Goal: Task Accomplishment & Management: Complete application form

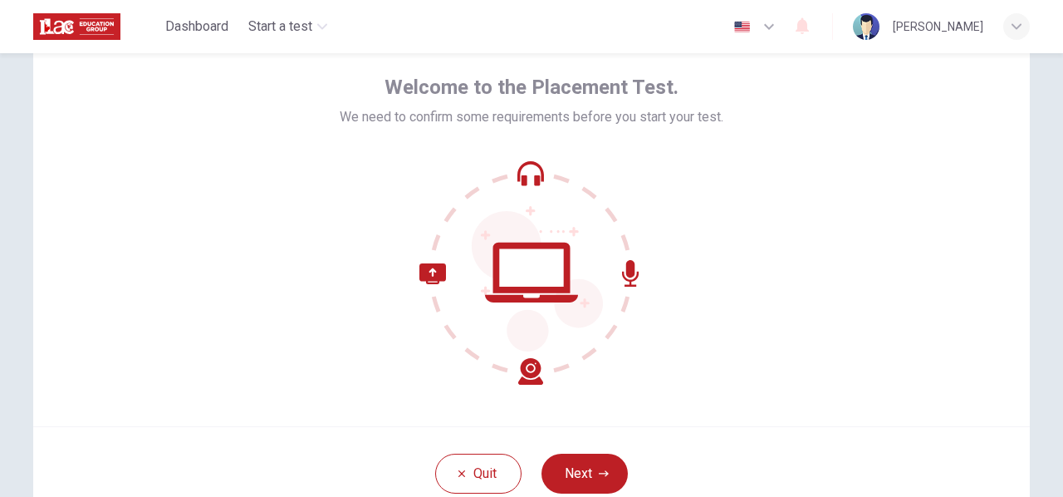
scroll to position [166, 0]
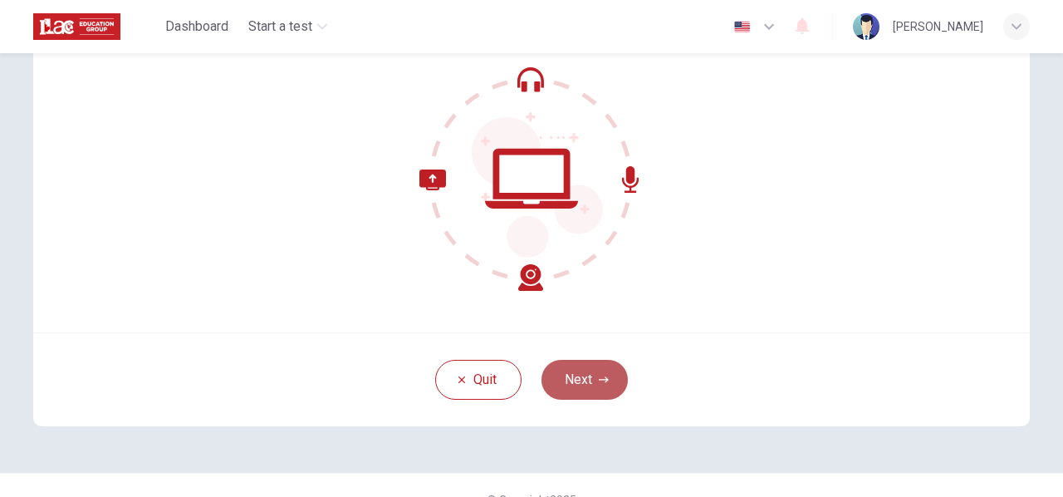
click at [591, 383] on button "Next" at bounding box center [584, 380] width 86 height 40
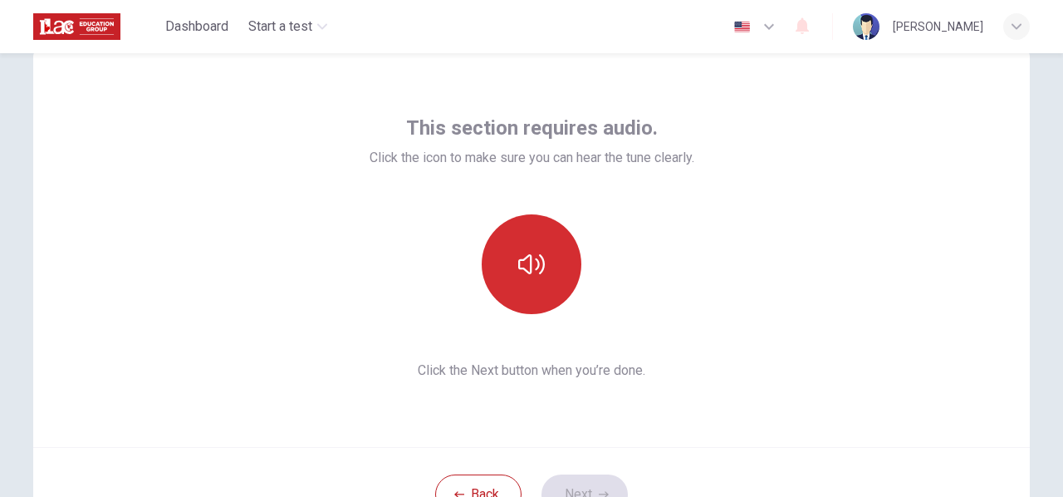
scroll to position [0, 0]
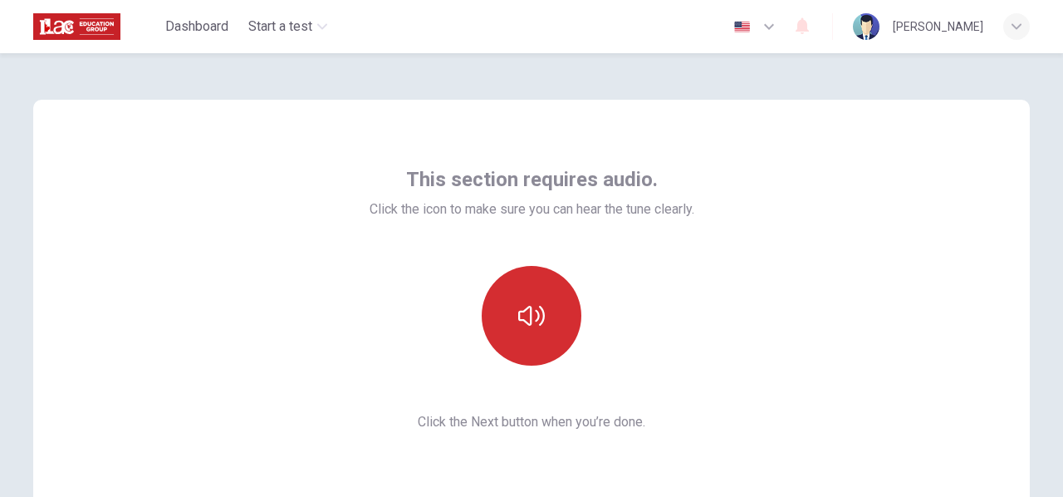
click at [535, 325] on icon "button" at bounding box center [531, 315] width 27 height 27
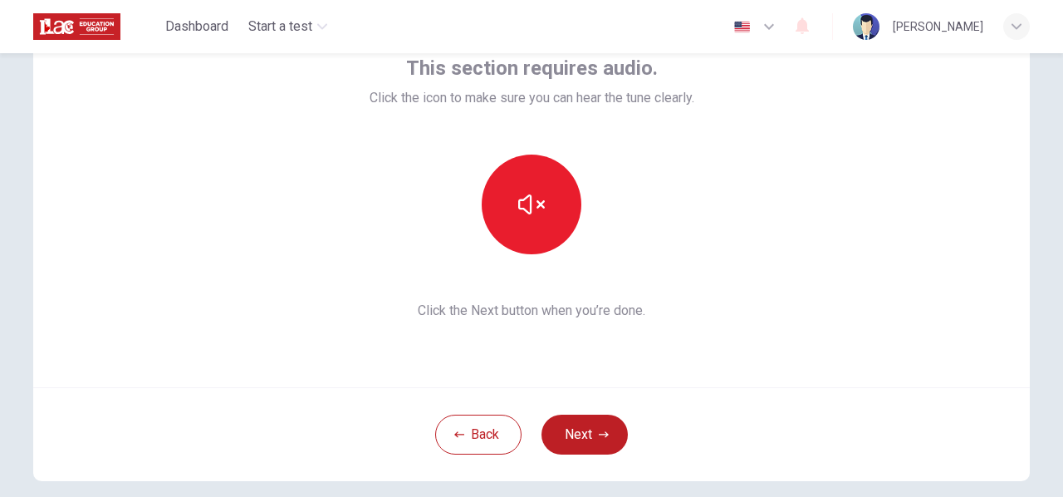
scroll to position [166, 0]
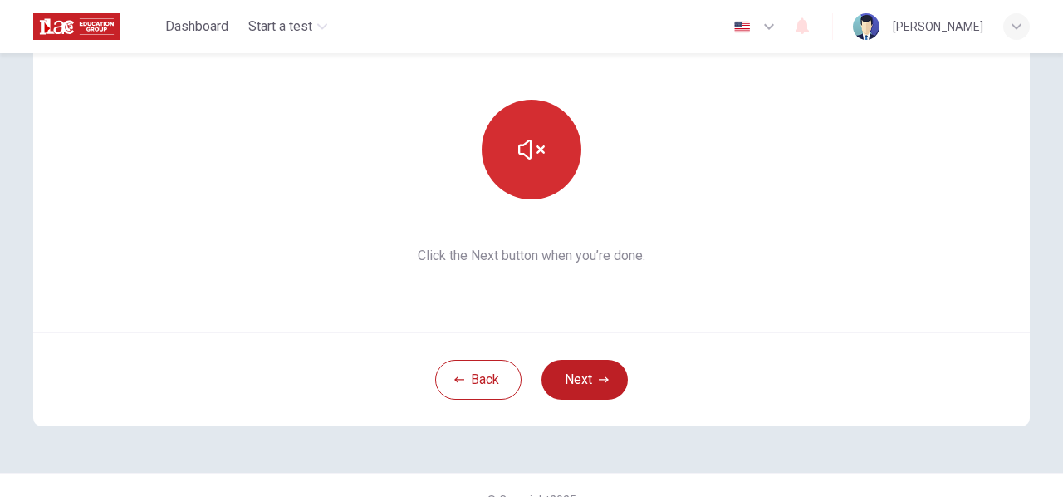
click at [535, 131] on button "button" at bounding box center [532, 150] width 100 height 100
click at [534, 143] on icon "button" at bounding box center [531, 149] width 27 height 27
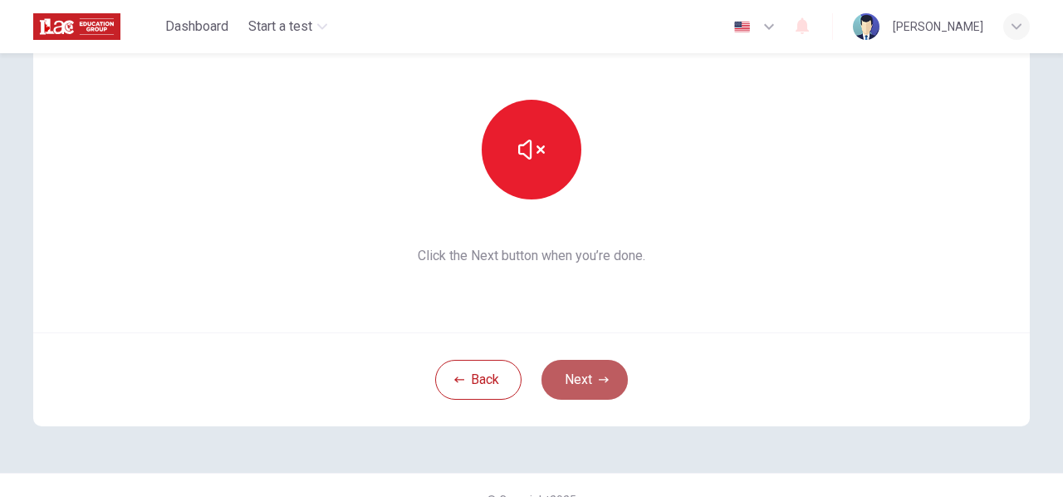
click at [566, 382] on button "Next" at bounding box center [584, 380] width 86 height 40
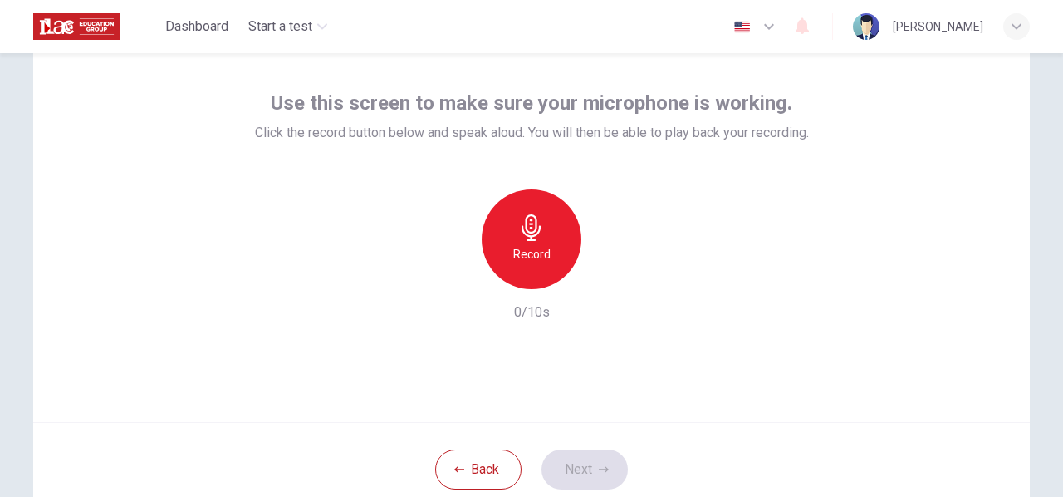
scroll to position [0, 0]
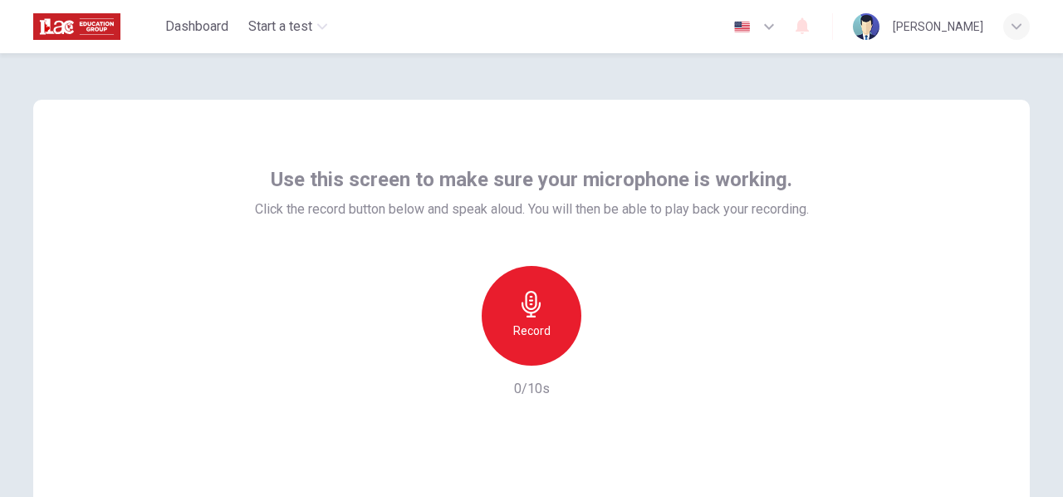
drag, startPoint x: 1053, startPoint y: 145, endPoint x: 1058, endPoint y: 158, distance: 13.4
click at [1058, 158] on div "Use this screen to make sure your microphone is working. Click the record butto…" at bounding box center [531, 274] width 1063 height 443
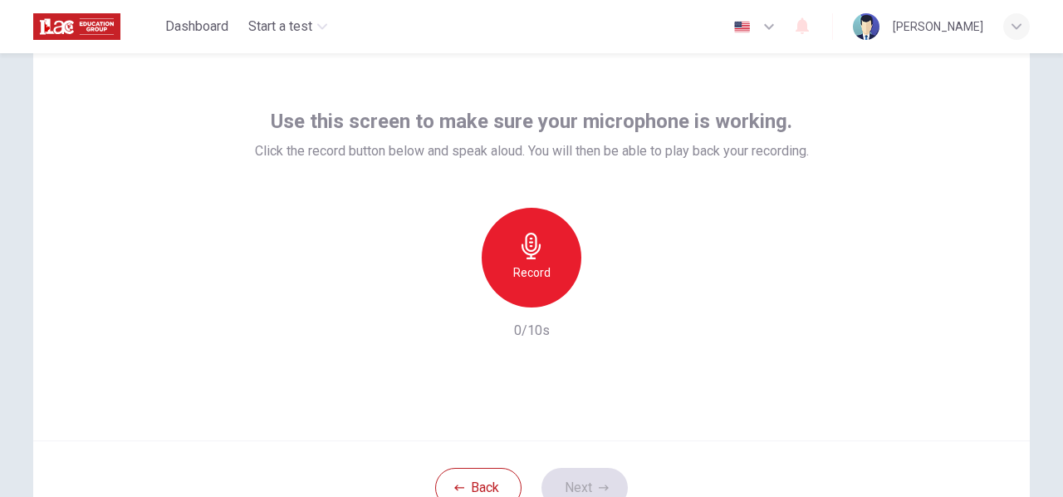
scroll to position [60, 0]
click at [536, 252] on icon "button" at bounding box center [531, 244] width 27 height 27
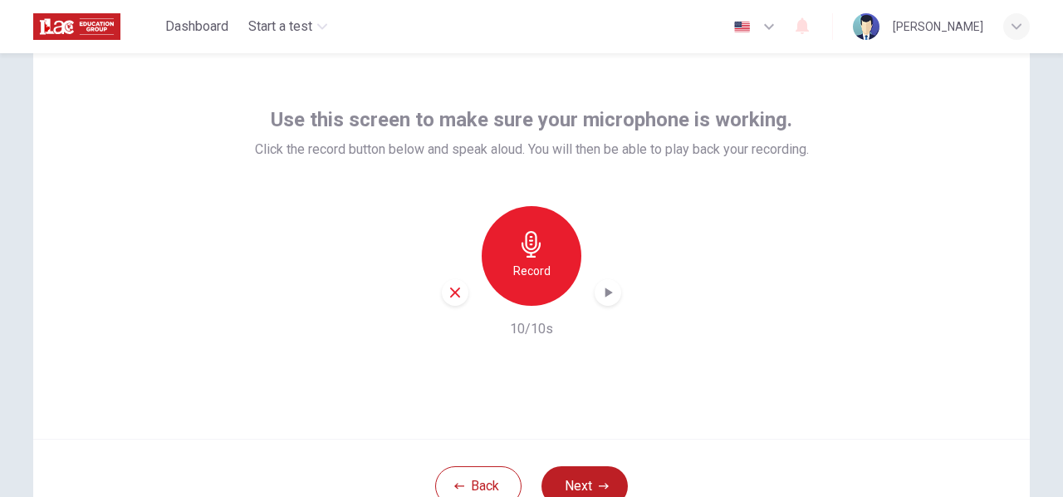
click at [605, 291] on icon "button" at bounding box center [608, 292] width 7 height 10
click at [583, 470] on button "Next" at bounding box center [584, 486] width 86 height 40
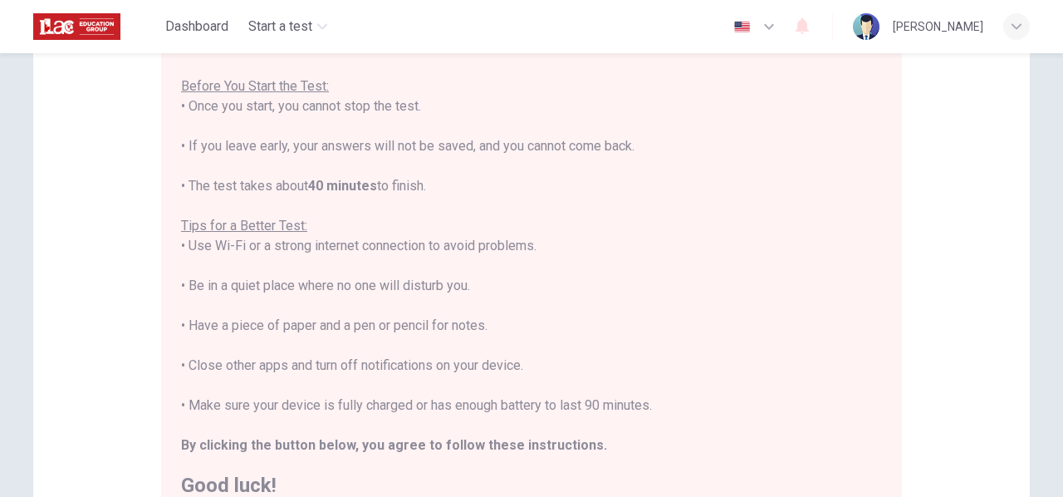
scroll to position [427, 0]
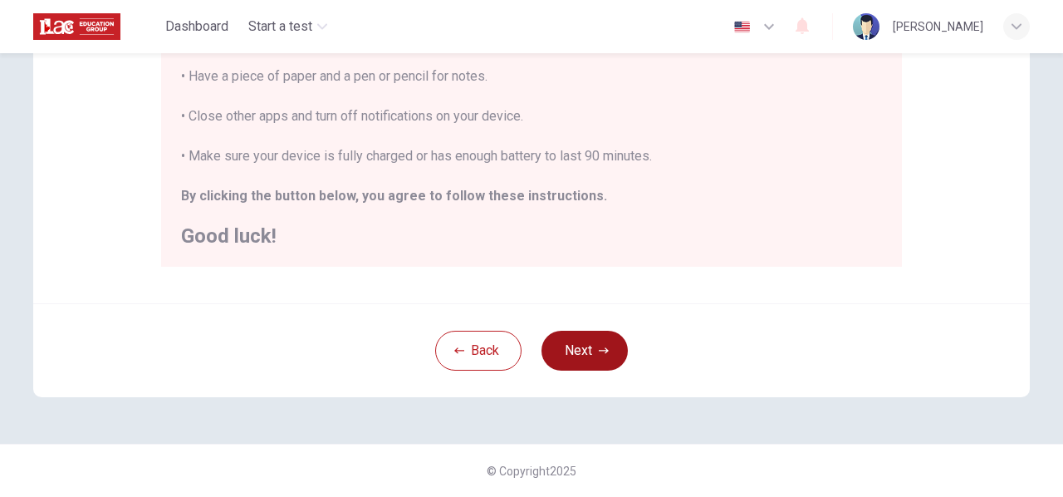
click at [576, 351] on button "Next" at bounding box center [584, 351] width 86 height 40
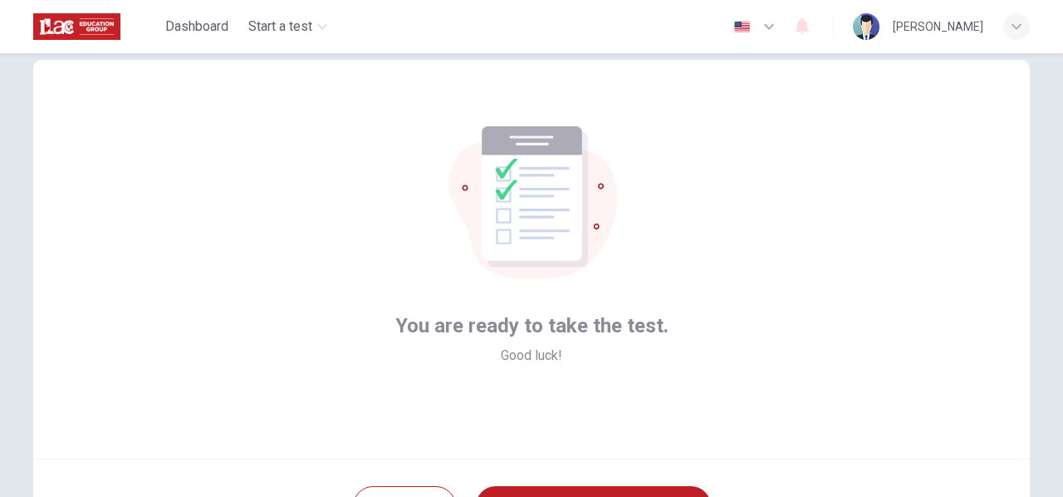
scroll to position [166, 0]
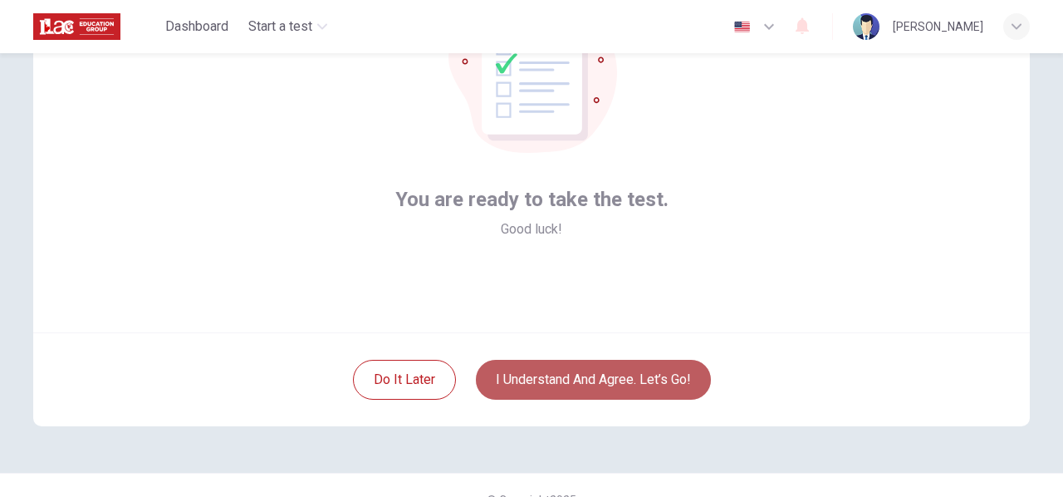
click at [595, 393] on button "I understand and agree. Let’s go!" at bounding box center [593, 380] width 235 height 40
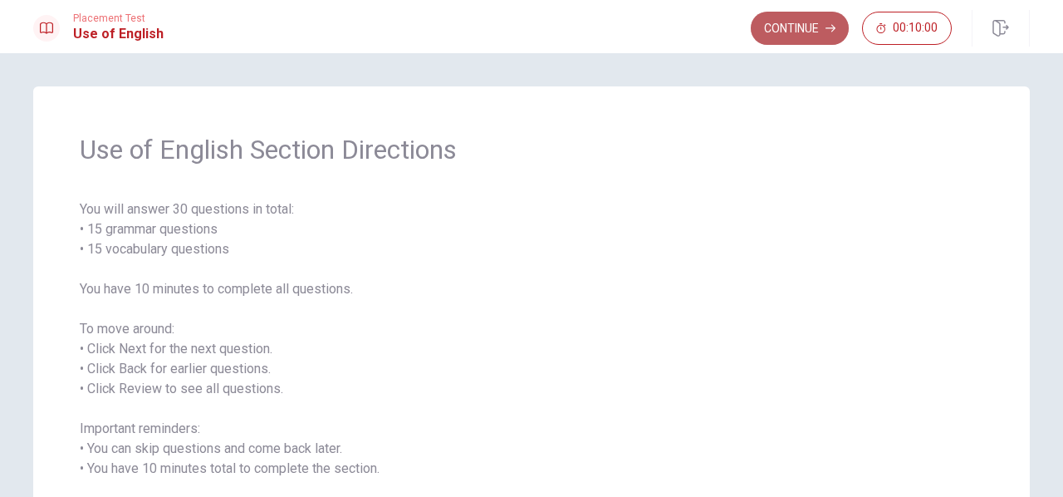
click at [812, 30] on button "Continue" at bounding box center [800, 28] width 98 height 33
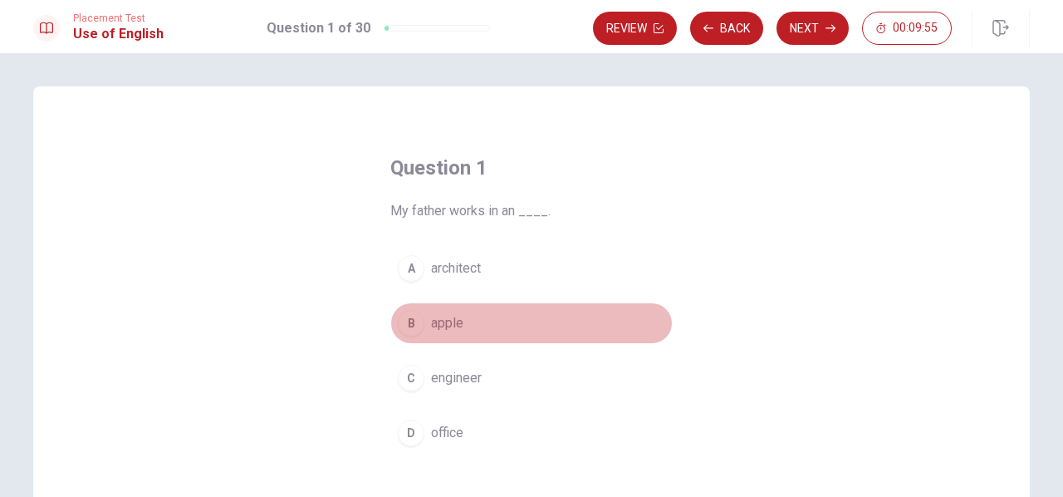
click at [436, 314] on span "apple" at bounding box center [447, 323] width 32 height 20
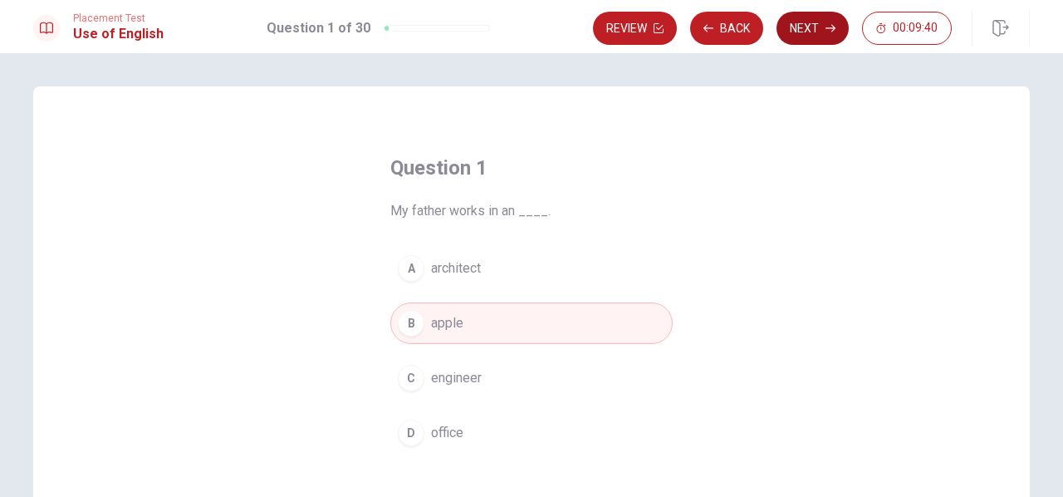
click at [829, 32] on icon "button" at bounding box center [830, 28] width 10 height 10
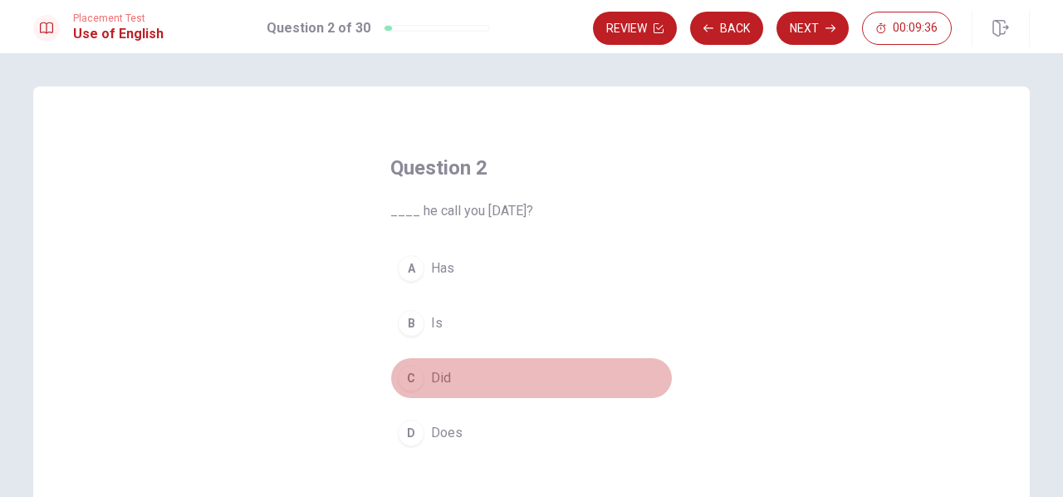
click at [433, 383] on span "Did" at bounding box center [441, 378] width 20 height 20
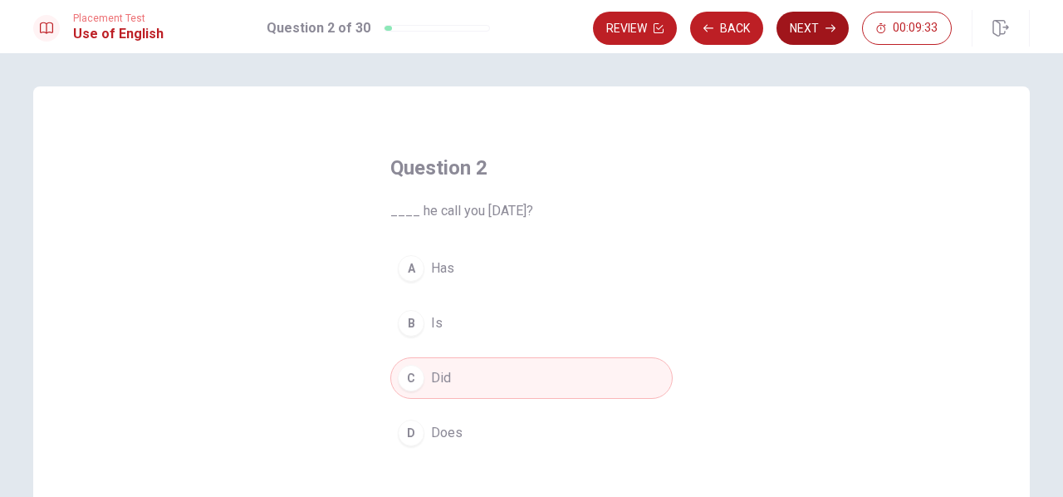
click at [829, 36] on button "Next" at bounding box center [812, 28] width 72 height 33
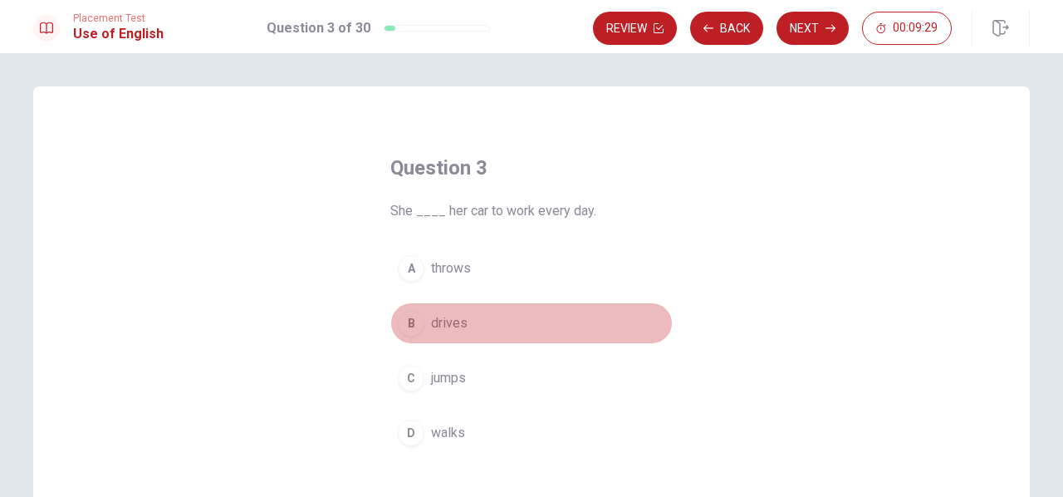
click at [453, 319] on span "drives" at bounding box center [449, 323] width 37 height 20
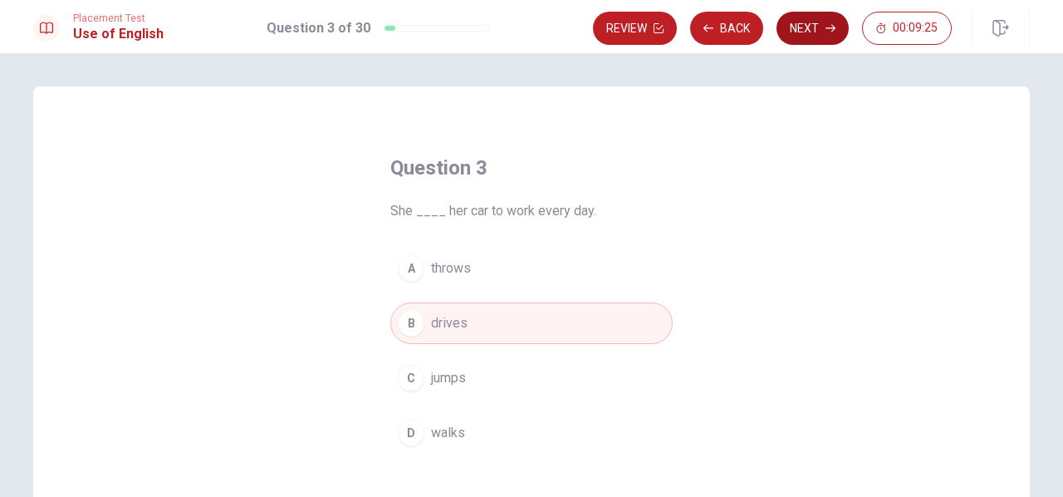
click at [812, 36] on button "Next" at bounding box center [812, 28] width 72 height 33
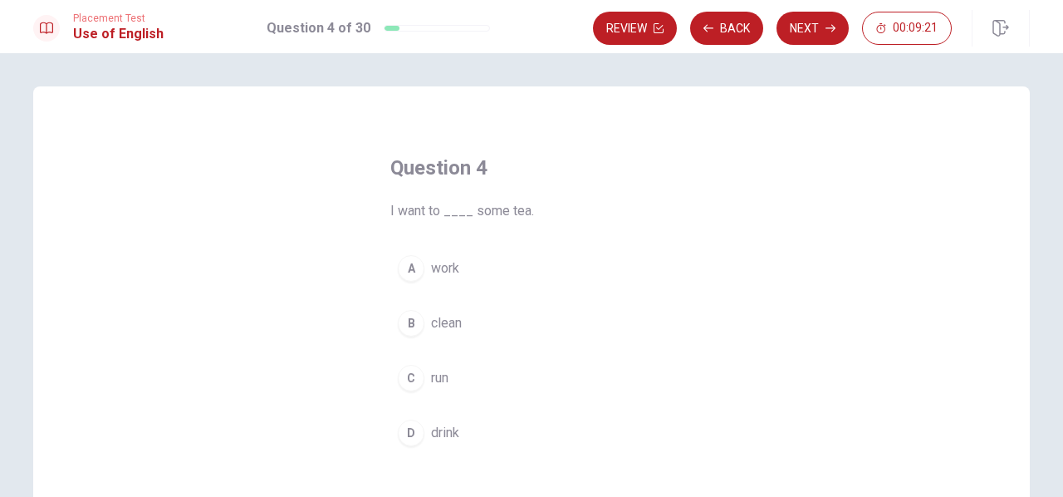
click at [447, 426] on span "drink" at bounding box center [445, 433] width 28 height 20
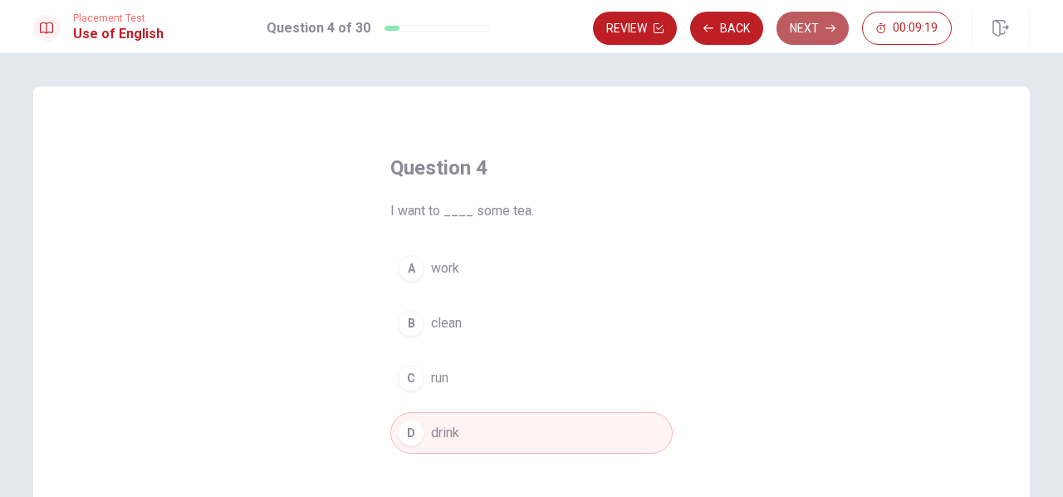
click at [803, 25] on button "Next" at bounding box center [812, 28] width 72 height 33
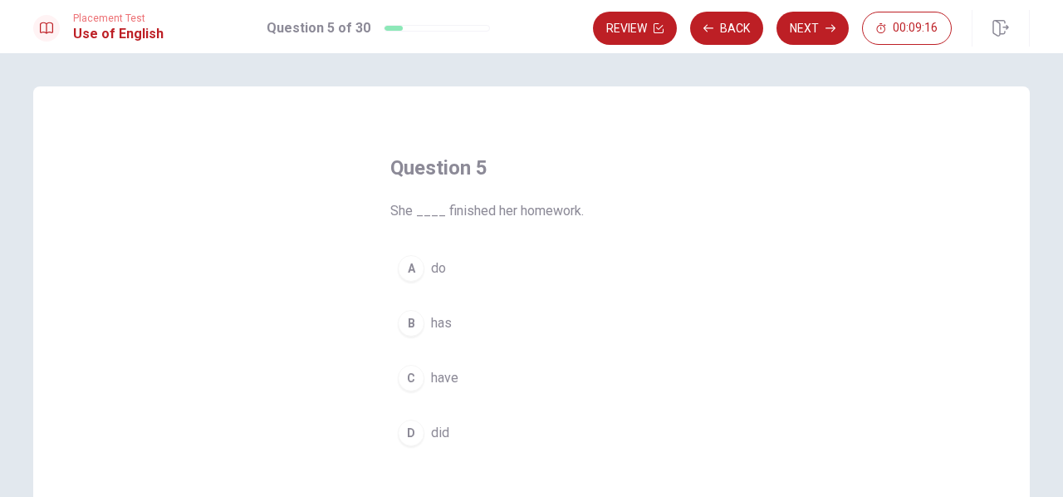
click at [443, 326] on span "has" at bounding box center [441, 323] width 21 height 20
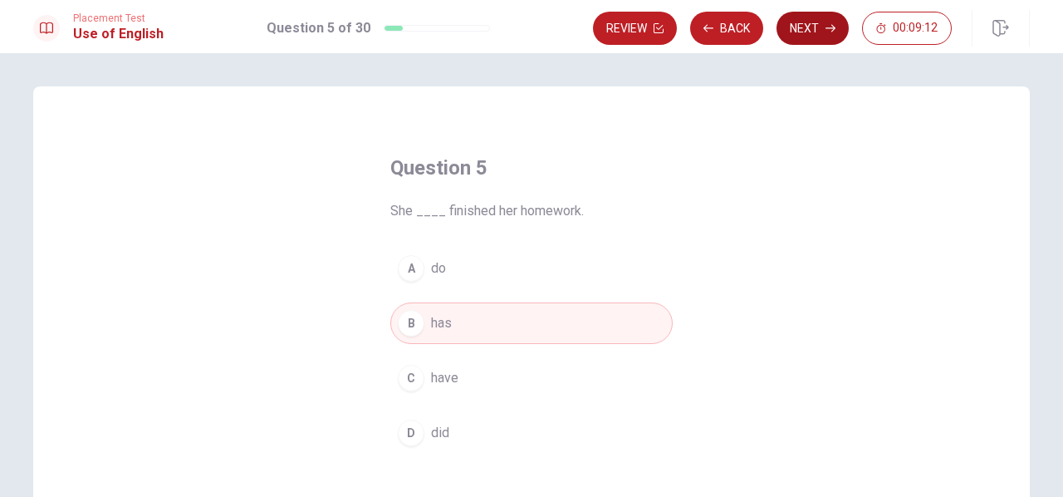
click at [825, 24] on icon "button" at bounding box center [830, 28] width 10 height 10
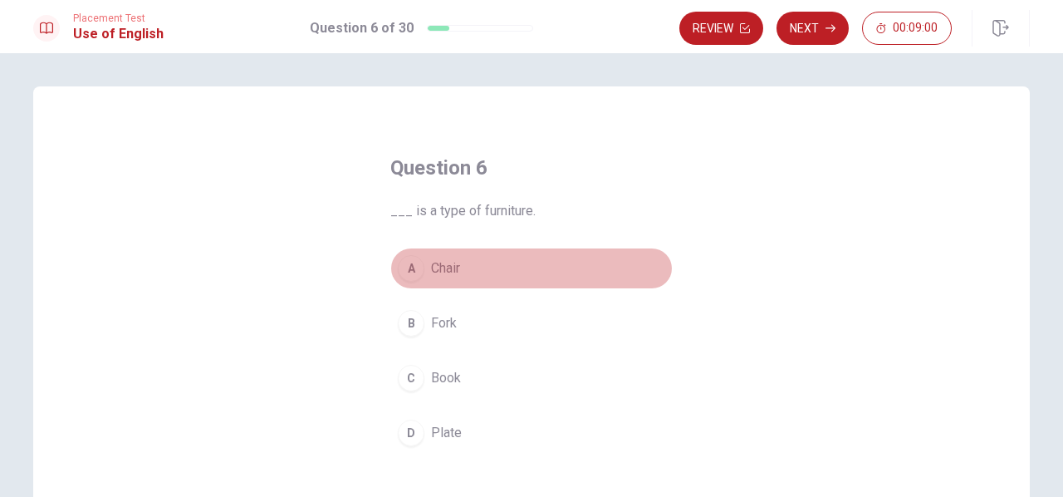
click at [444, 266] on span "Chair" at bounding box center [445, 268] width 29 height 20
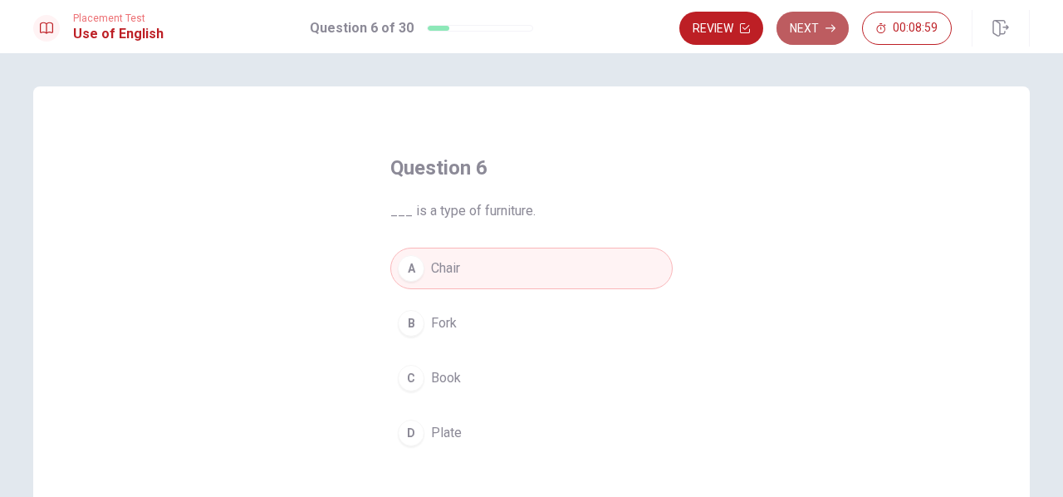
click at [807, 29] on button "Next" at bounding box center [812, 28] width 72 height 33
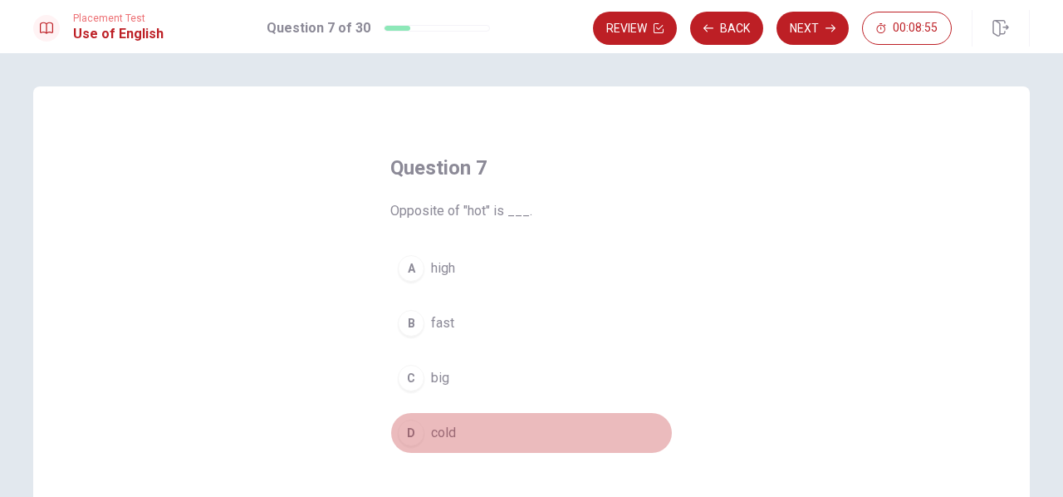
click at [440, 434] on span "cold" at bounding box center [443, 433] width 25 height 20
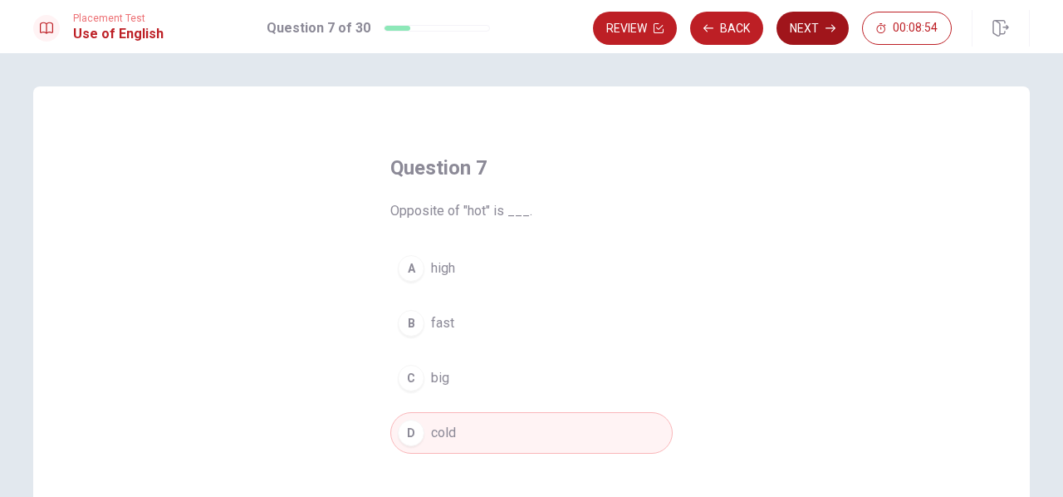
click at [809, 32] on button "Next" at bounding box center [812, 28] width 72 height 33
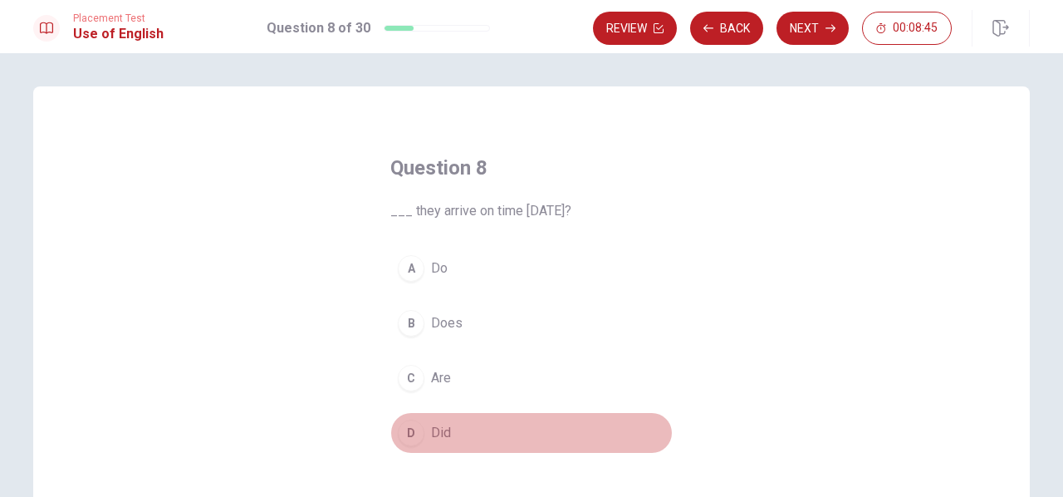
click at [440, 423] on span "Did" at bounding box center [441, 433] width 20 height 20
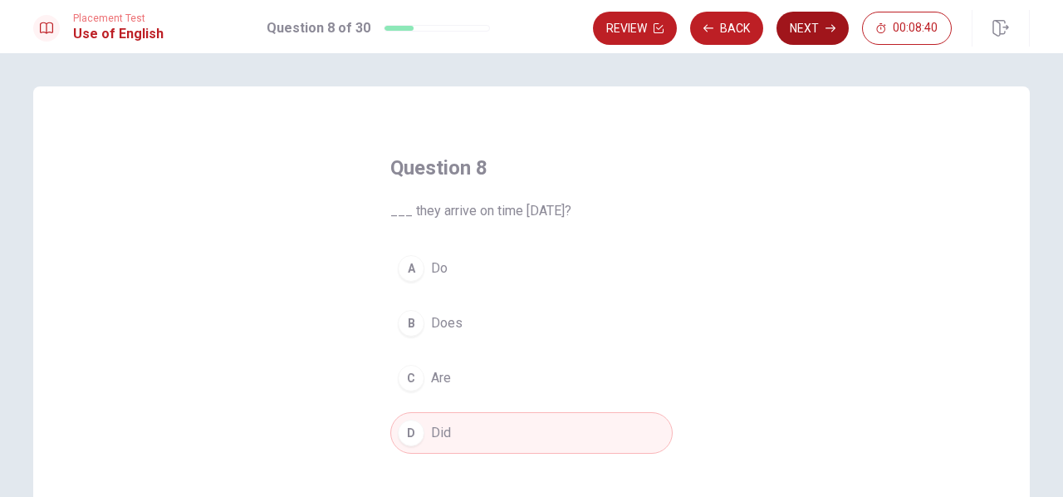
click at [806, 26] on button "Next" at bounding box center [812, 28] width 72 height 33
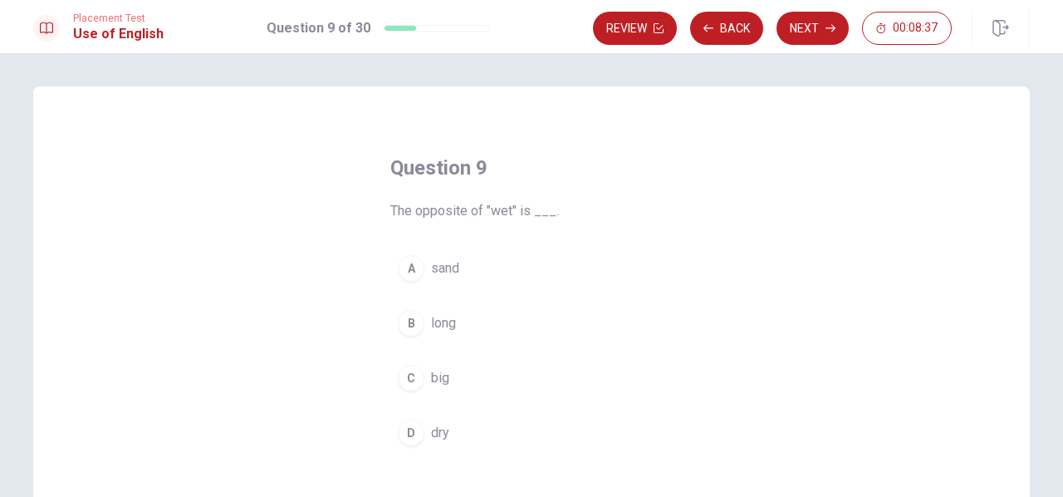
click at [438, 434] on span "dry" at bounding box center [440, 433] width 18 height 20
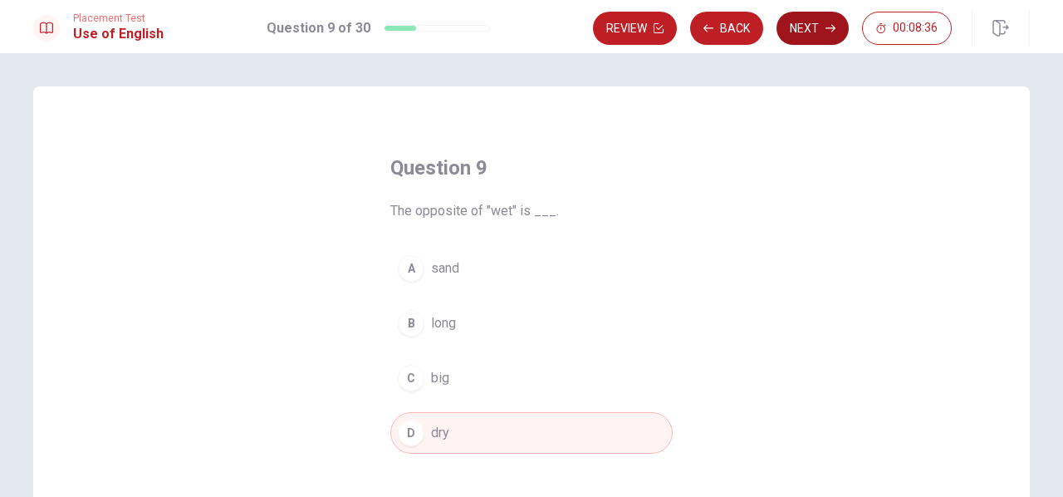
click at [834, 32] on icon "button" at bounding box center [830, 28] width 10 height 10
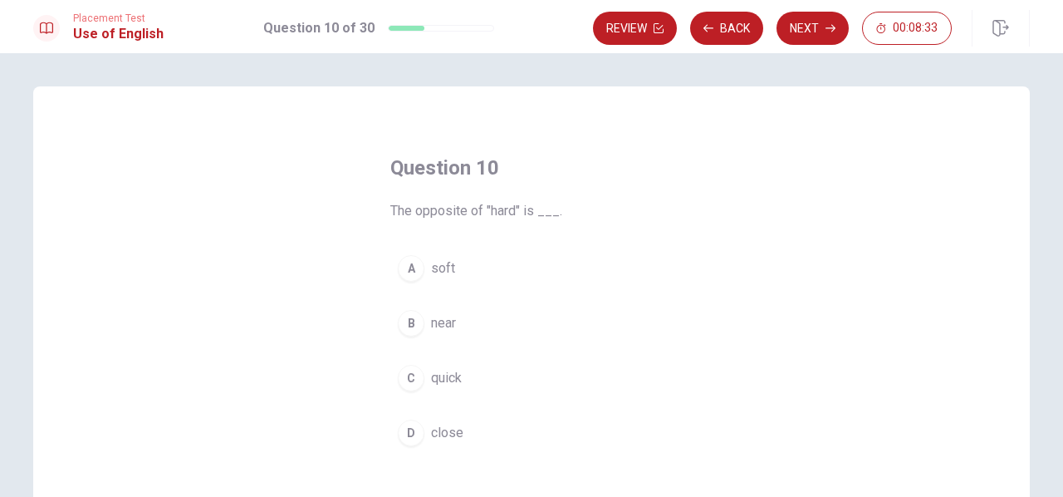
click at [421, 263] on button "A soft" at bounding box center [531, 268] width 282 height 42
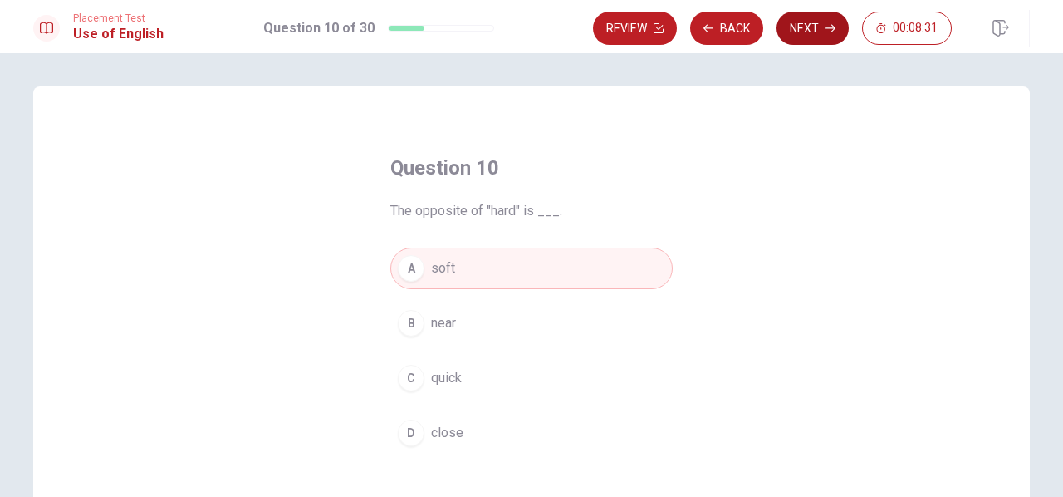
click at [801, 17] on button "Next" at bounding box center [812, 28] width 72 height 33
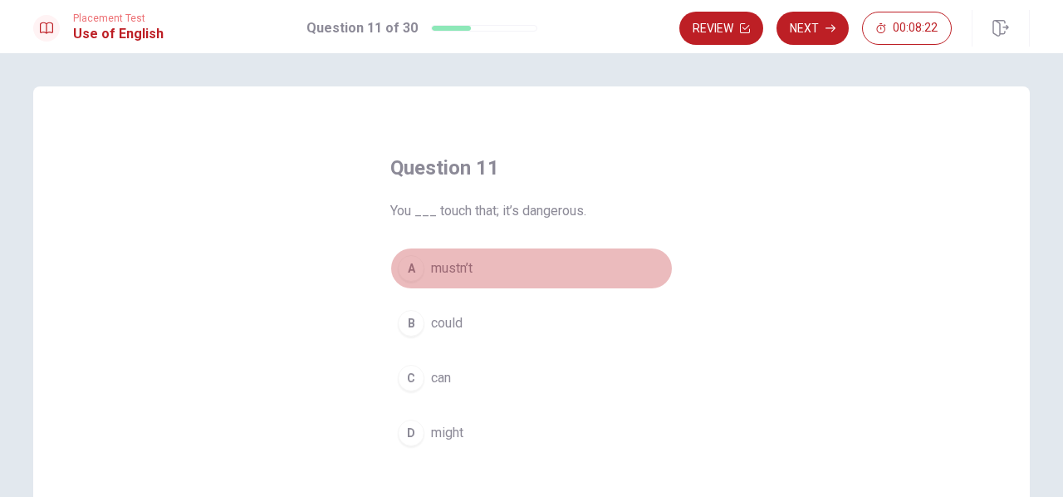
click at [448, 272] on span "mustn’t" at bounding box center [452, 268] width 42 height 20
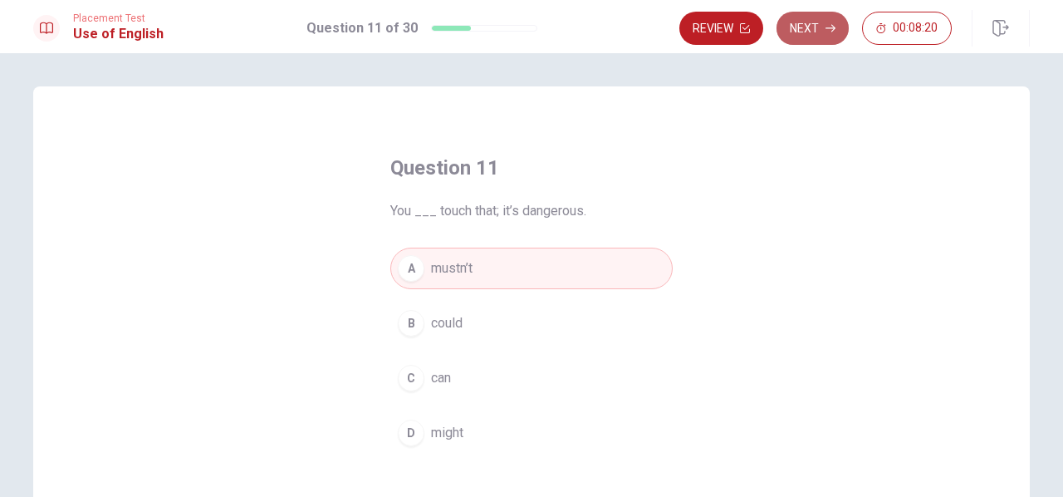
click at [819, 27] on button "Next" at bounding box center [812, 28] width 72 height 33
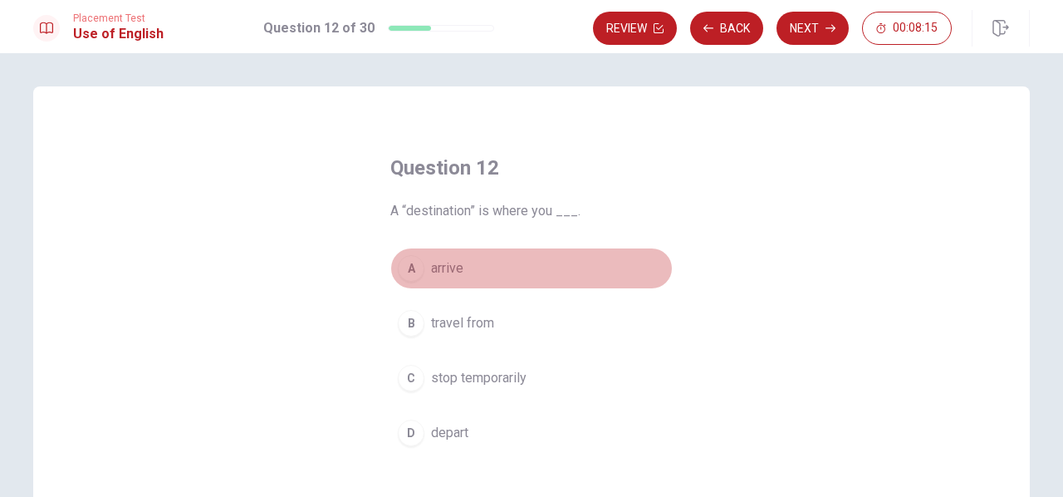
click at [446, 262] on span "arrive" at bounding box center [447, 268] width 32 height 20
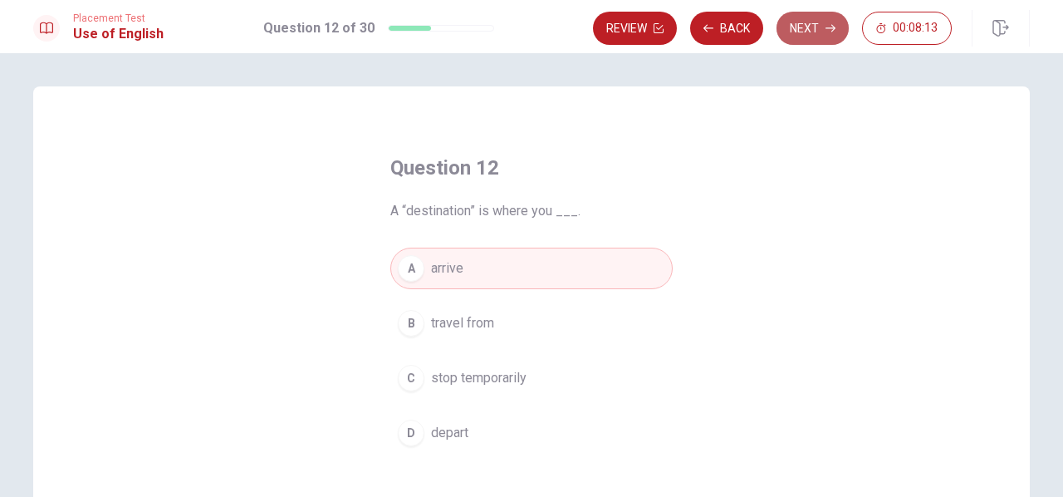
click at [825, 32] on button "Next" at bounding box center [812, 28] width 72 height 33
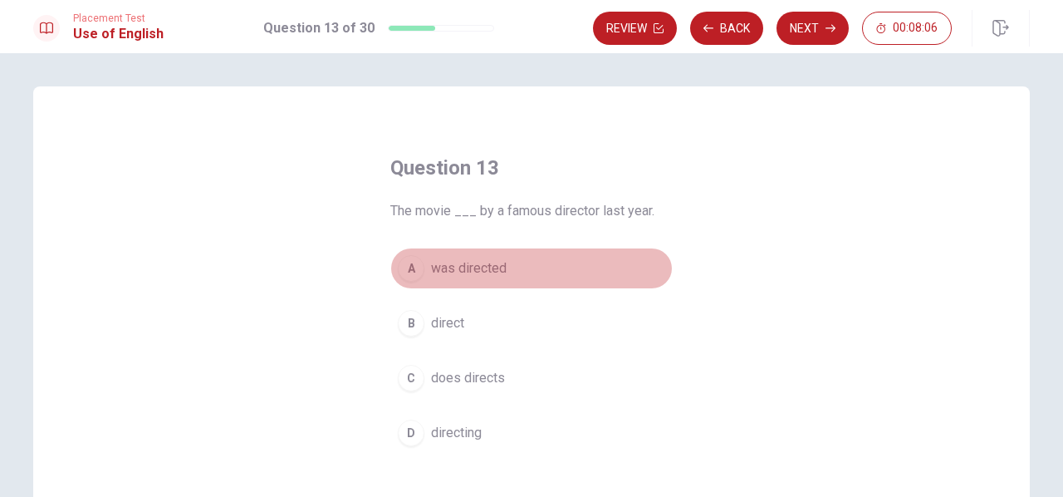
click at [481, 266] on span "was directed" at bounding box center [469, 268] width 76 height 20
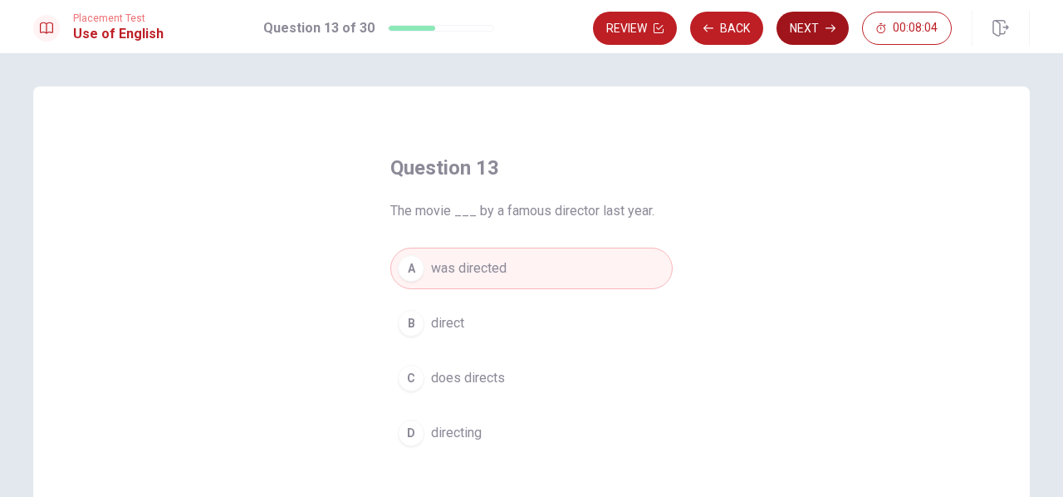
click at [815, 21] on button "Next" at bounding box center [812, 28] width 72 height 33
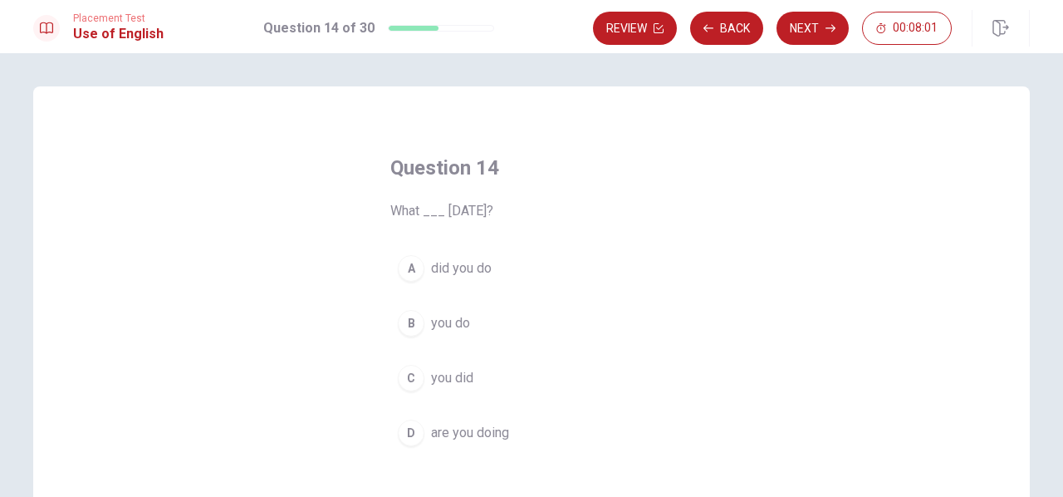
click at [478, 262] on span "did you do" at bounding box center [461, 268] width 61 height 20
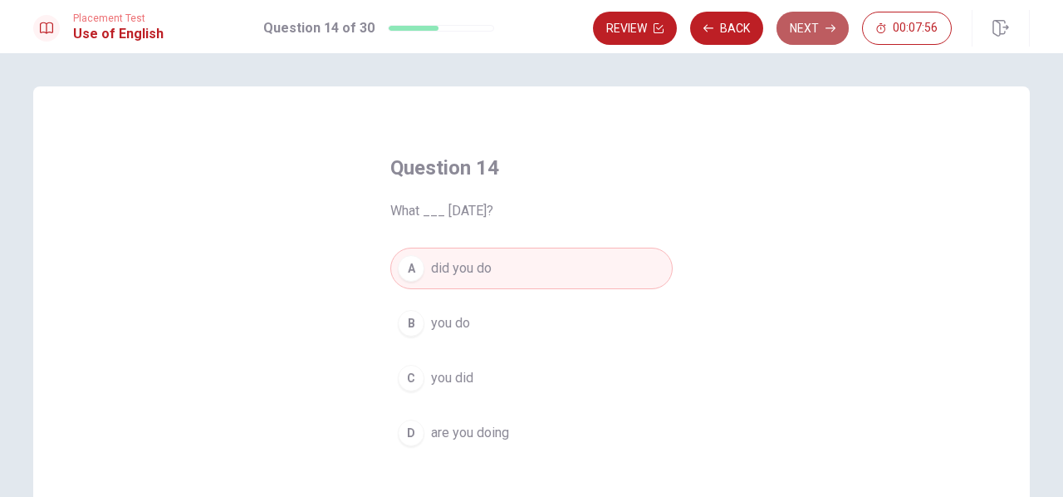
click at [814, 32] on button "Next" at bounding box center [812, 28] width 72 height 33
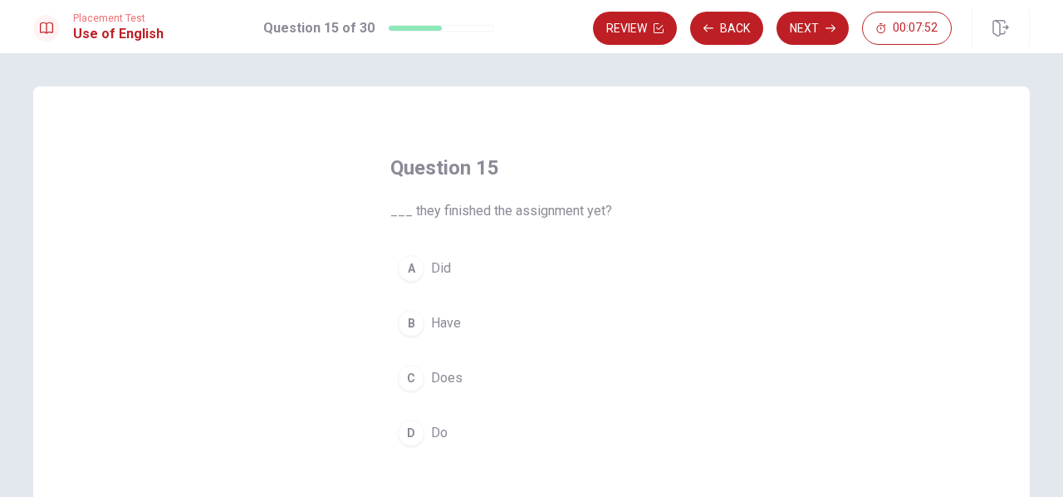
click at [438, 316] on span "Have" at bounding box center [446, 323] width 30 height 20
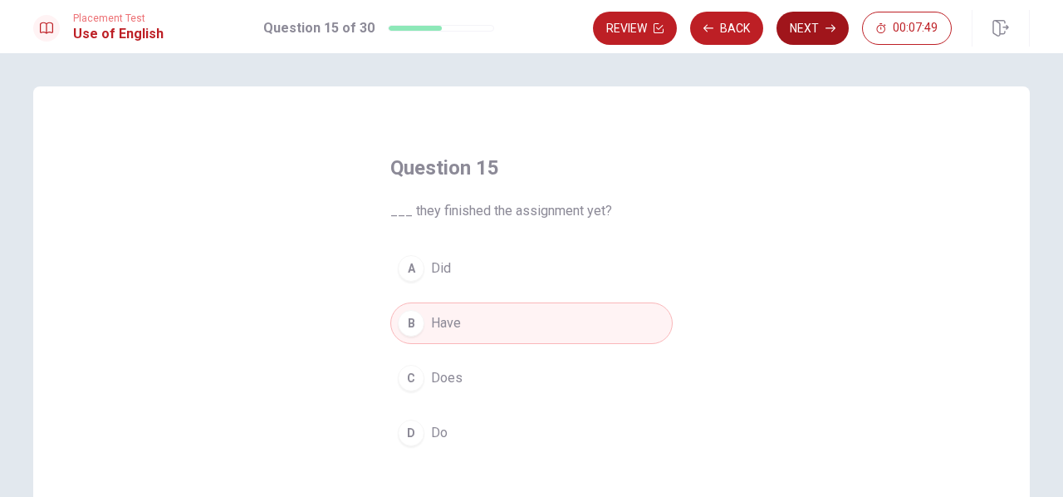
click at [818, 27] on button "Next" at bounding box center [812, 28] width 72 height 33
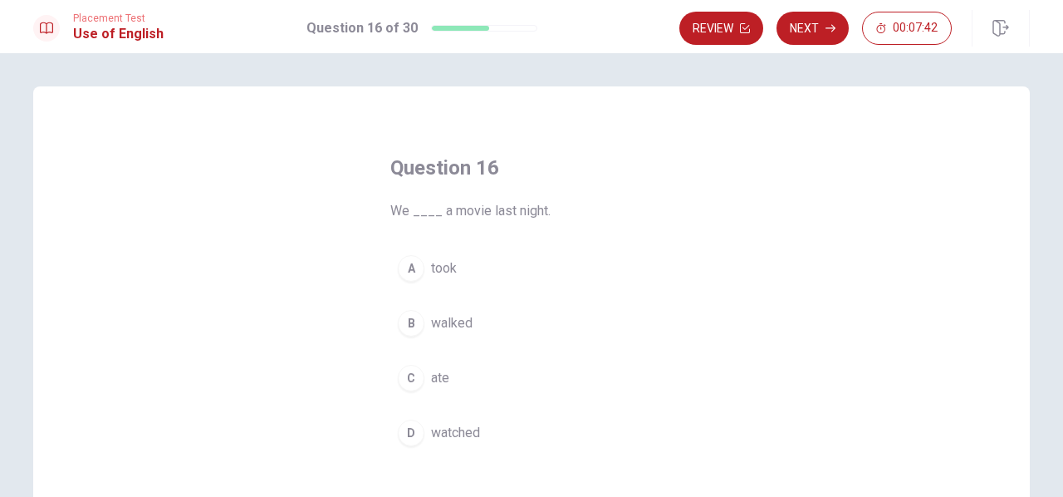
click at [440, 429] on span "watched" at bounding box center [455, 433] width 49 height 20
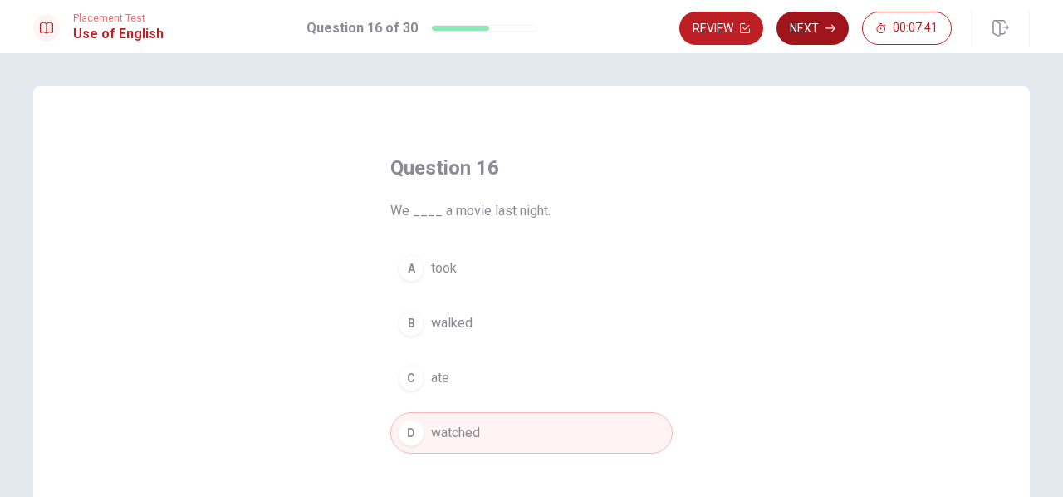
click at [803, 35] on button "Next" at bounding box center [812, 28] width 72 height 33
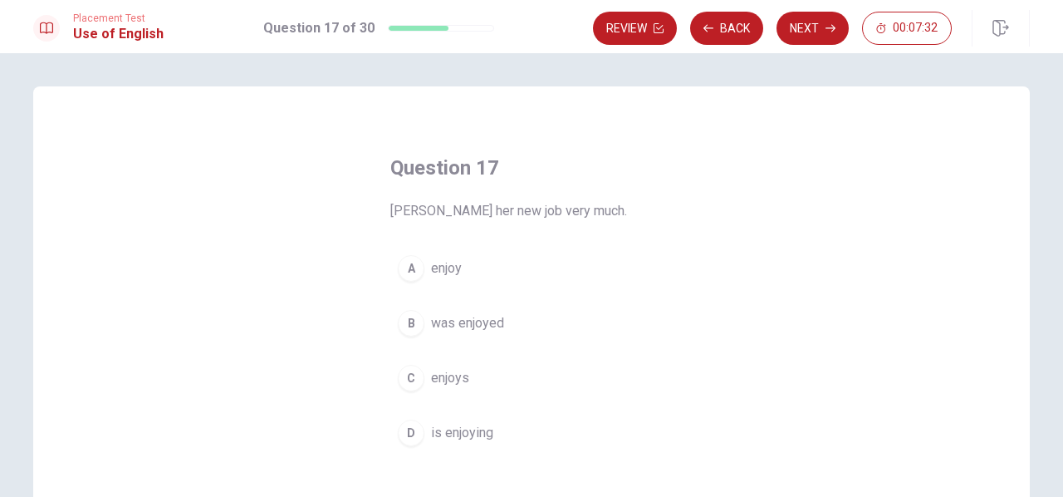
click at [450, 268] on span "enjoy" at bounding box center [446, 268] width 31 height 20
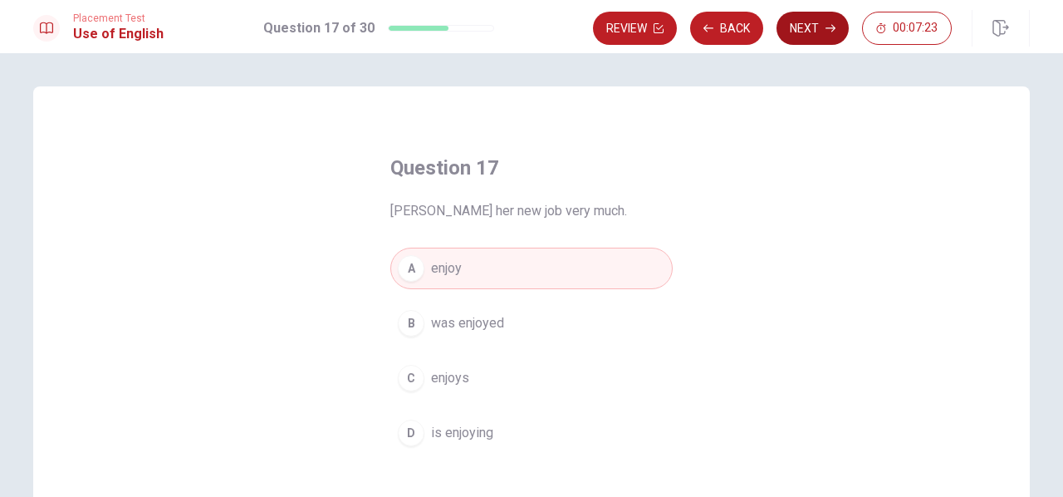
click at [804, 33] on button "Next" at bounding box center [812, 28] width 72 height 33
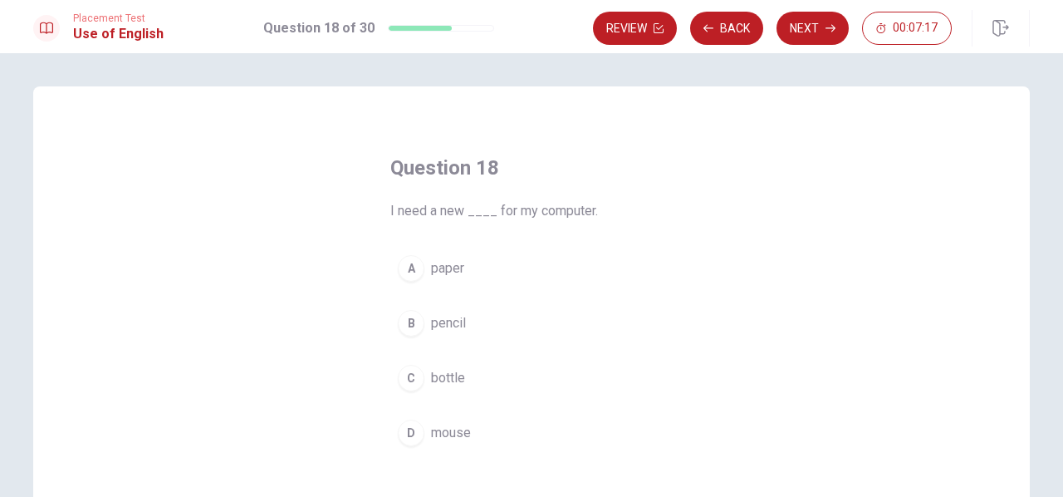
click at [457, 430] on span "mouse" at bounding box center [451, 433] width 40 height 20
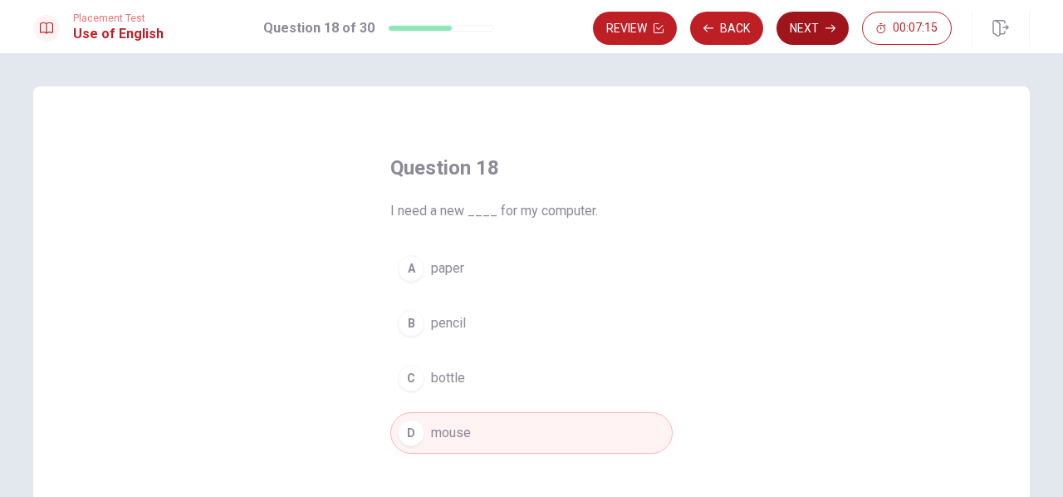
click at [815, 36] on button "Next" at bounding box center [812, 28] width 72 height 33
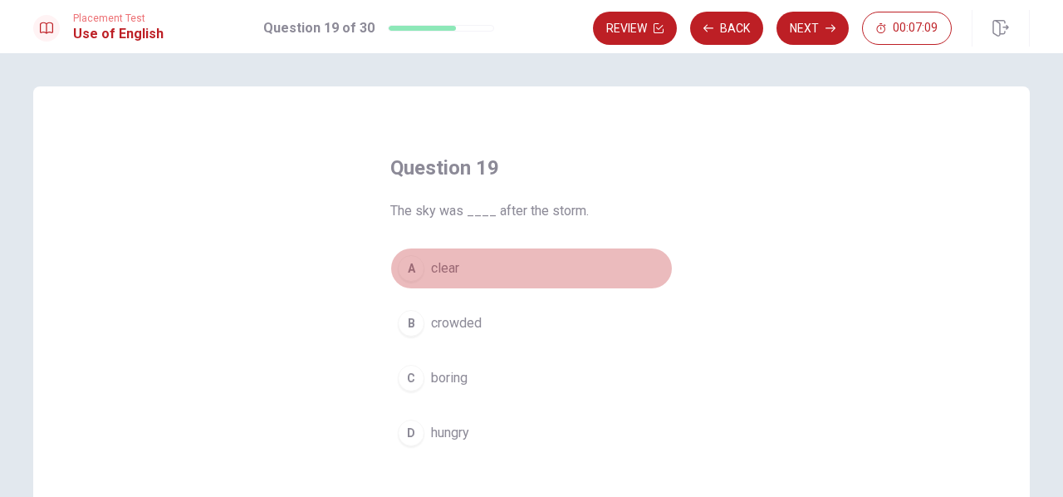
click at [443, 267] on span "clear" at bounding box center [445, 268] width 28 height 20
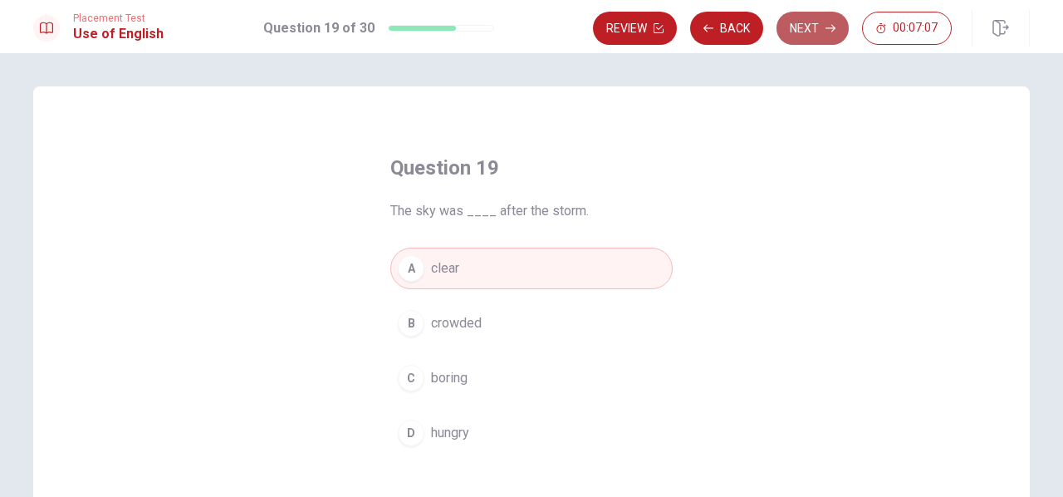
click at [812, 41] on button "Next" at bounding box center [812, 28] width 72 height 33
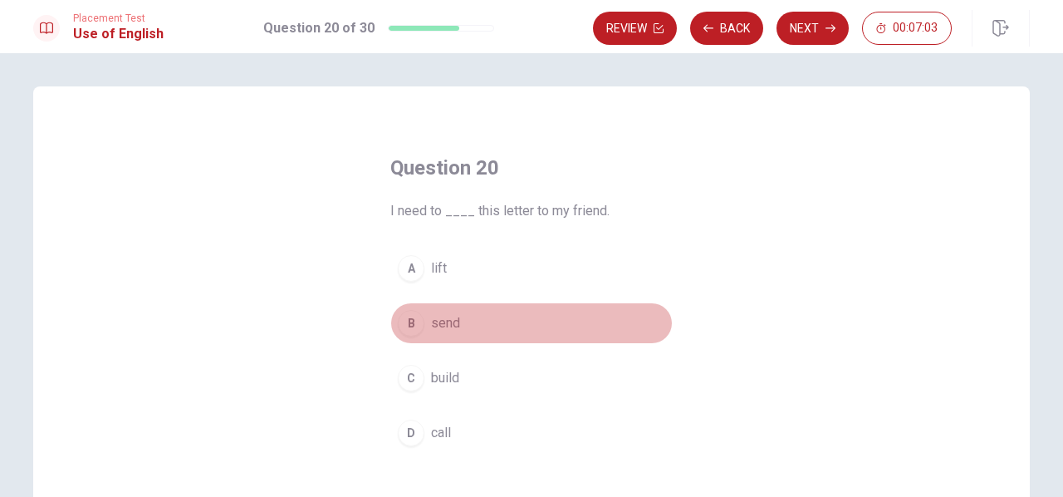
click at [452, 321] on span "send" at bounding box center [445, 323] width 29 height 20
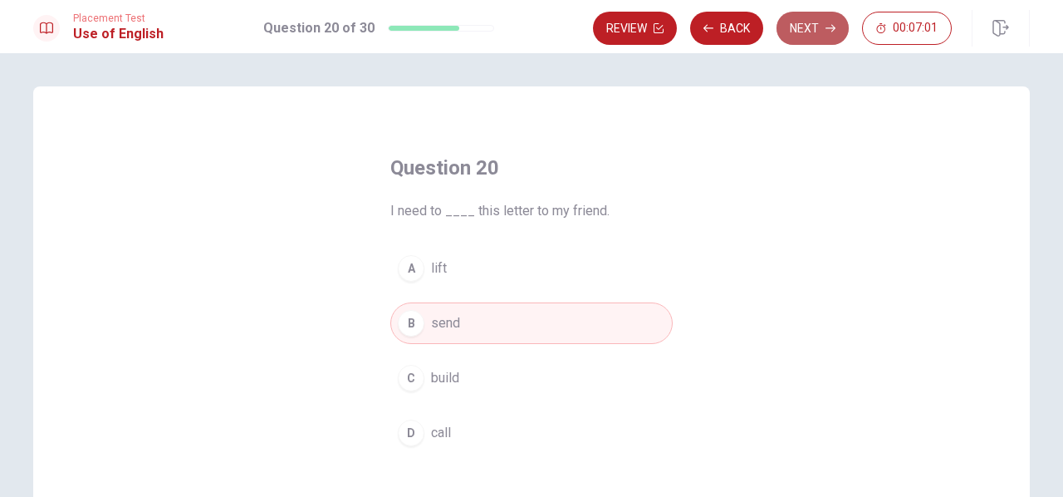
click at [812, 32] on button "Next" at bounding box center [812, 28] width 72 height 33
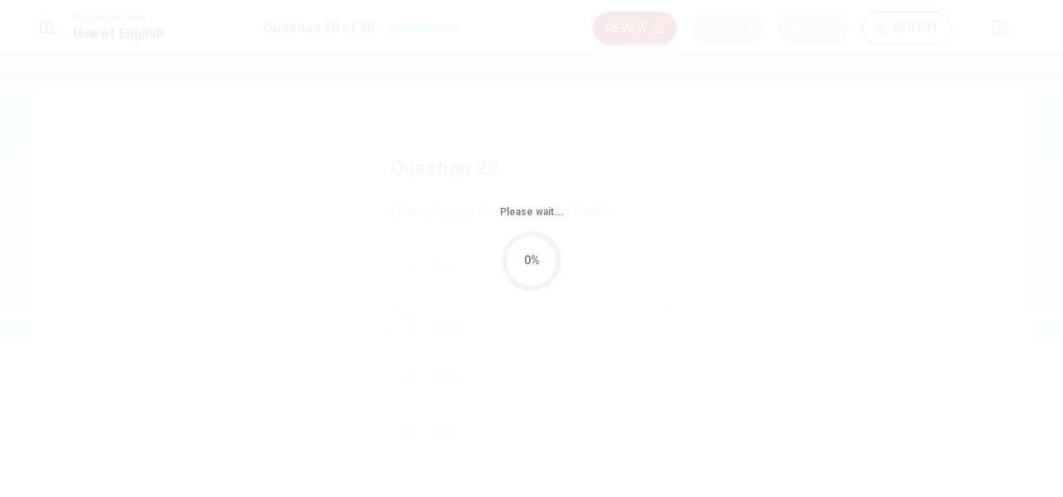
click at [812, 32] on body "This site uses cookies, as explained in our Privacy Policy . If you agree to th…" at bounding box center [531, 248] width 1063 height 497
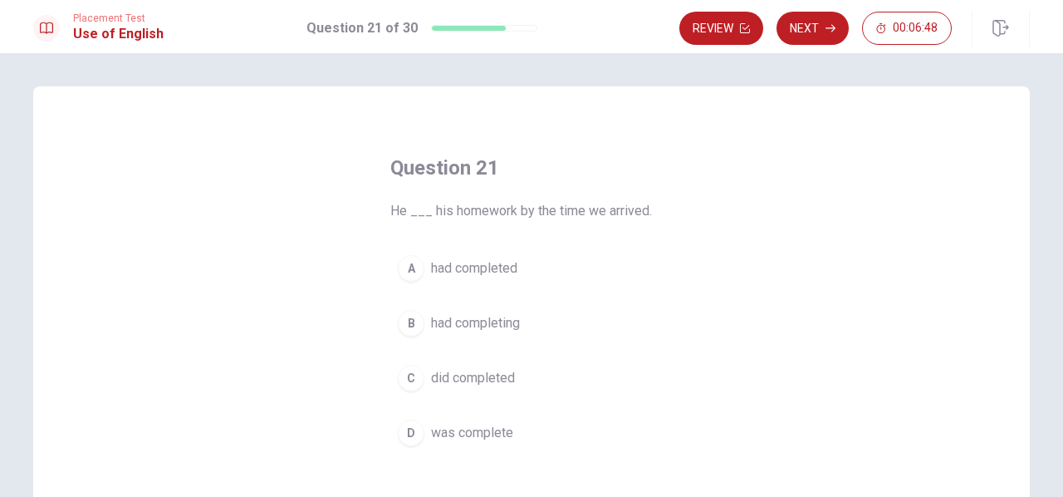
click at [482, 313] on span "had completing" at bounding box center [475, 323] width 89 height 20
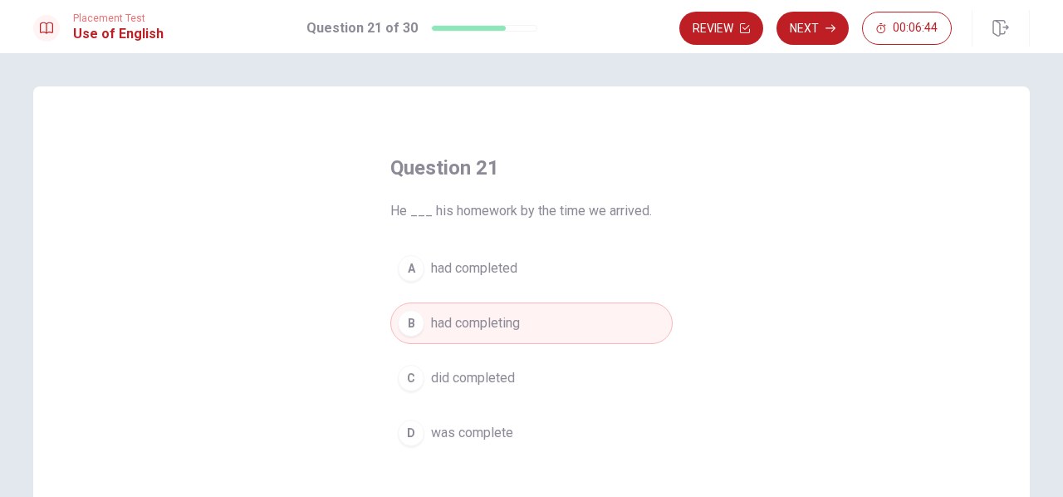
click at [477, 264] on span "had completed" at bounding box center [474, 268] width 86 height 20
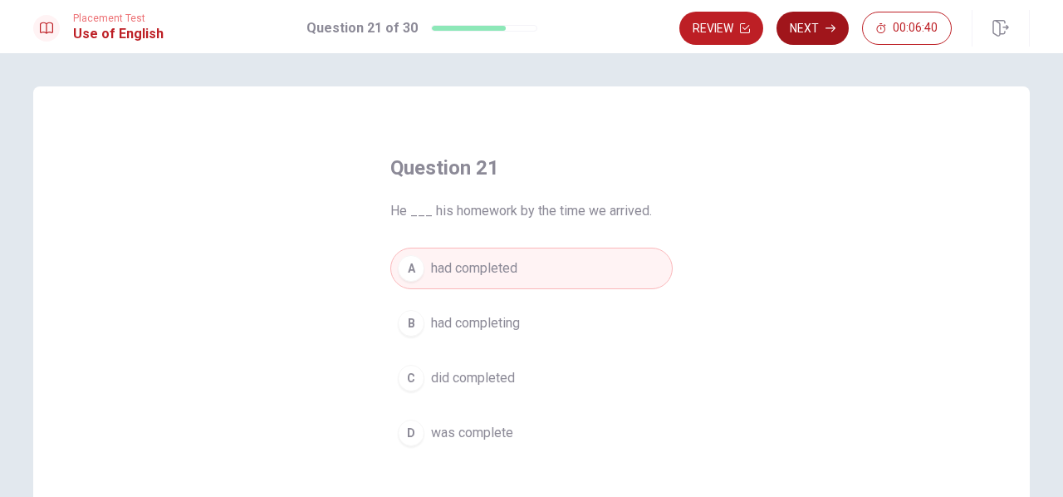
click at [817, 29] on button "Next" at bounding box center [812, 28] width 72 height 33
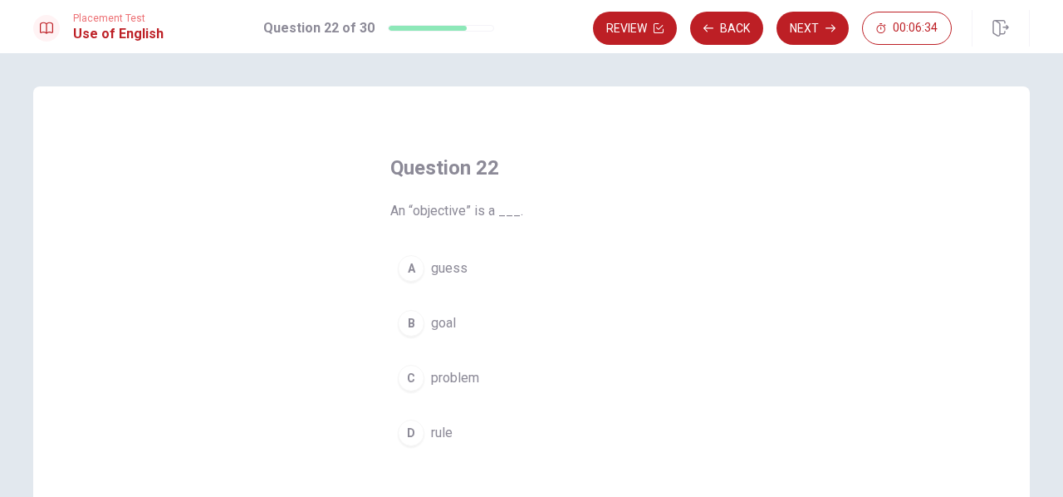
click at [453, 375] on span "problem" at bounding box center [455, 378] width 48 height 20
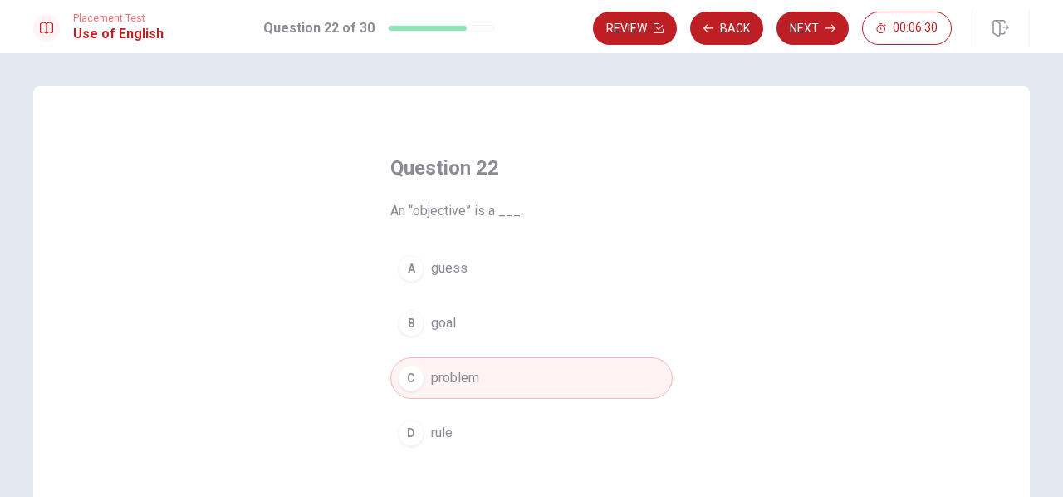
click at [458, 314] on button "B goal" at bounding box center [531, 323] width 282 height 42
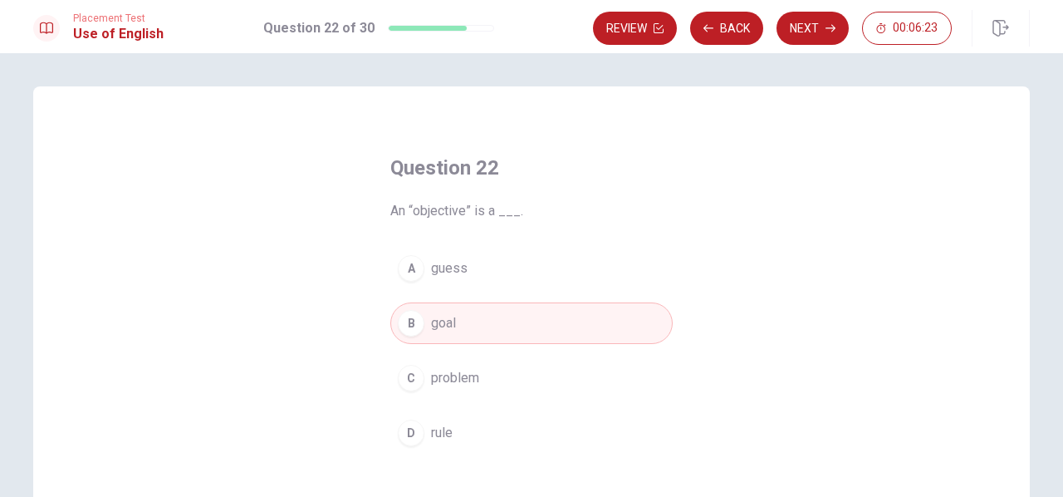
click at [440, 374] on span "problem" at bounding box center [455, 378] width 48 height 20
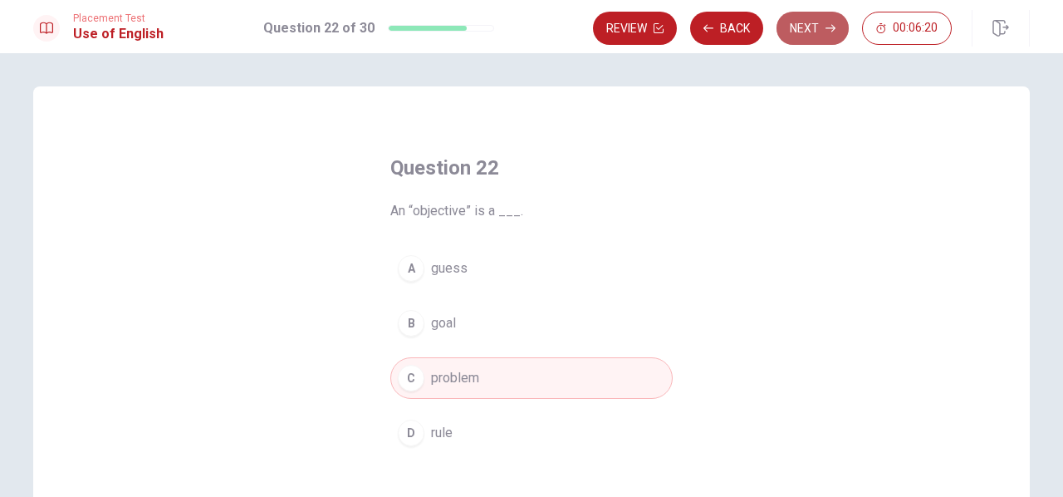
click at [810, 31] on button "Next" at bounding box center [812, 28] width 72 height 33
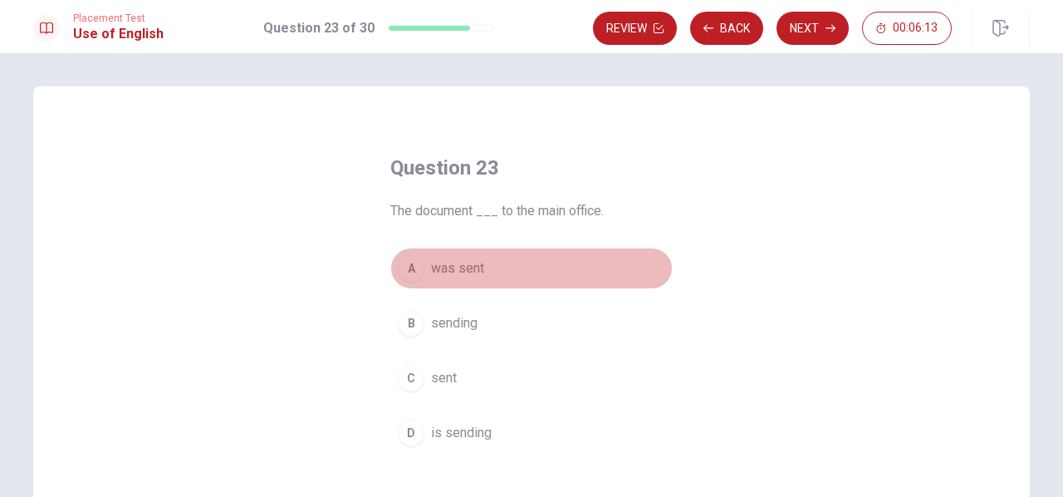
click at [473, 267] on span "was sent" at bounding box center [457, 268] width 53 height 20
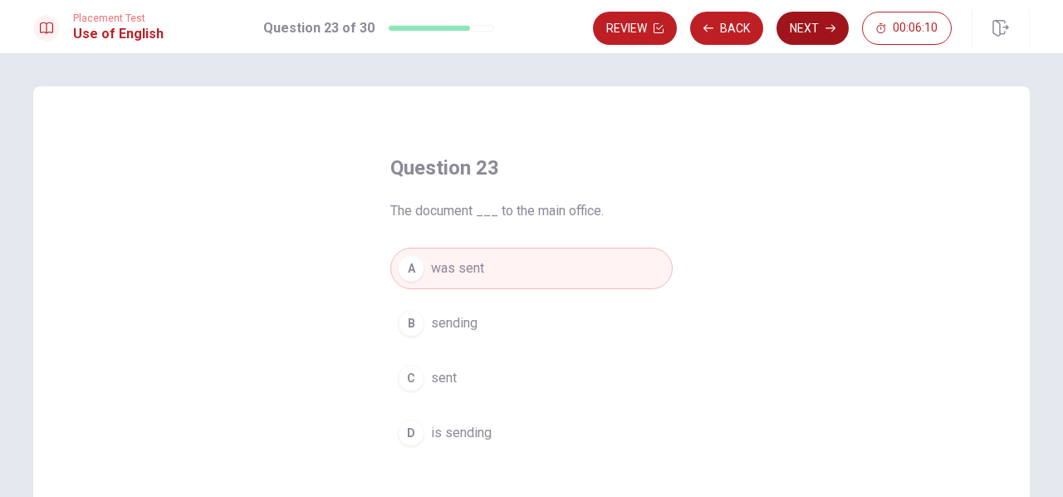
click at [809, 38] on button "Next" at bounding box center [812, 28] width 72 height 33
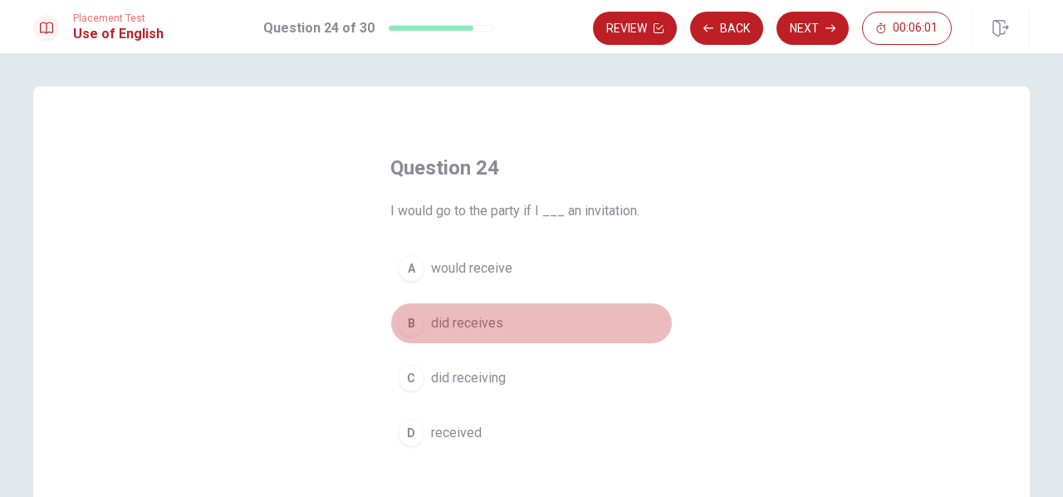
click at [492, 326] on span "did receives" at bounding box center [467, 323] width 72 height 20
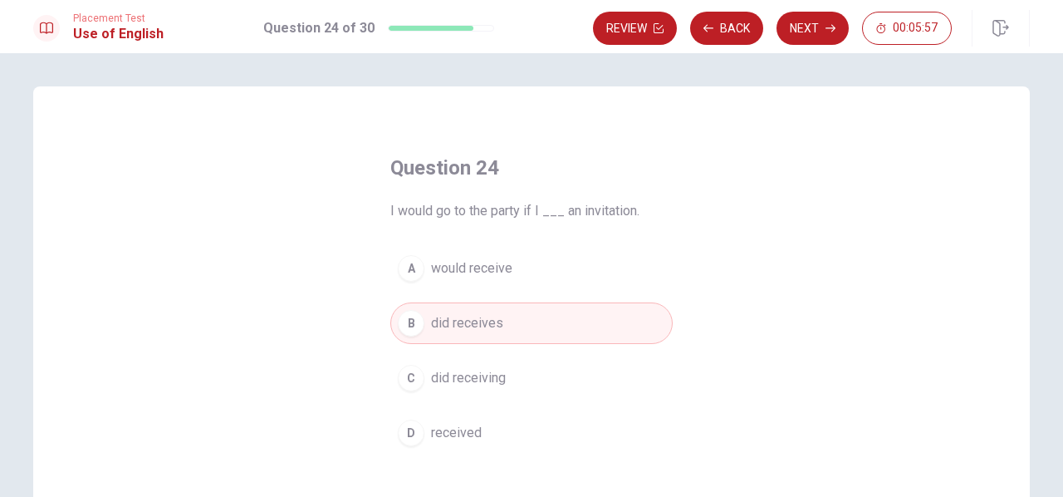
click at [477, 428] on button "D received" at bounding box center [531, 433] width 282 height 42
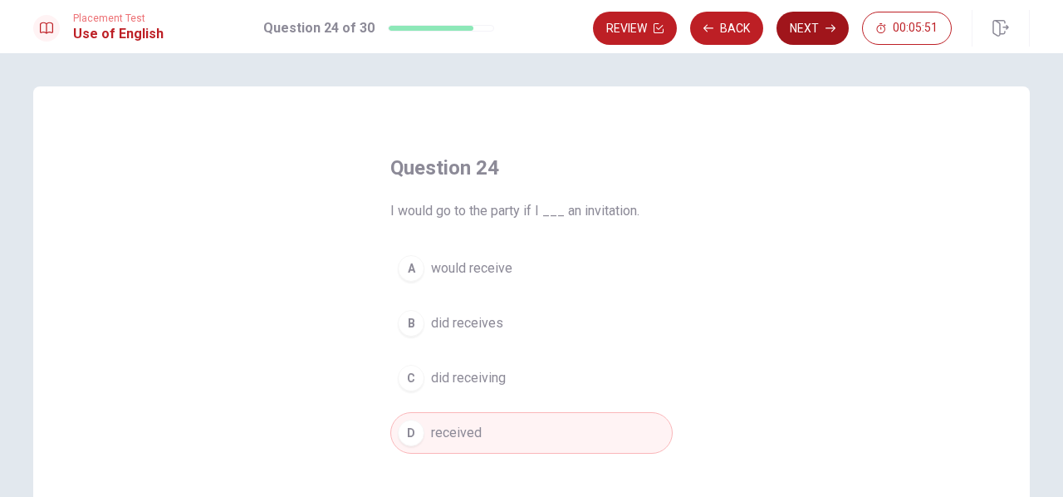
click at [811, 24] on button "Next" at bounding box center [812, 28] width 72 height 33
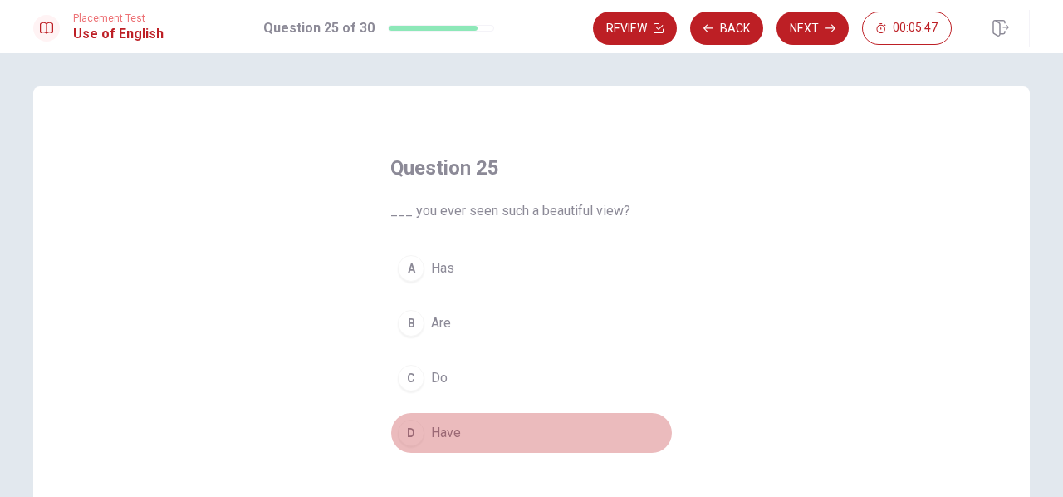
click at [448, 433] on span "Have" at bounding box center [446, 433] width 30 height 20
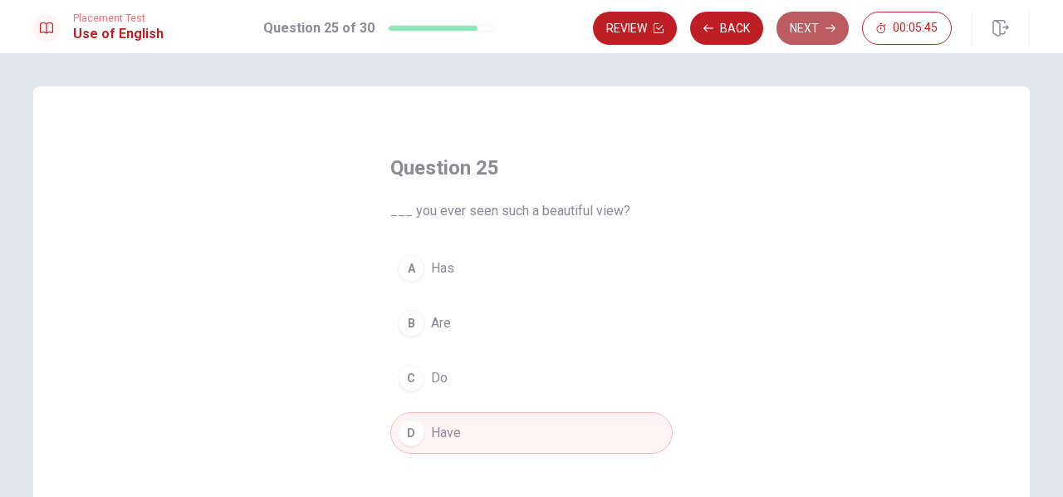
click at [806, 31] on button "Next" at bounding box center [812, 28] width 72 height 33
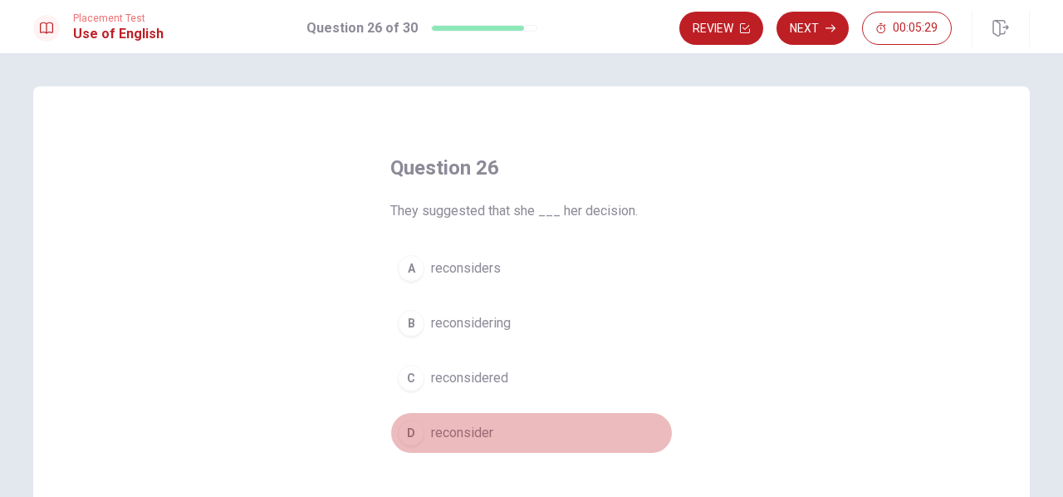
click at [468, 425] on span "reconsider" at bounding box center [462, 433] width 62 height 20
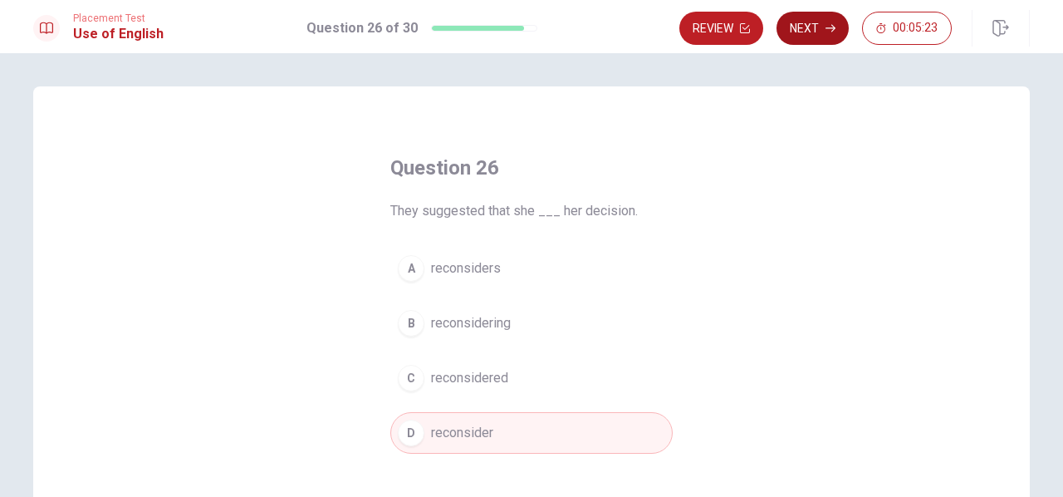
click at [814, 17] on button "Next" at bounding box center [812, 28] width 72 height 33
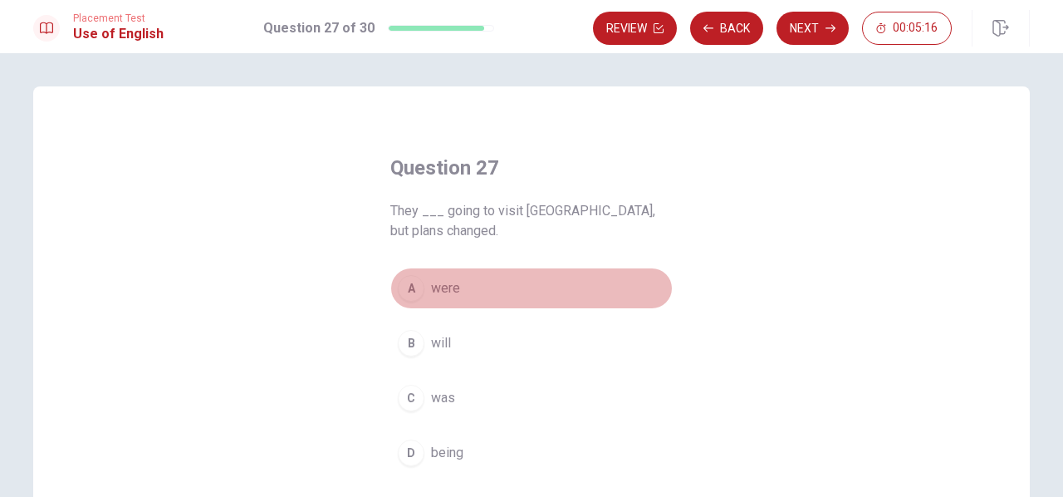
click at [440, 278] on span "were" at bounding box center [445, 288] width 29 height 20
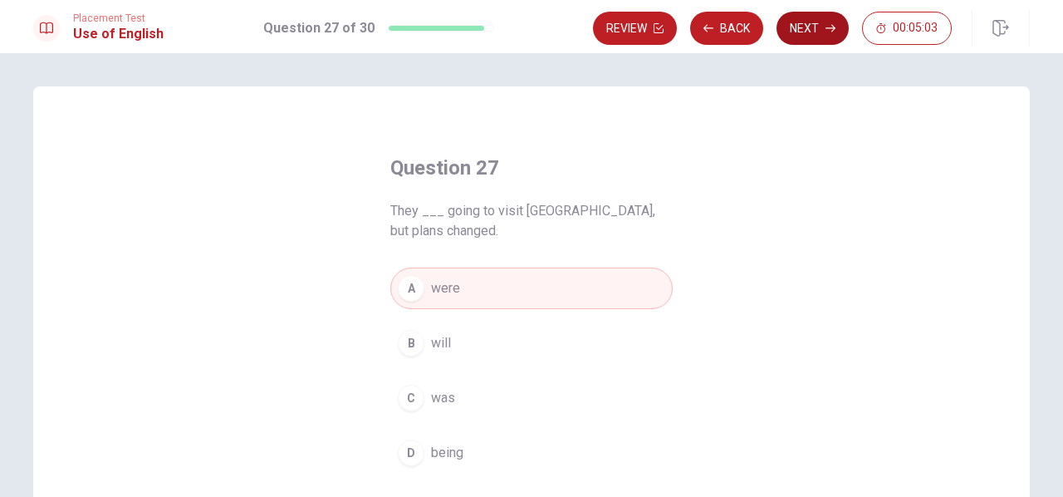
click at [814, 32] on button "Next" at bounding box center [812, 28] width 72 height 33
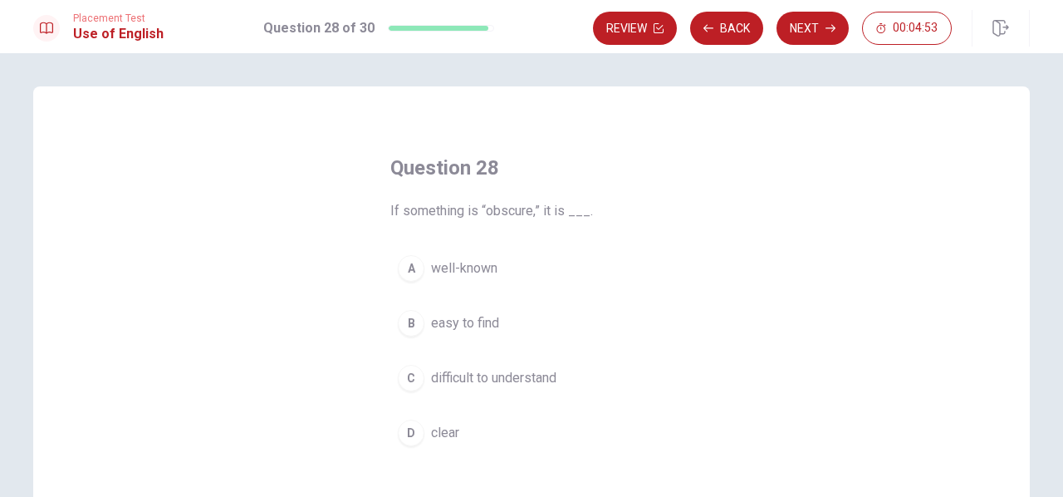
click at [495, 370] on span "difficult to understand" at bounding box center [493, 378] width 125 height 20
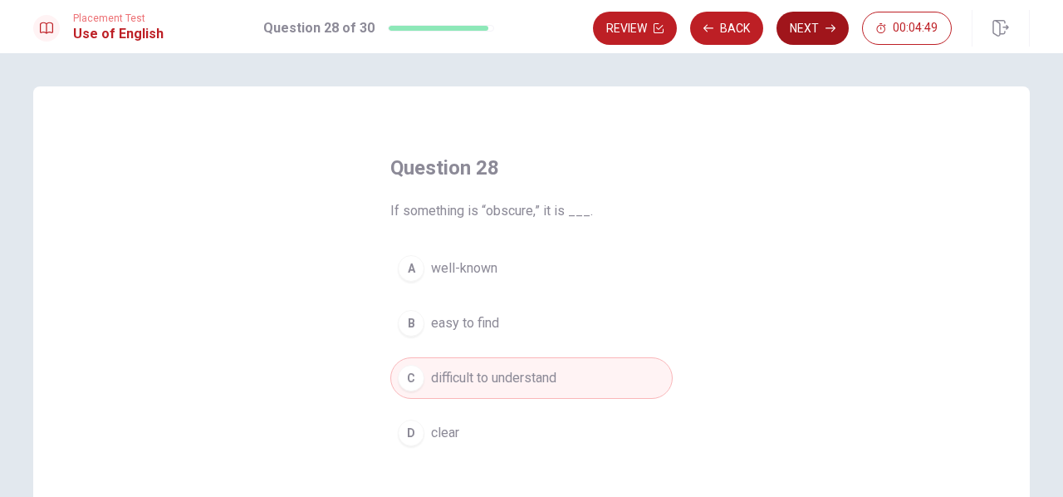
click at [798, 28] on button "Next" at bounding box center [812, 28] width 72 height 33
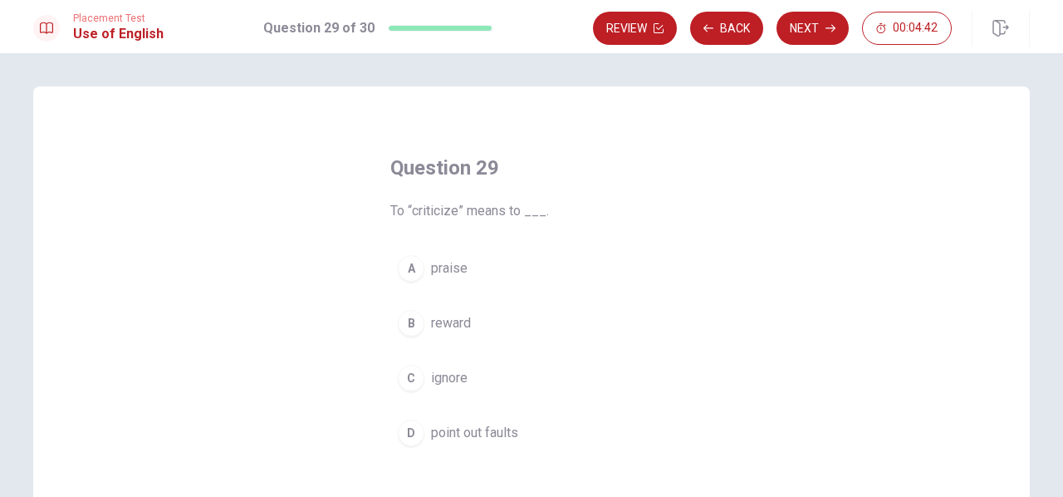
click at [480, 429] on span "point out faults" at bounding box center [474, 433] width 87 height 20
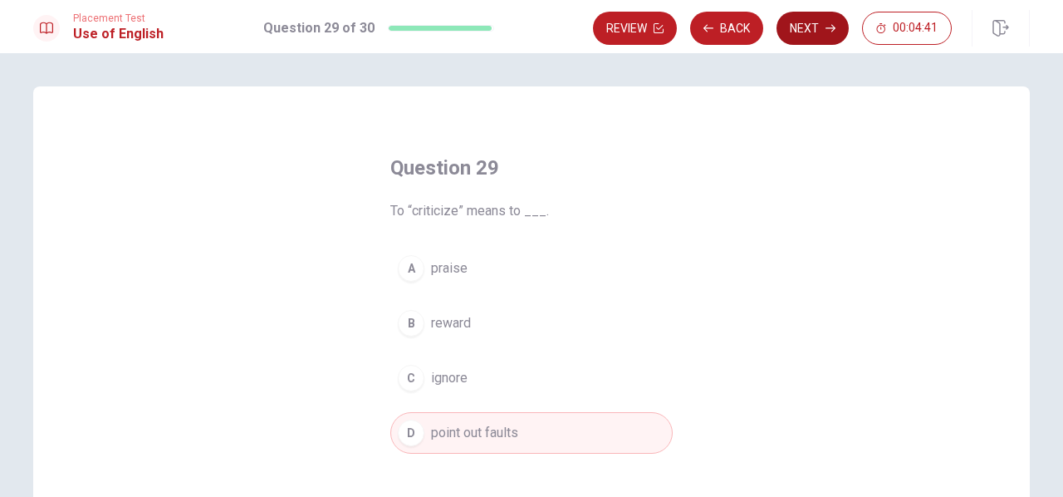
click at [820, 21] on button "Next" at bounding box center [812, 28] width 72 height 33
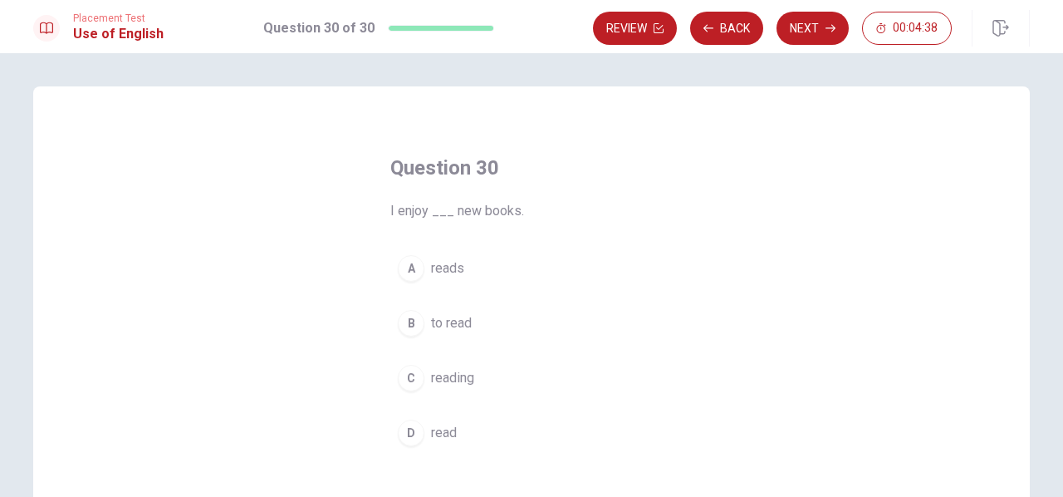
click at [450, 380] on span "reading" at bounding box center [452, 378] width 43 height 20
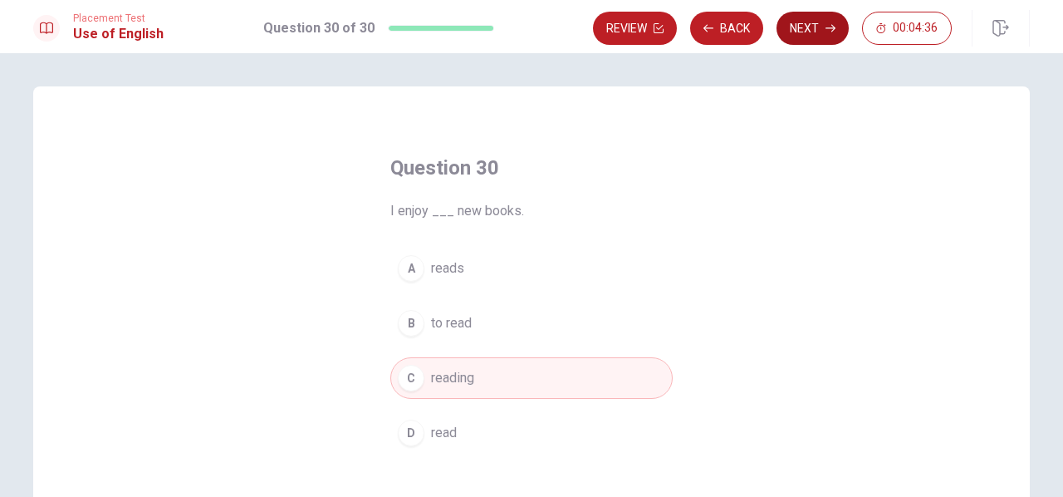
click at [824, 25] on button "Next" at bounding box center [812, 28] width 72 height 33
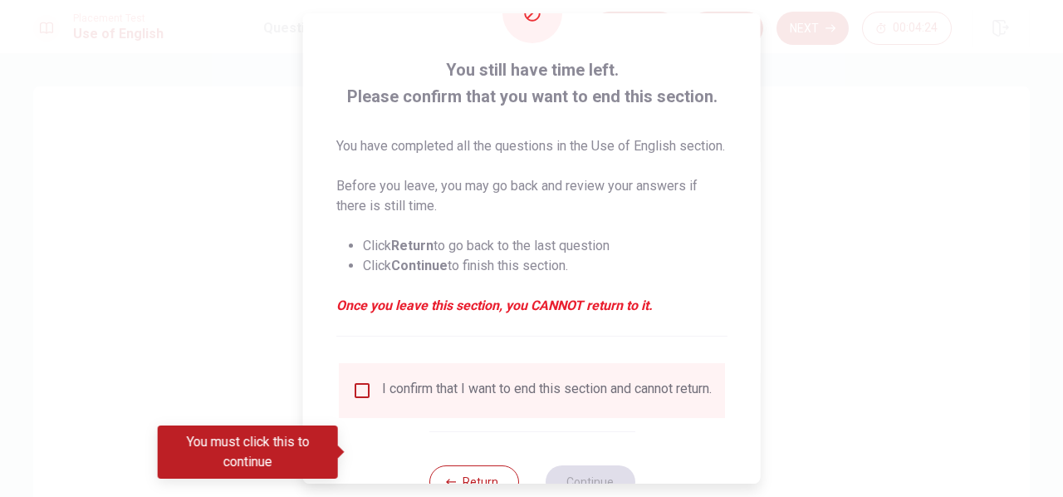
scroll to position [143, 0]
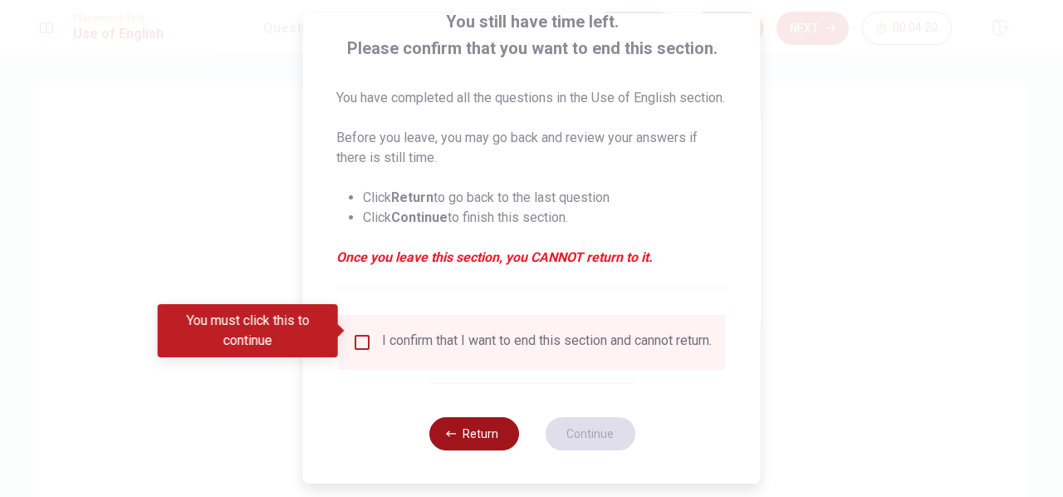
click at [486, 428] on button "Return" at bounding box center [473, 433] width 90 height 33
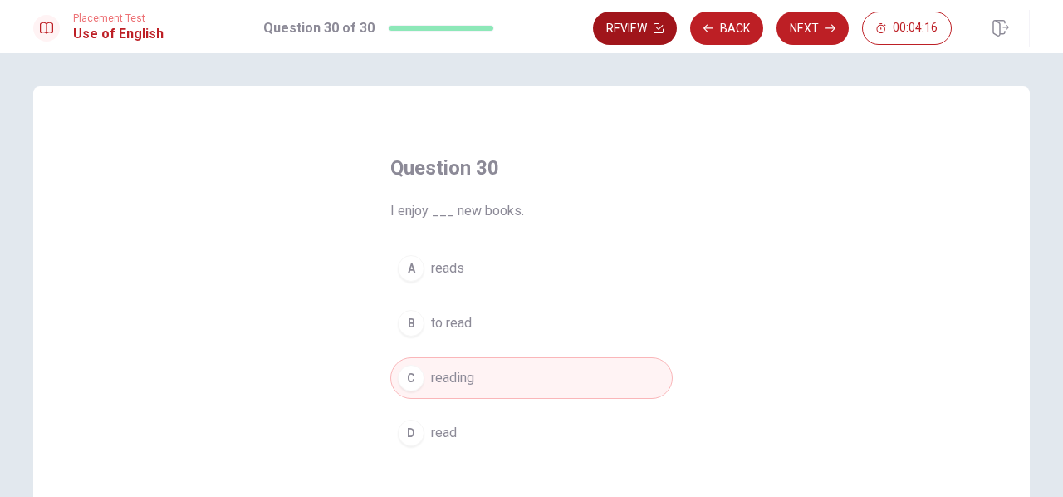
click at [620, 26] on button "Review" at bounding box center [635, 28] width 84 height 33
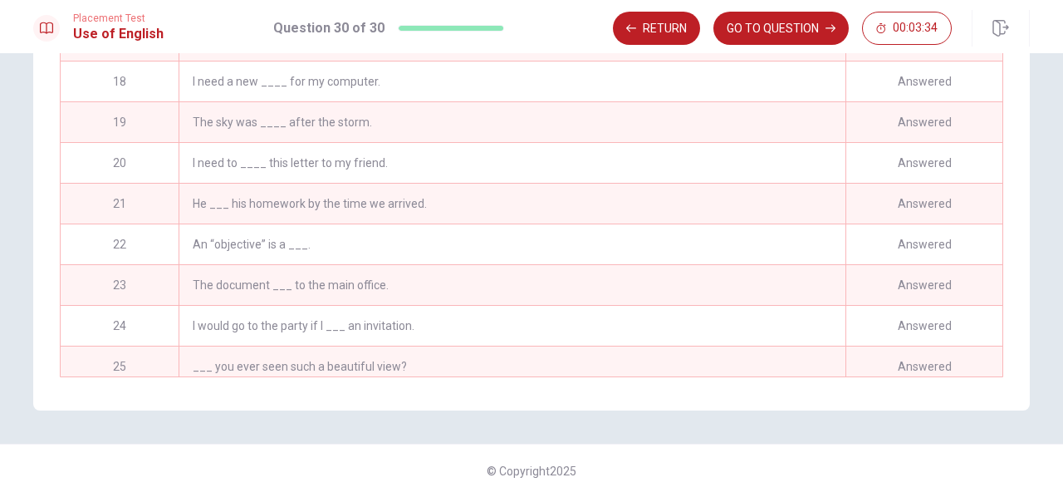
scroll to position [599, 0]
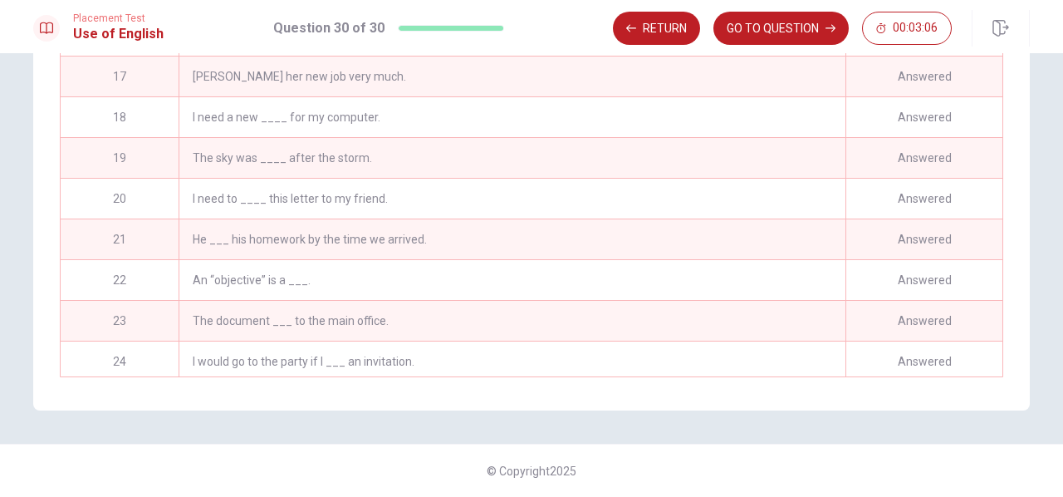
click at [327, 272] on div "An “objective” is a ___." at bounding box center [512, 280] width 667 height 40
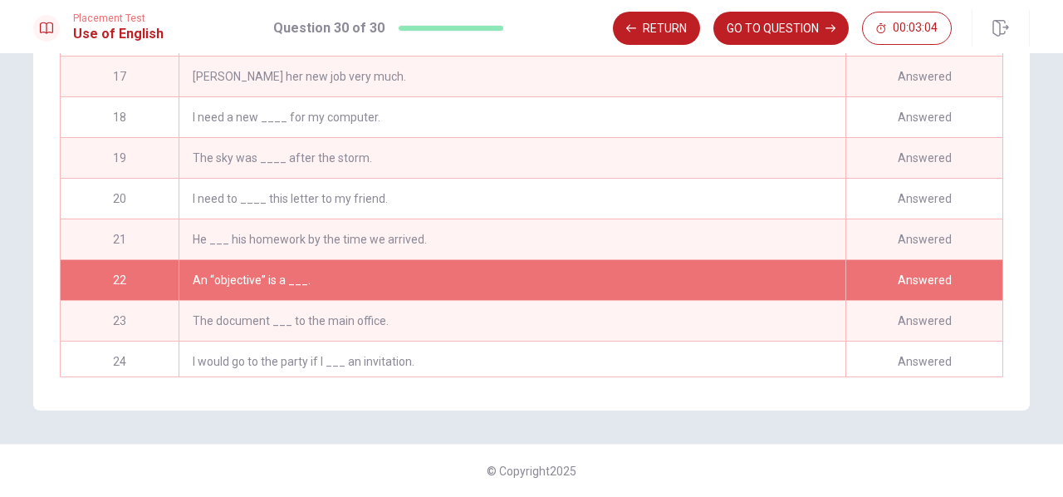
click at [825, 275] on div "An “objective” is a ___." at bounding box center [512, 280] width 667 height 40
click at [797, 23] on button "GO TO QUESTION" at bounding box center [780, 28] width 135 height 33
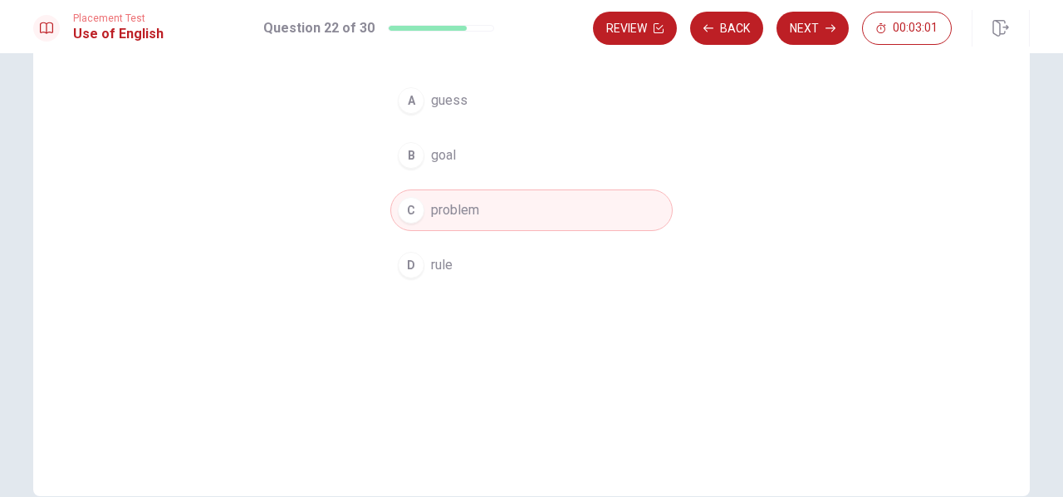
scroll to position [87, 0]
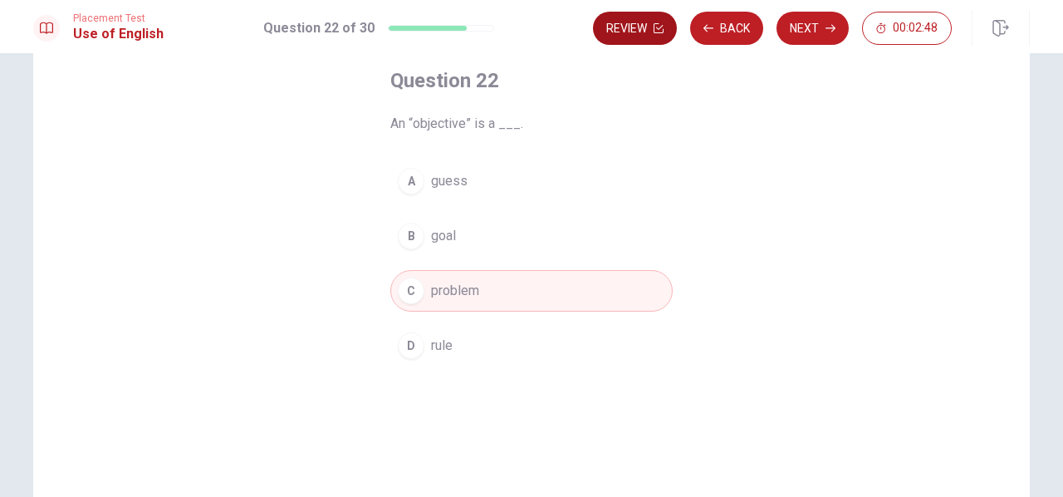
click at [659, 32] on icon "button" at bounding box center [659, 28] width 10 height 10
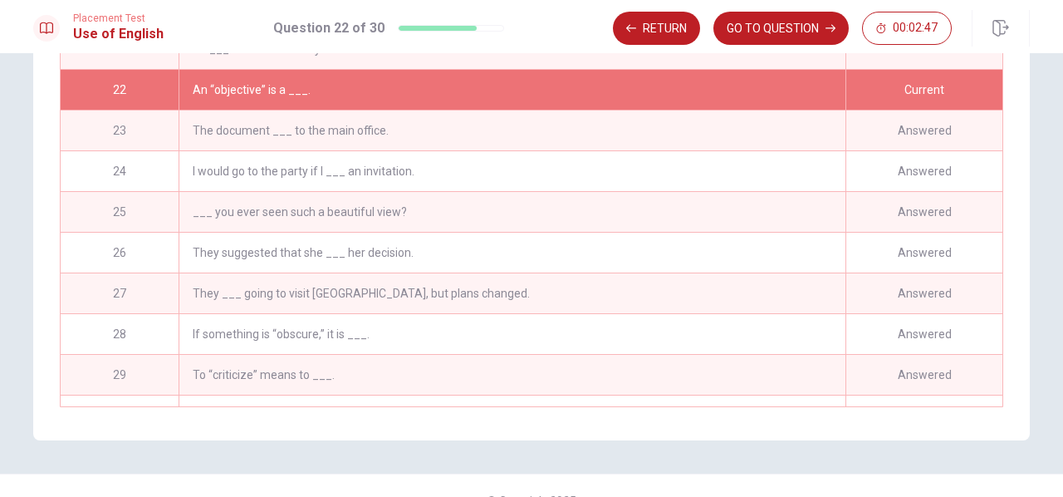
scroll to position [848, 0]
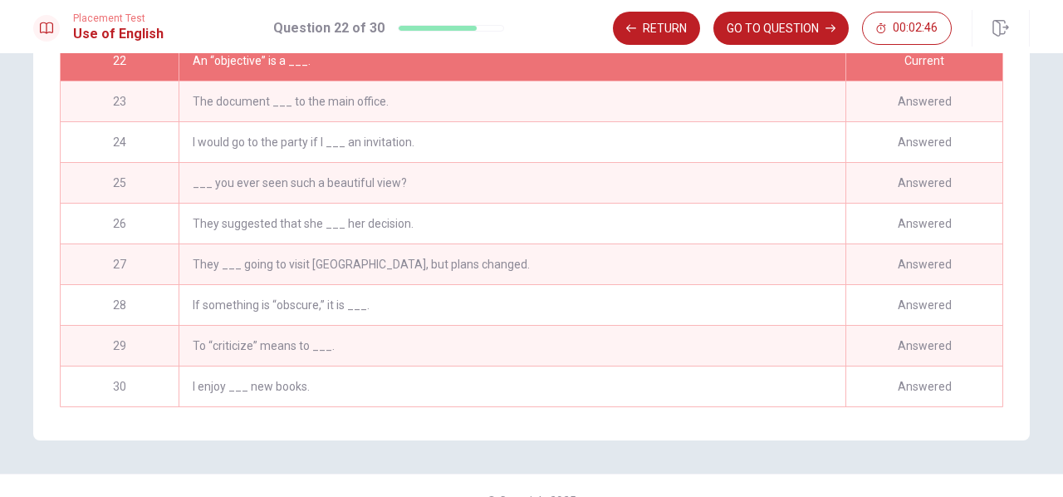
click at [352, 308] on div "If something is “obscure,” it is ___." at bounding box center [512, 305] width 667 height 40
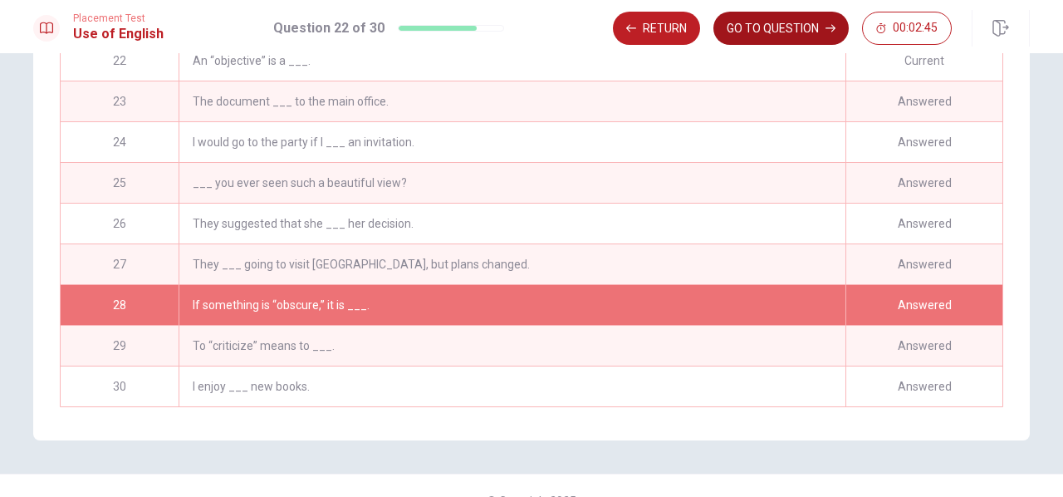
click at [815, 29] on button "GO TO QUESTION" at bounding box center [780, 28] width 135 height 33
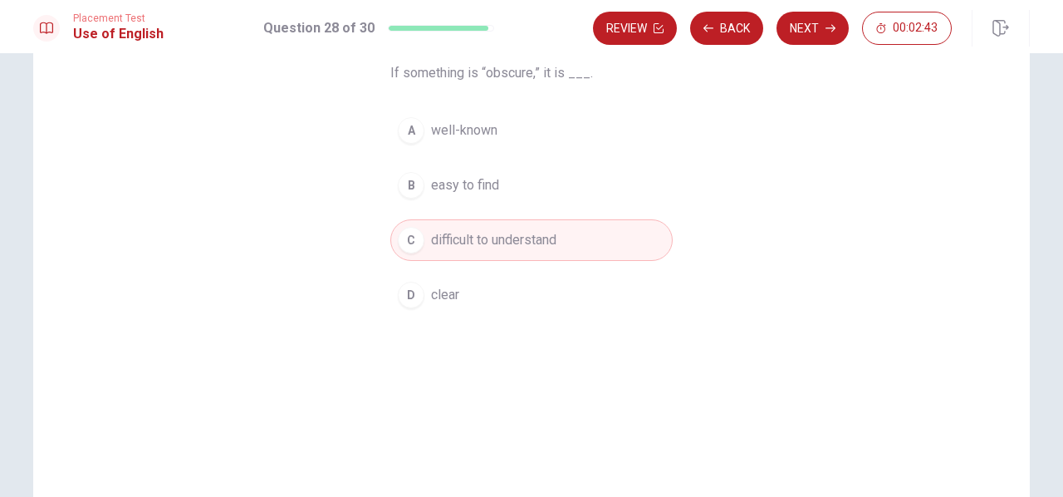
scroll to position [87, 0]
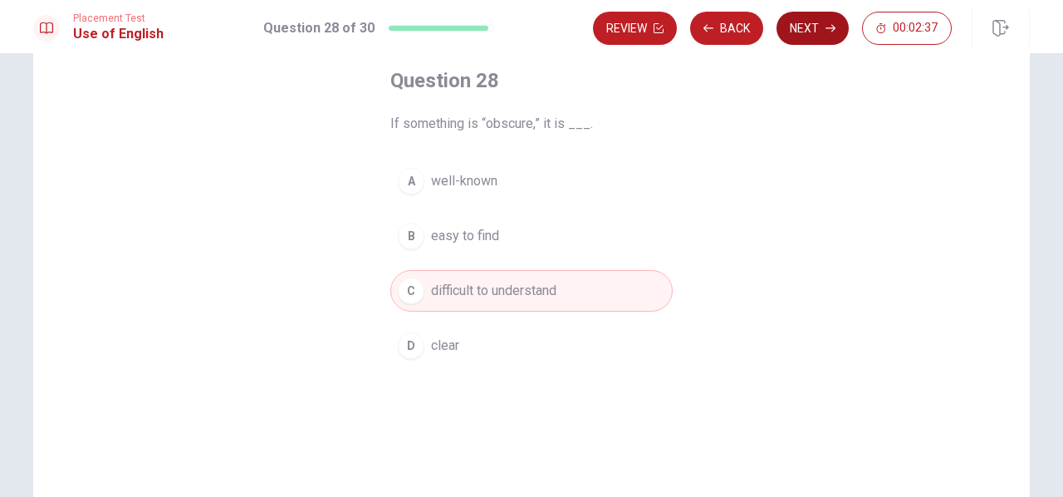
click at [814, 24] on button "Next" at bounding box center [812, 28] width 72 height 33
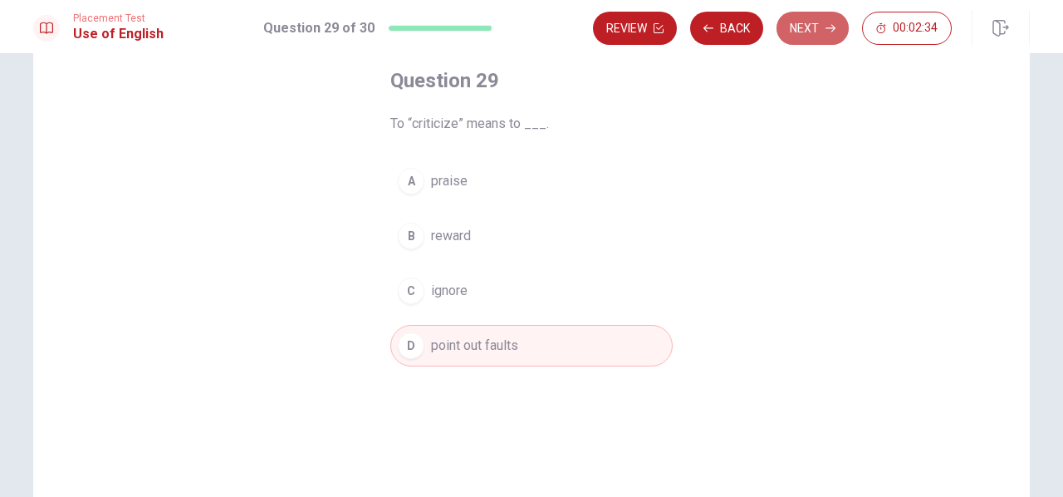
click at [817, 31] on button "Next" at bounding box center [812, 28] width 72 height 33
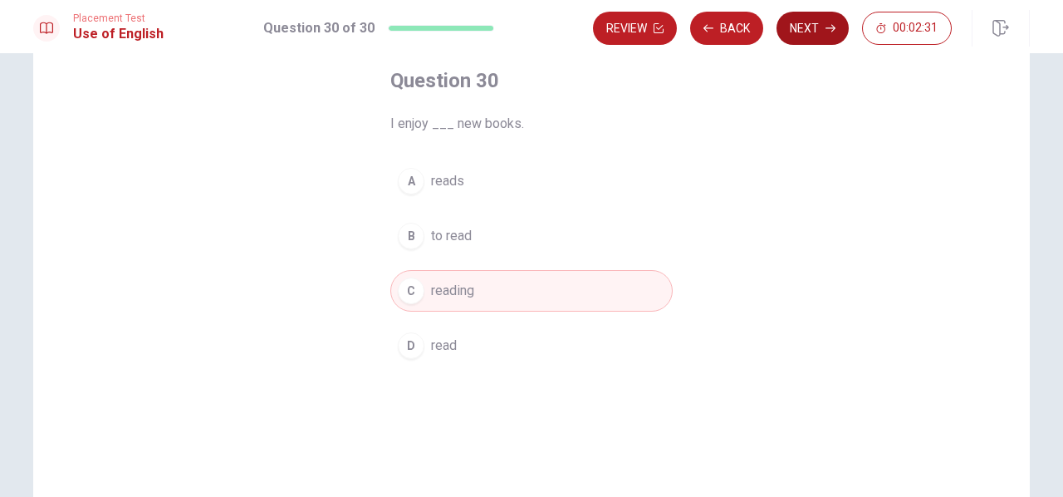
click at [820, 28] on button "Next" at bounding box center [812, 28] width 72 height 33
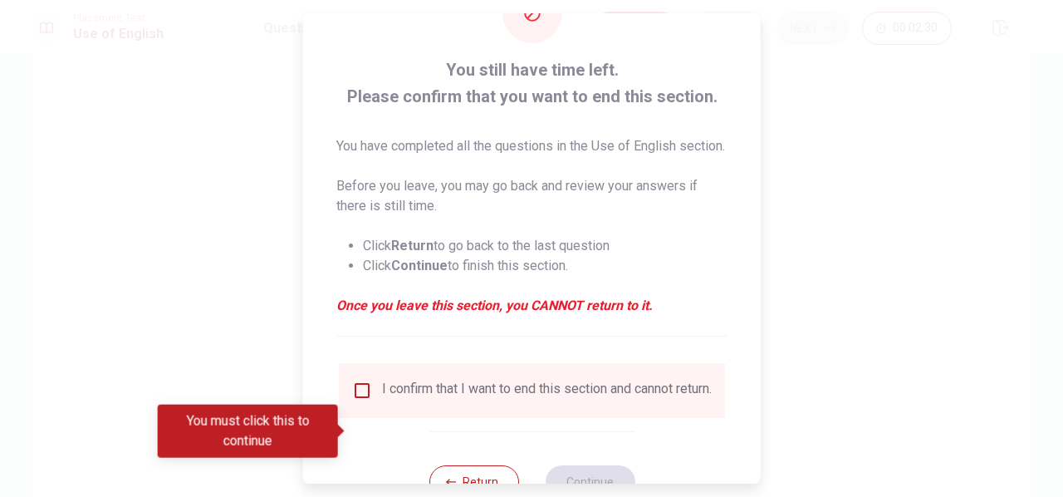
scroll to position [143, 0]
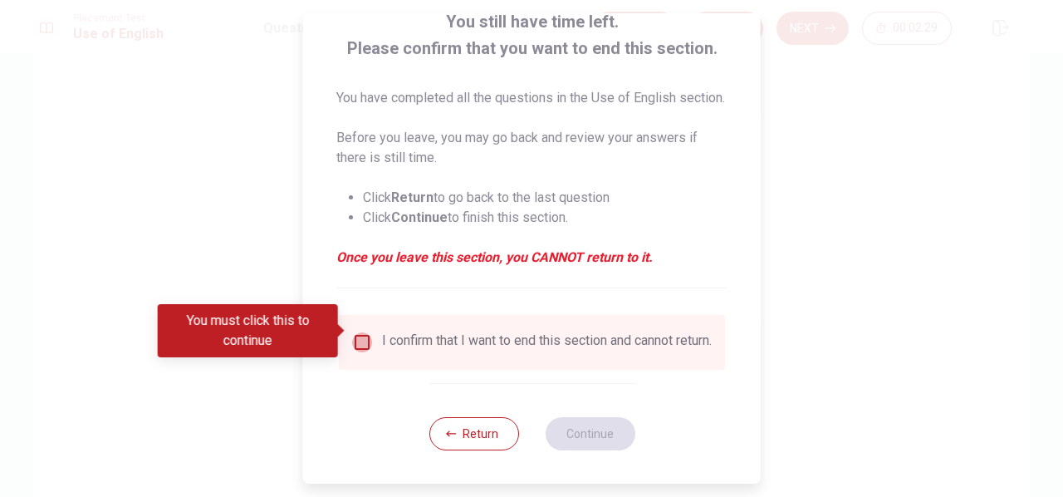
click at [352, 335] on input "You must click this to continue" at bounding box center [362, 342] width 20 height 20
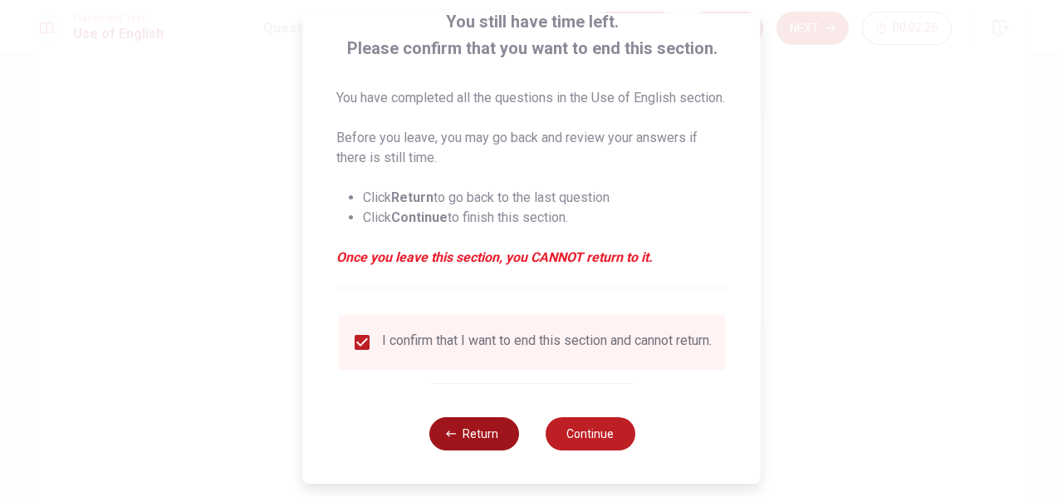
click at [464, 429] on button "Return" at bounding box center [473, 433] width 90 height 33
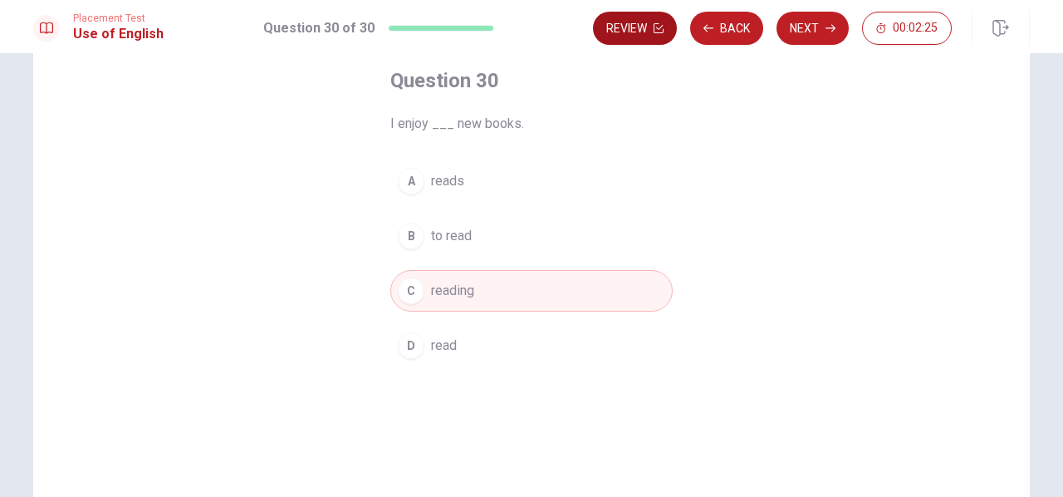
click at [624, 22] on button "Review" at bounding box center [635, 28] width 84 height 33
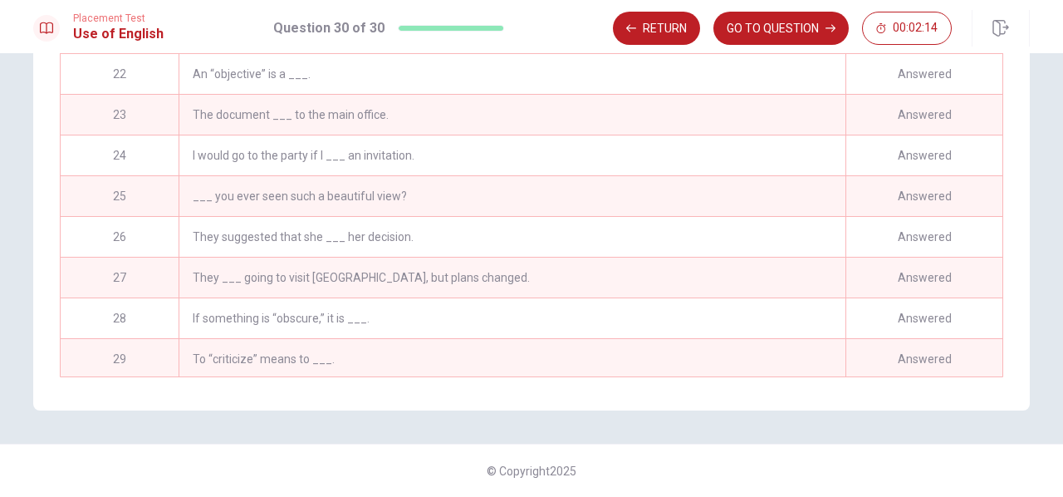
scroll to position [848, 0]
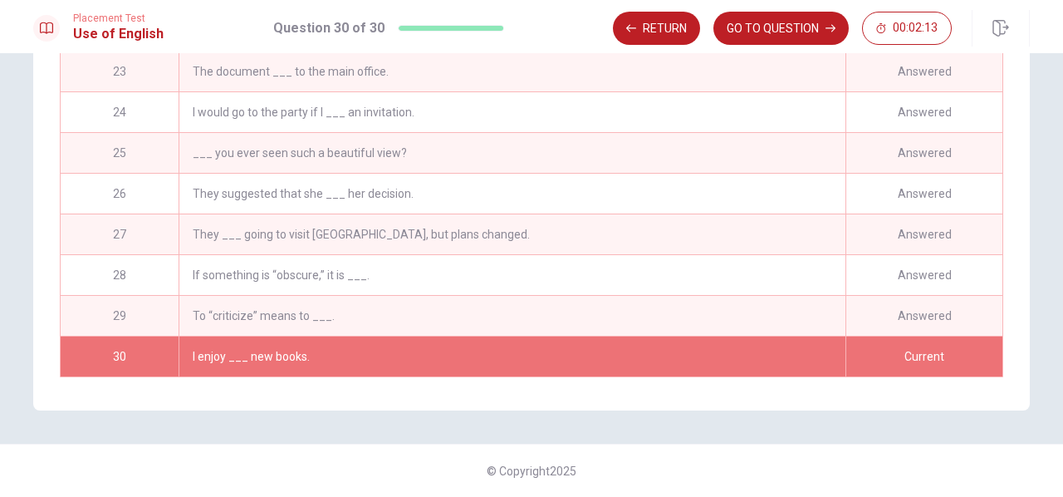
click at [712, 346] on div "I enjoy ___ new books." at bounding box center [512, 356] width 667 height 40
click at [773, 22] on button "GO TO QUESTION" at bounding box center [780, 28] width 135 height 33
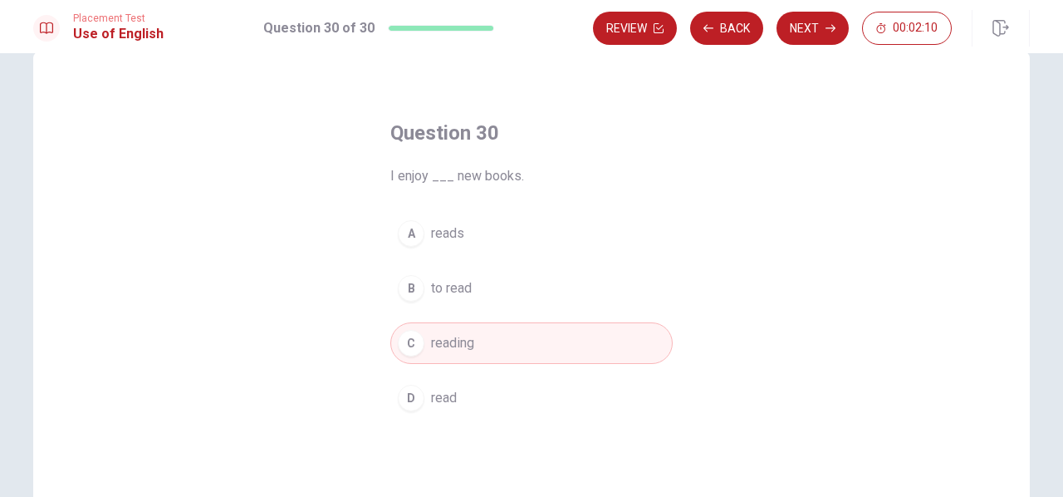
scroll to position [0, 0]
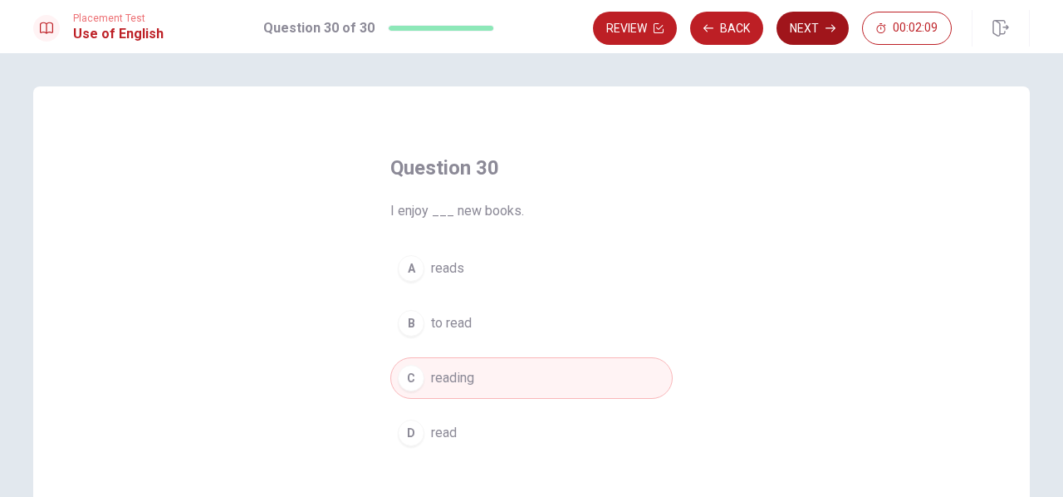
click at [825, 31] on button "Next" at bounding box center [812, 28] width 72 height 33
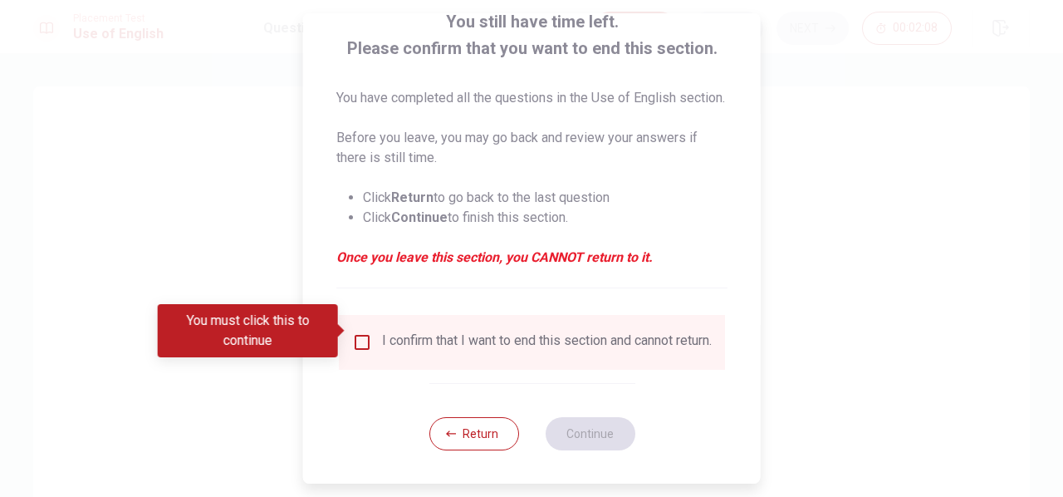
scroll to position [143, 0]
click at [367, 332] on input "You must click this to continue" at bounding box center [362, 342] width 20 height 20
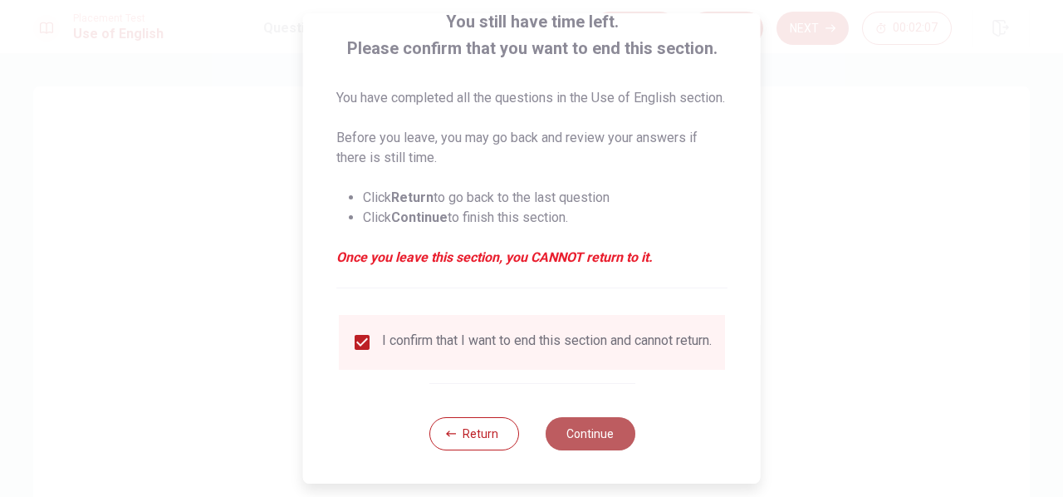
click at [588, 435] on button "Continue" at bounding box center [590, 433] width 90 height 33
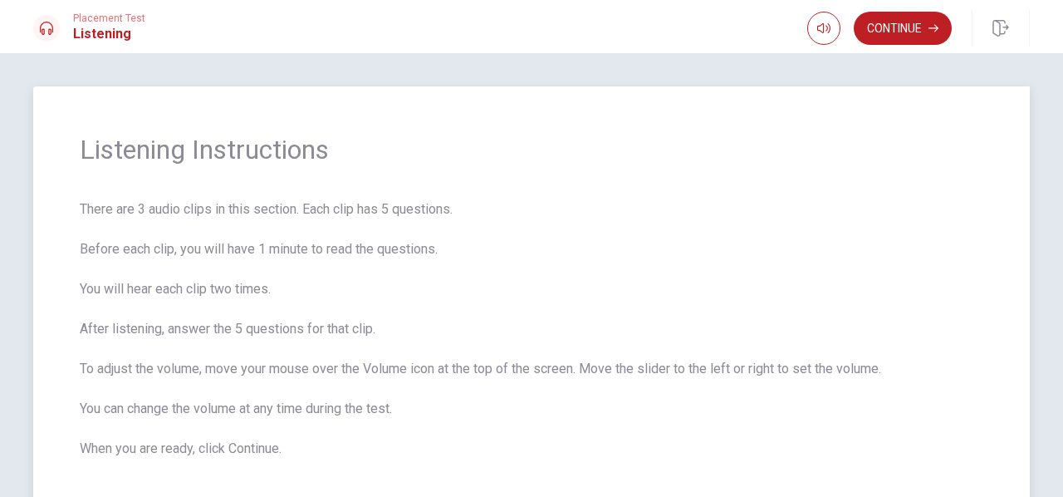
scroll to position [0, 0]
click at [895, 32] on button "Continue" at bounding box center [903, 28] width 98 height 33
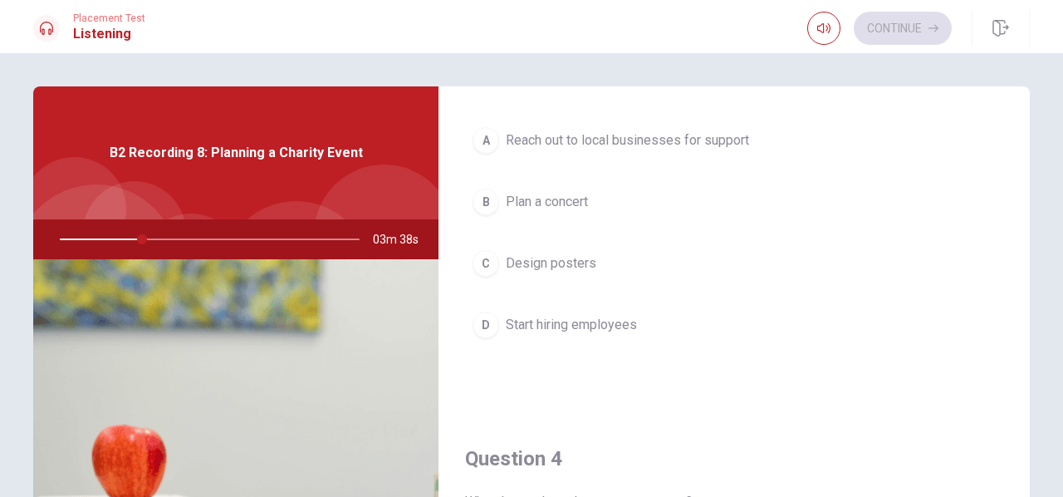
scroll to position [913, 0]
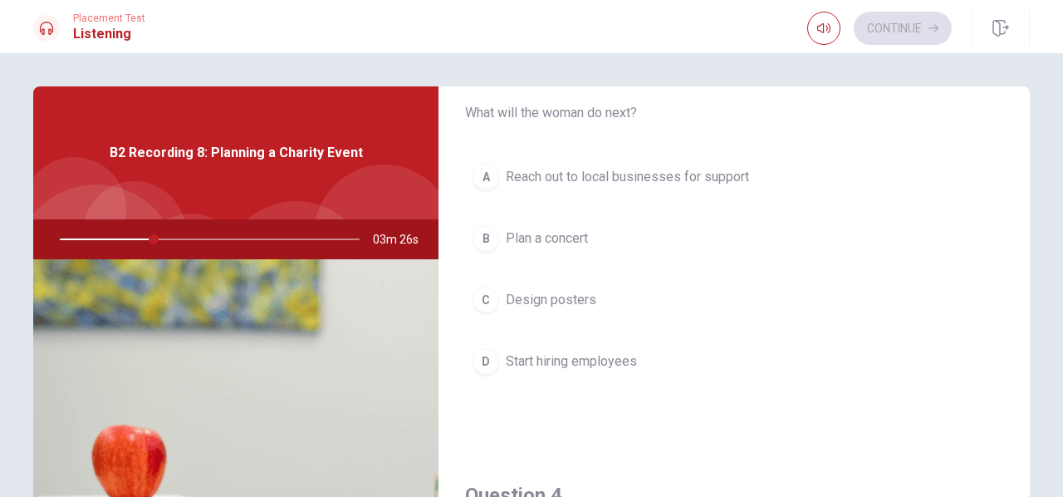
click at [784, 300] on button "C Design posters" at bounding box center [734, 300] width 538 height 42
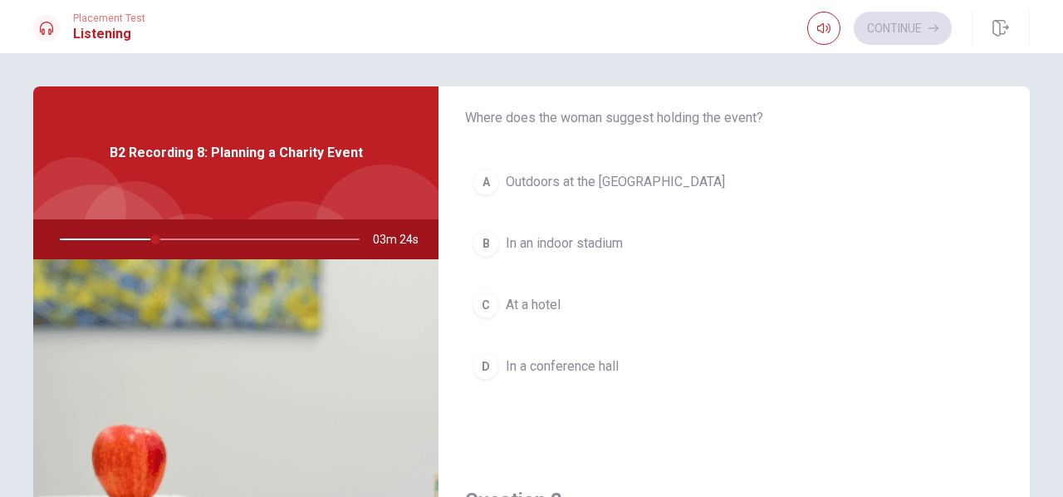
scroll to position [0, 0]
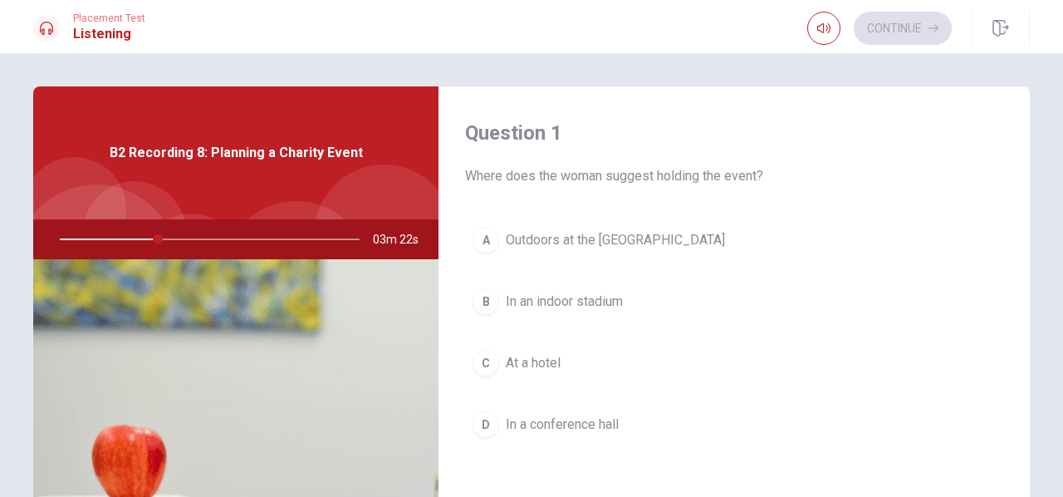
click at [621, 240] on span "Outdoors at the [GEOGRAPHIC_DATA]" at bounding box center [615, 240] width 219 height 20
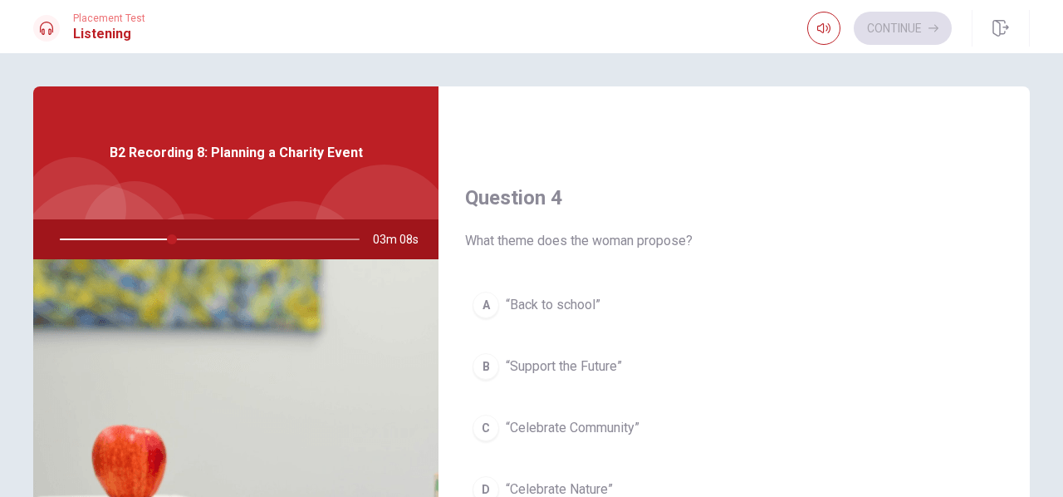
scroll to position [1246, 0]
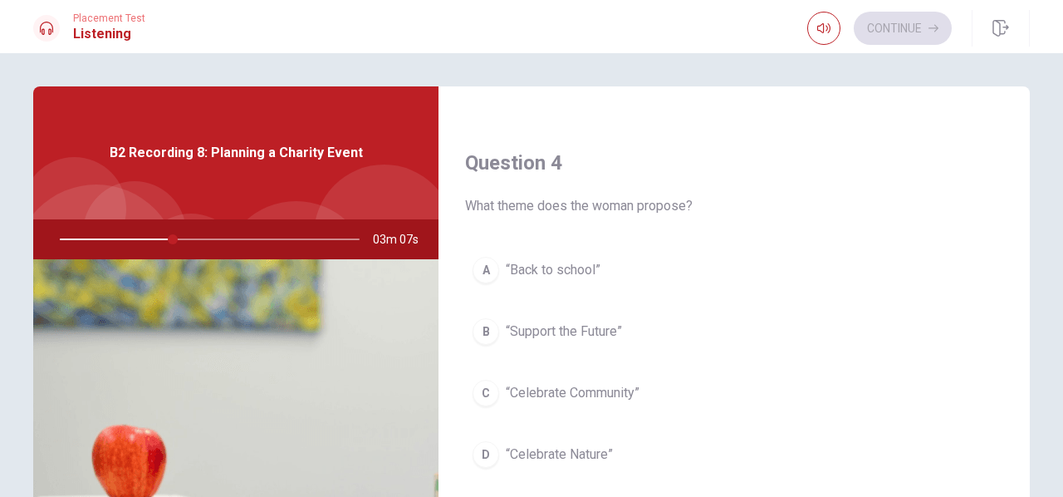
click at [596, 384] on span "“Celebrate Community”" at bounding box center [573, 393] width 134 height 20
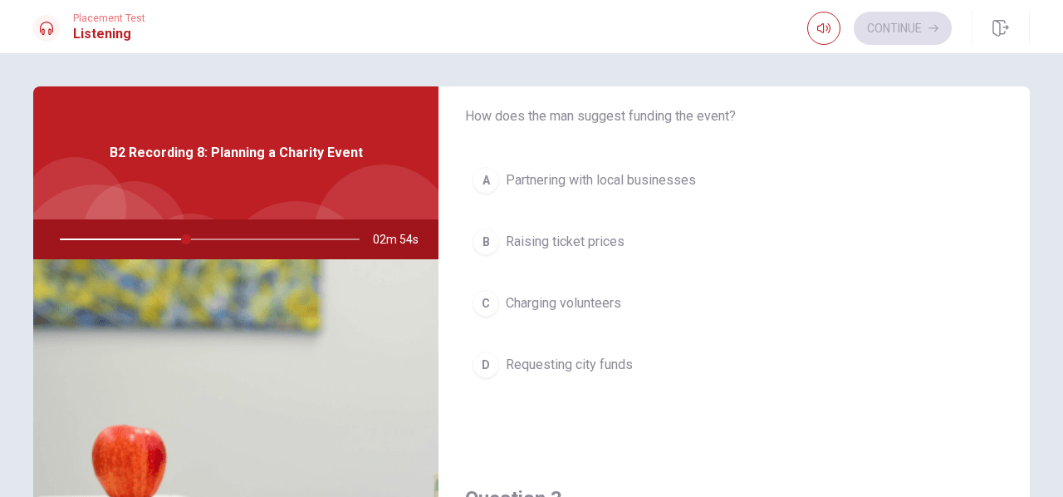
scroll to position [498, 0]
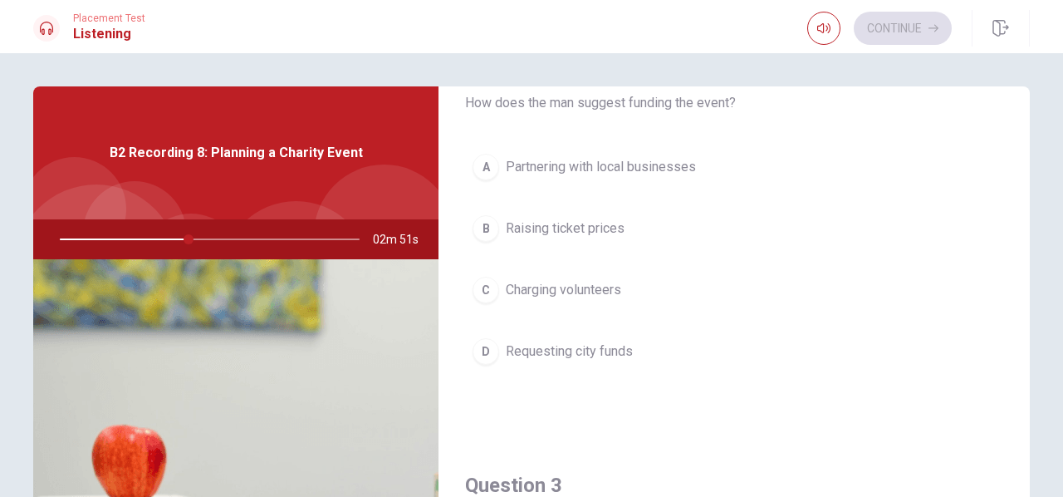
click at [635, 161] on span "Partnering with local businesses" at bounding box center [601, 167] width 190 height 20
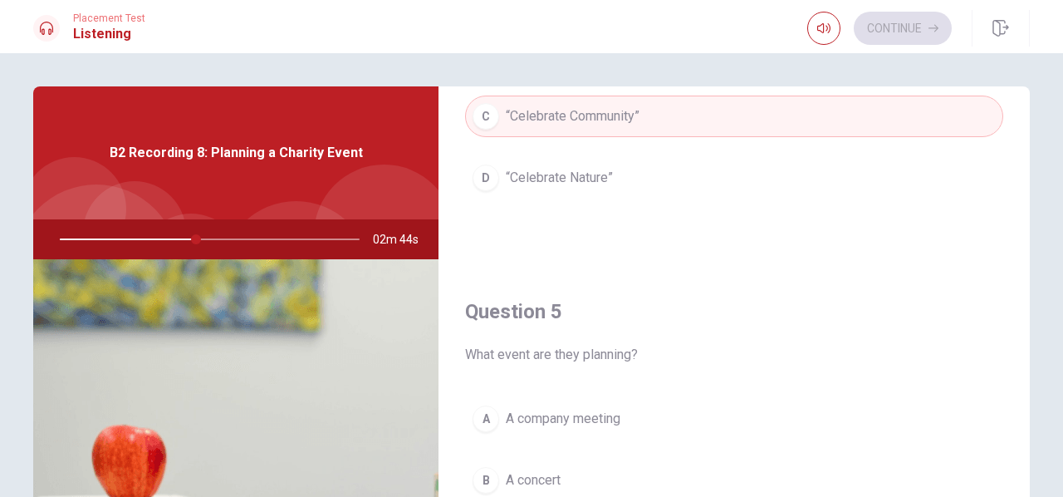
scroll to position [1537, 0]
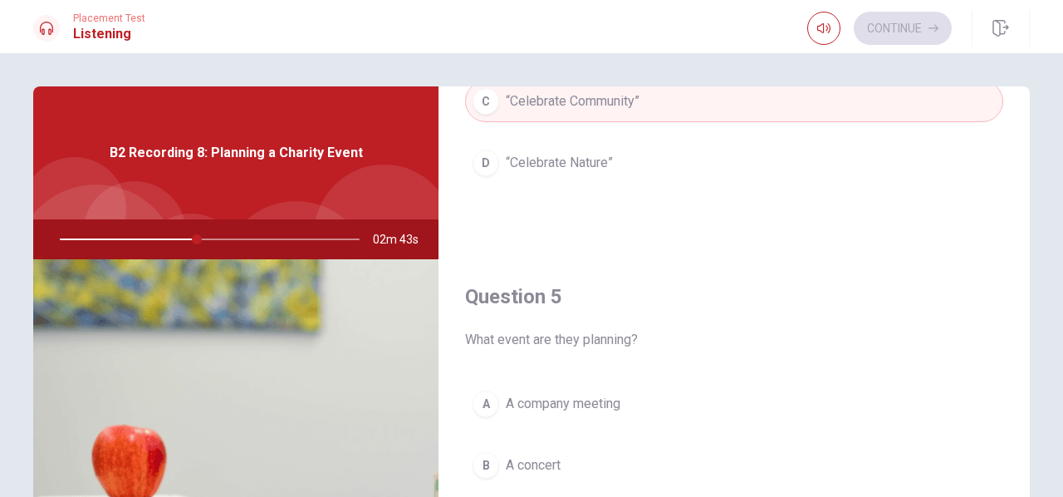
click at [548, 455] on span "A concert" at bounding box center [533, 465] width 55 height 20
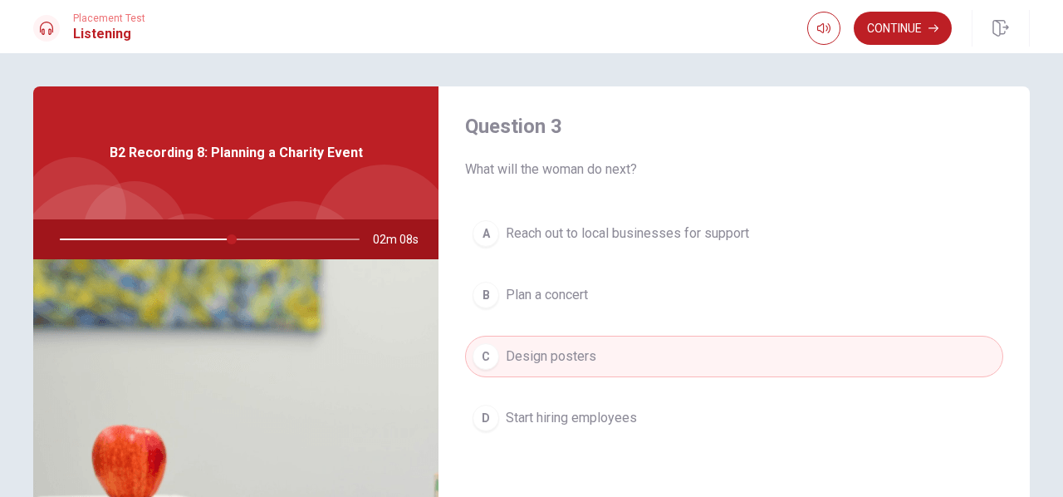
scroll to position [873, 0]
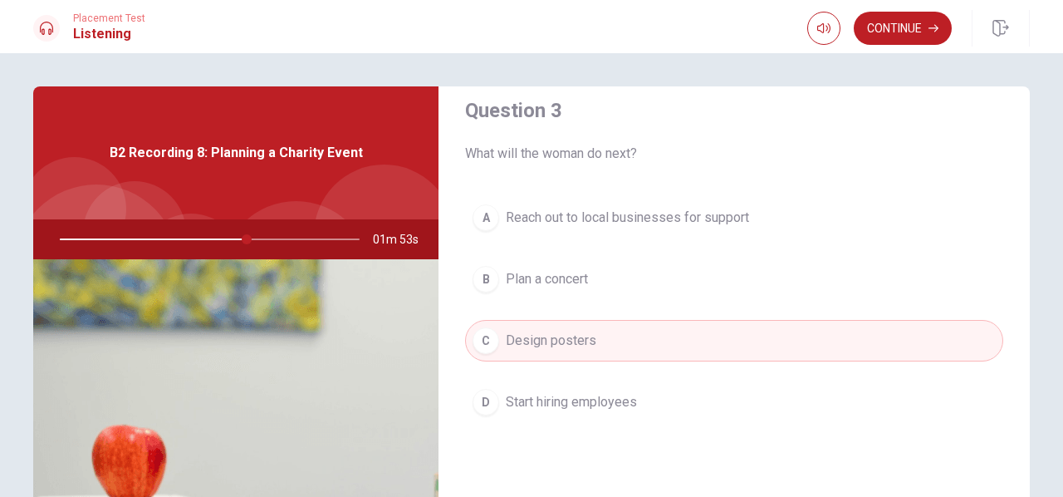
click at [654, 208] on span "Reach out to local businesses for support" at bounding box center [627, 218] width 243 height 20
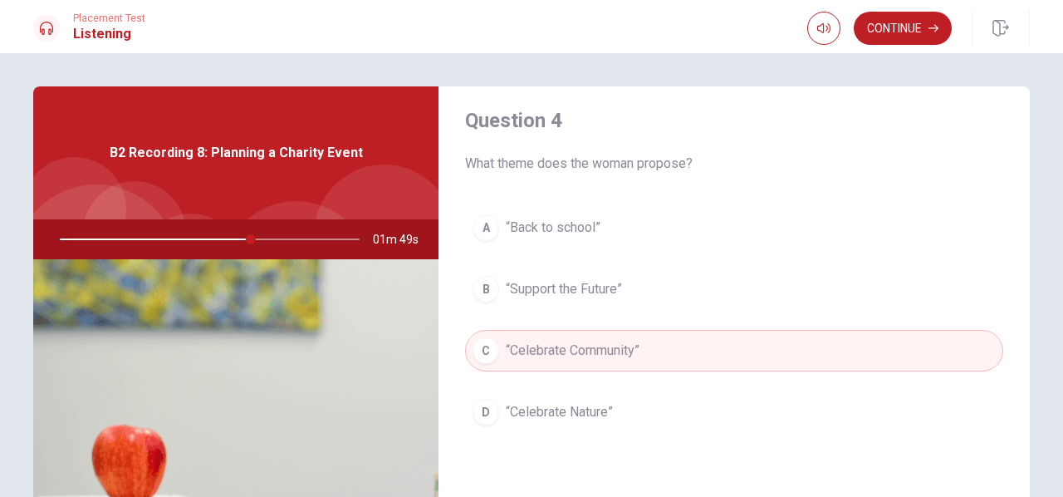
scroll to position [1537, 0]
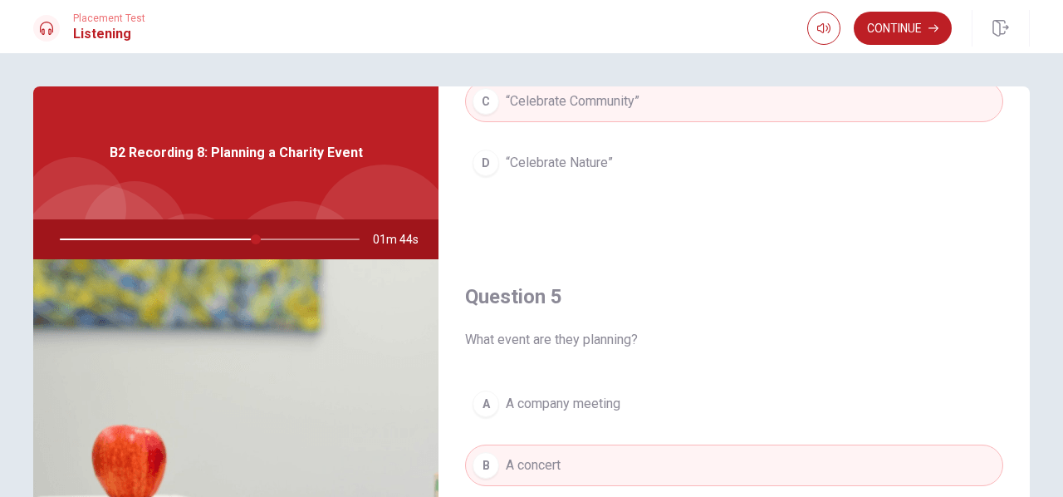
click at [632, 393] on button "A A company meeting" at bounding box center [734, 404] width 538 height 42
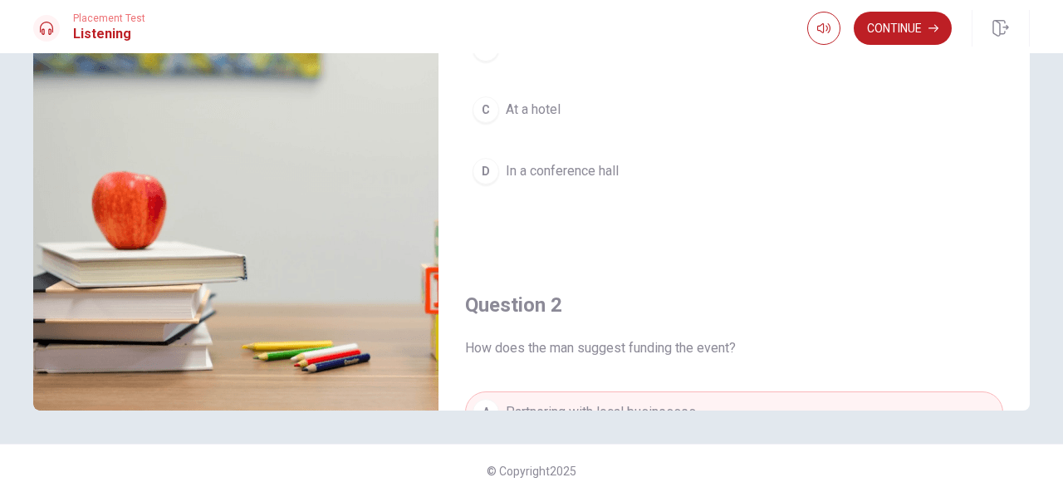
scroll to position [0, 0]
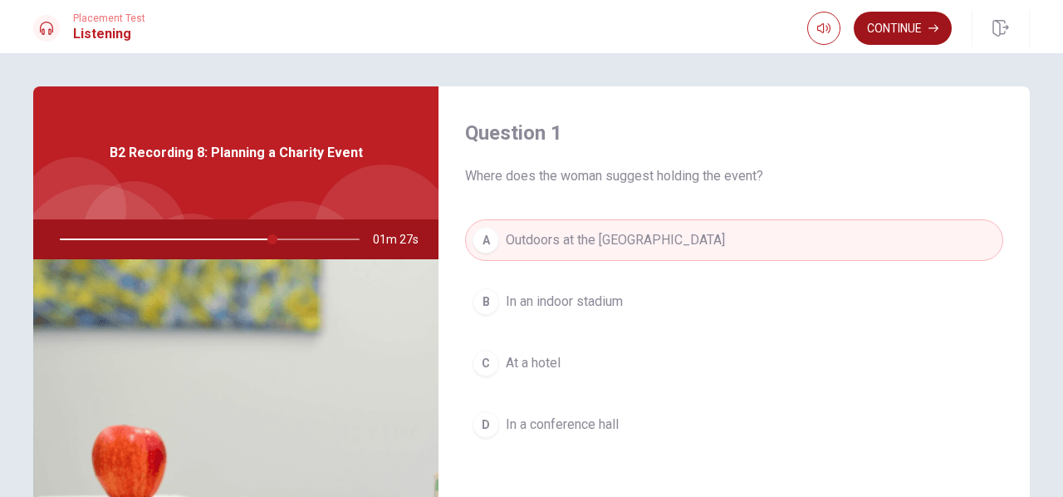
click at [884, 27] on button "Continue" at bounding box center [903, 28] width 98 height 33
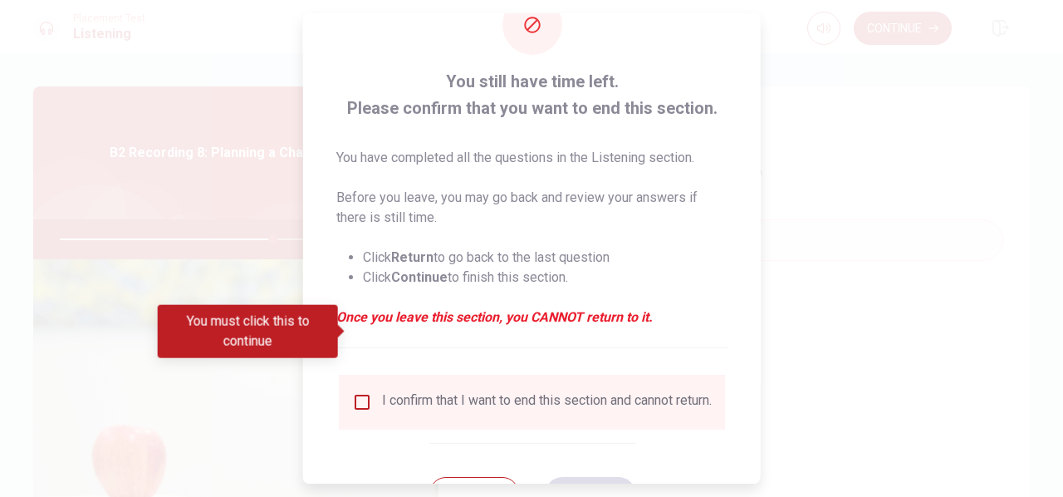
scroll to position [123, 0]
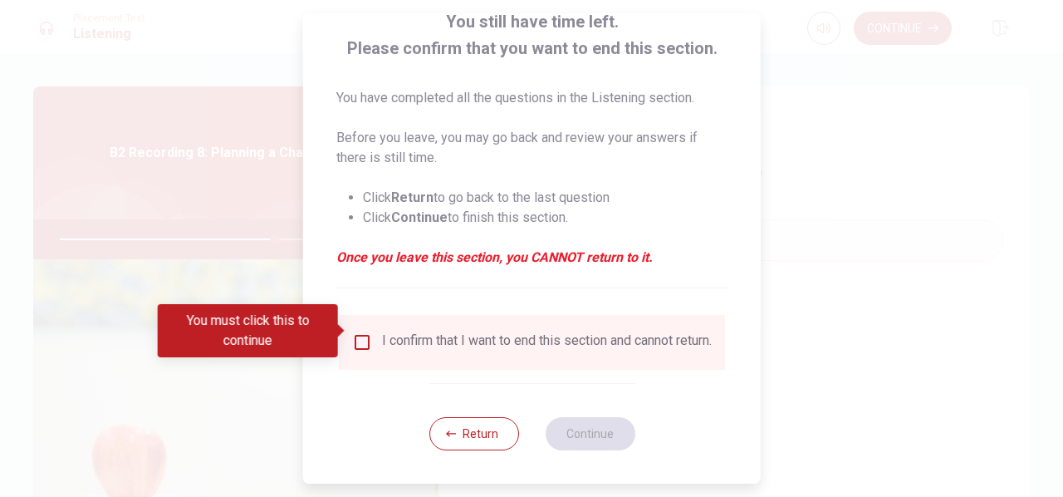
click at [360, 332] on input "You must click this to continue" at bounding box center [362, 342] width 20 height 20
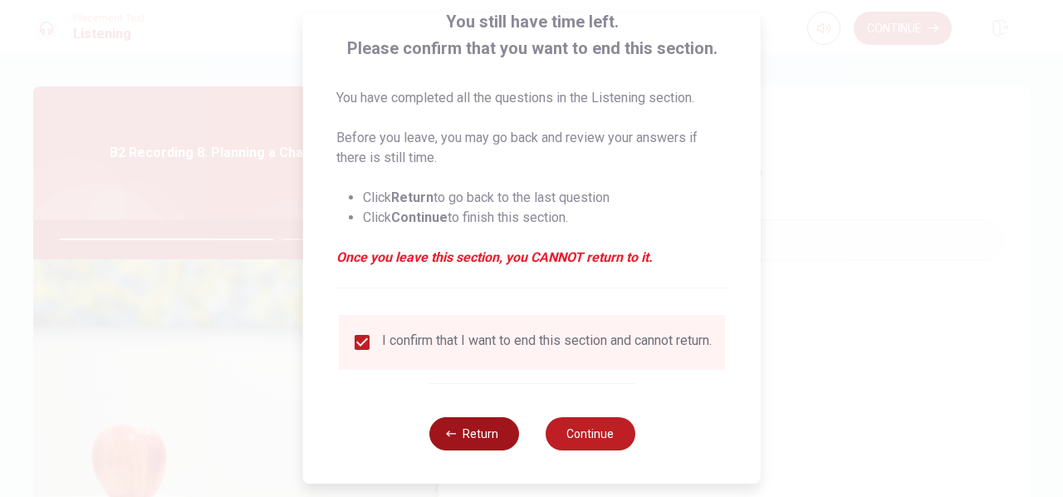
click at [481, 436] on button "Return" at bounding box center [473, 433] width 90 height 33
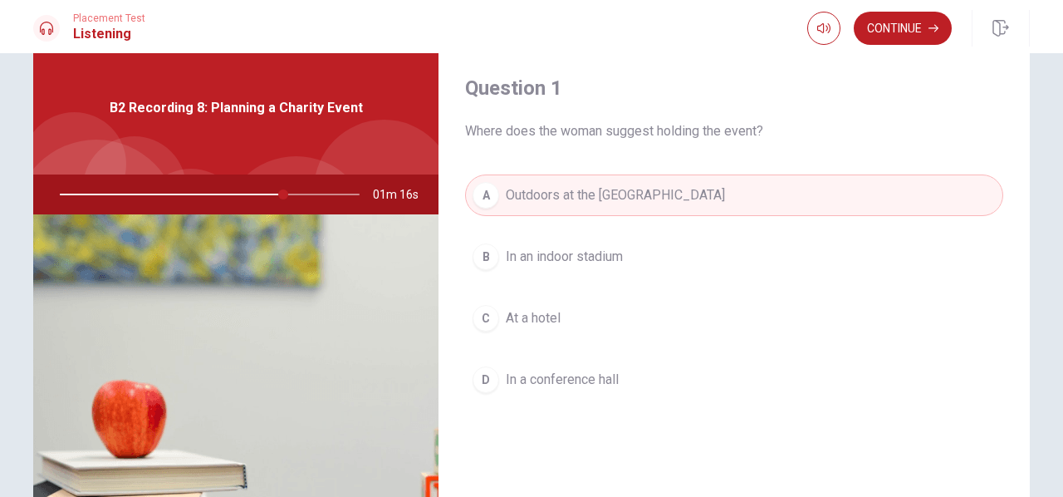
scroll to position [0, 0]
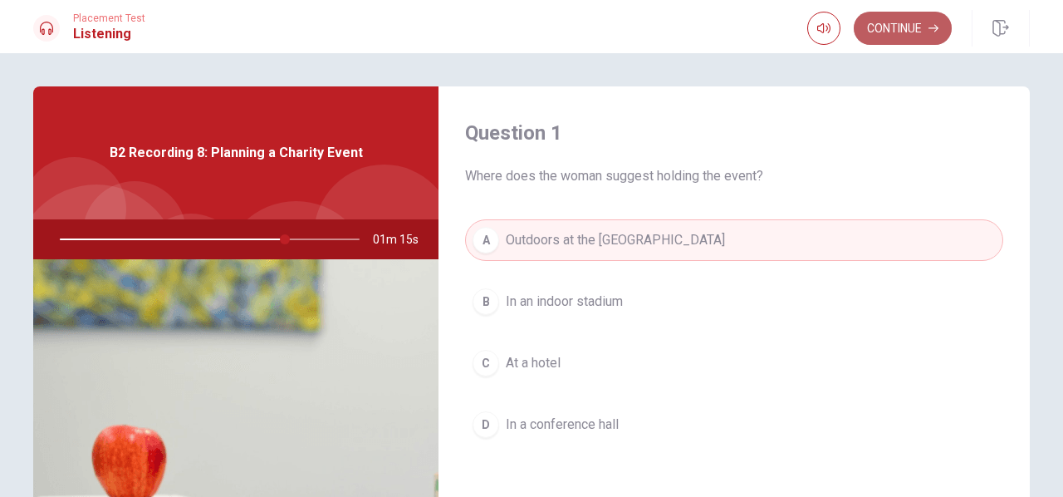
click at [890, 34] on button "Continue" at bounding box center [903, 28] width 98 height 33
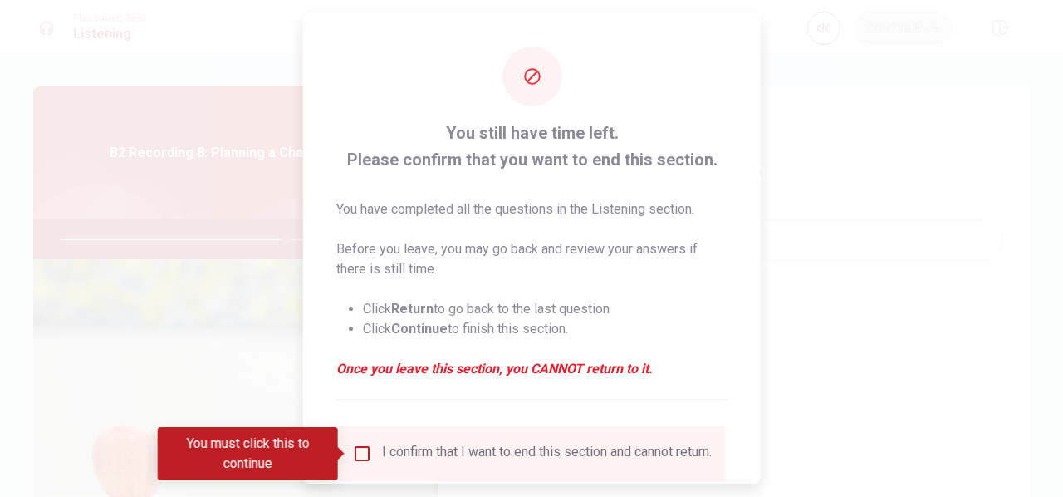
scroll to position [123, 0]
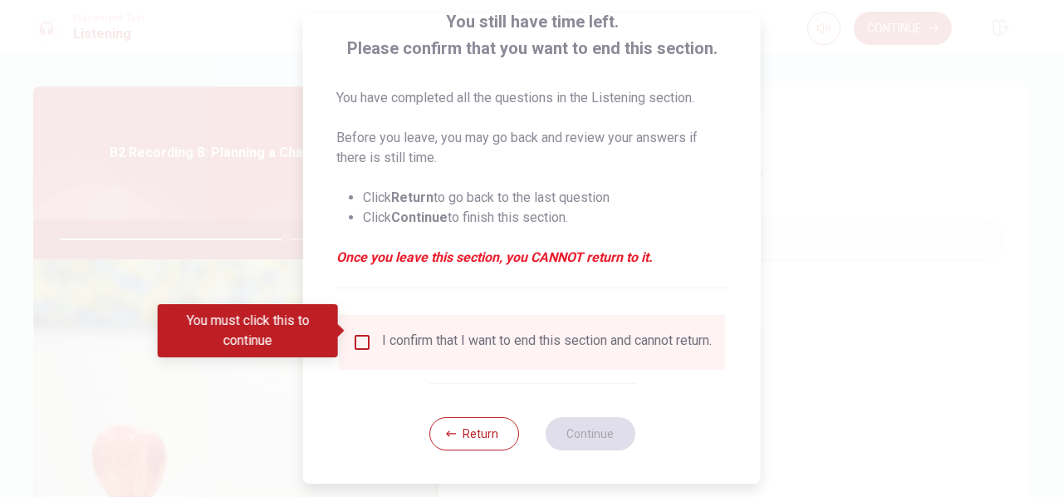
click at [359, 332] on input "You must click this to continue" at bounding box center [362, 342] width 20 height 20
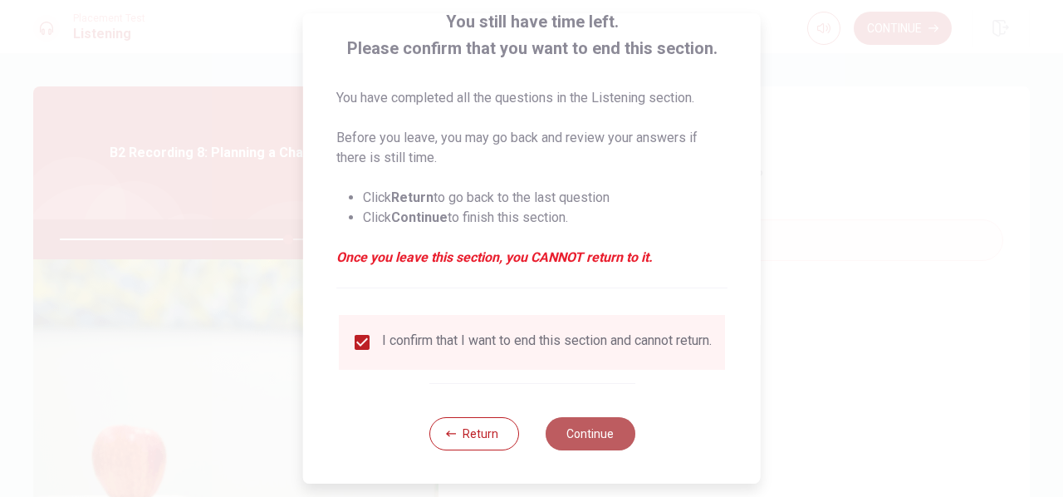
click at [599, 439] on button "Continue" at bounding box center [590, 433] width 90 height 33
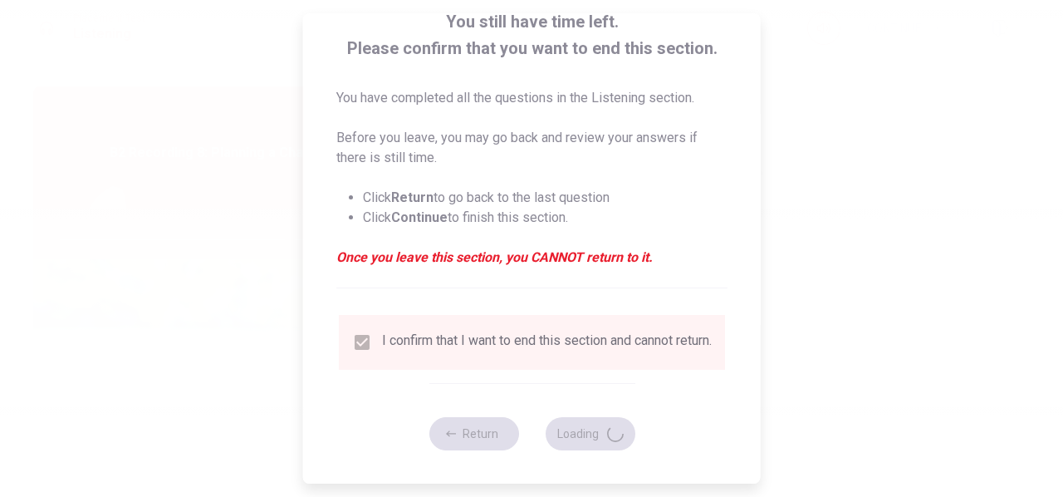
type input "77"
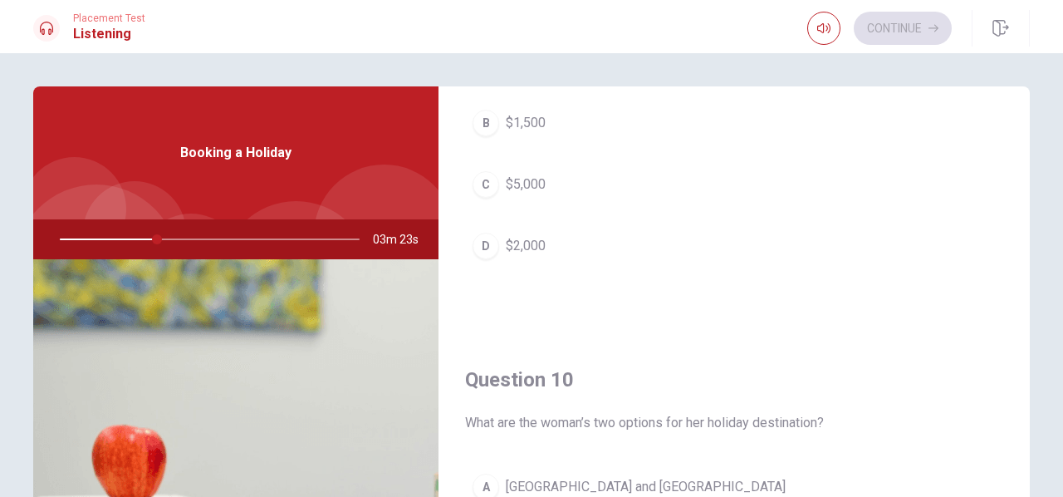
scroll to position [1537, 0]
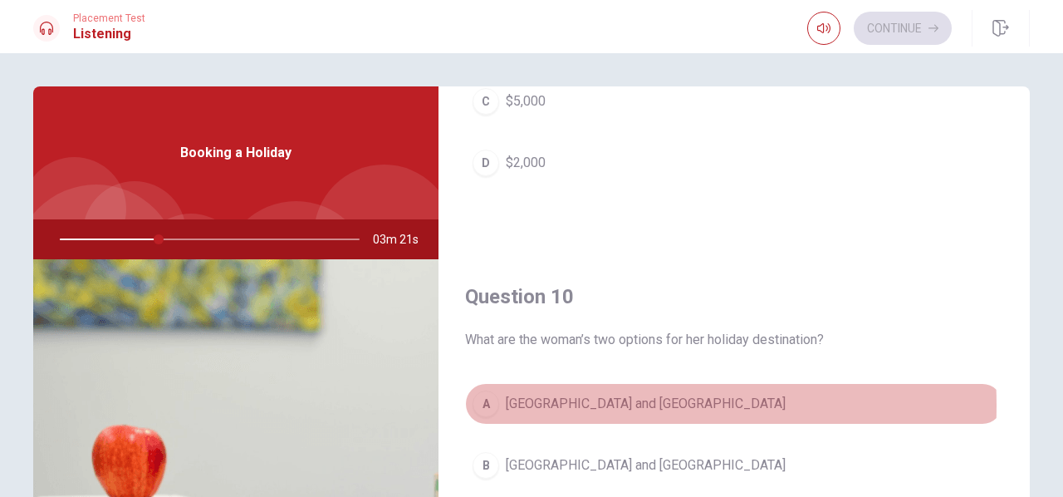
click at [559, 396] on span "[GEOGRAPHIC_DATA] and [GEOGRAPHIC_DATA]" at bounding box center [646, 404] width 280 height 20
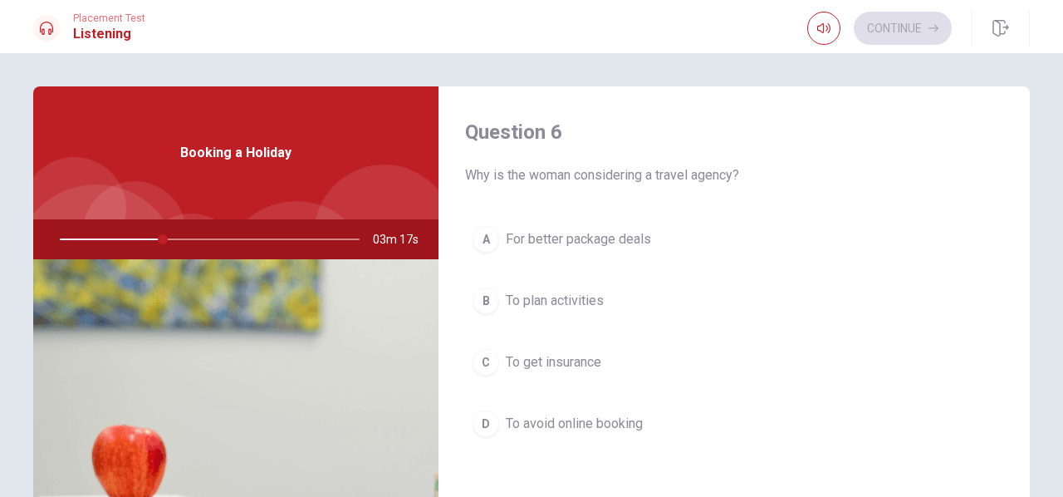
scroll to position [0, 0]
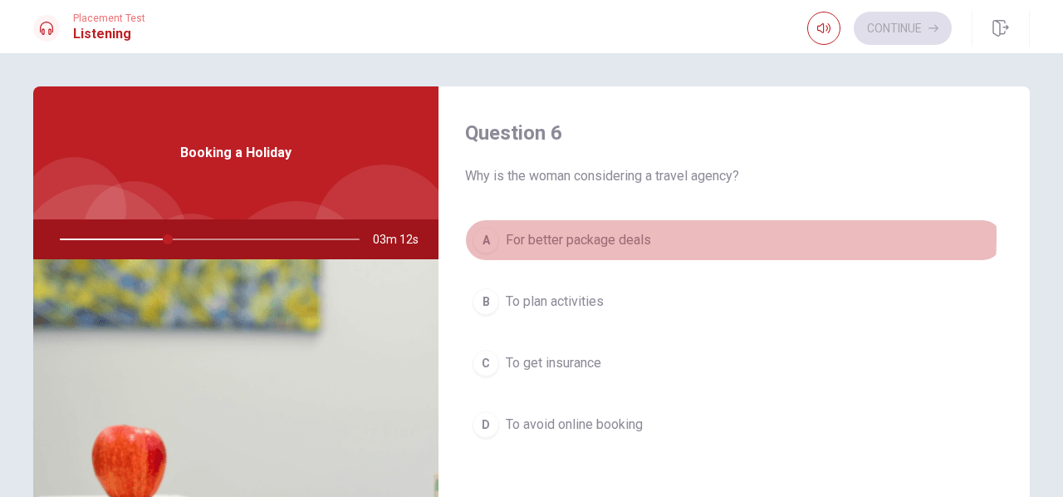
click at [641, 237] on span "For better package deals" at bounding box center [578, 240] width 145 height 20
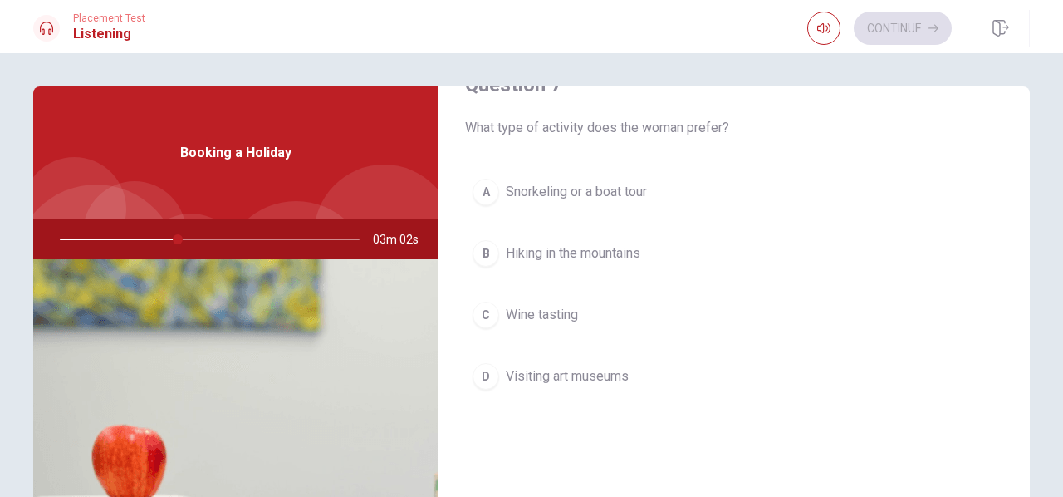
scroll to position [498, 0]
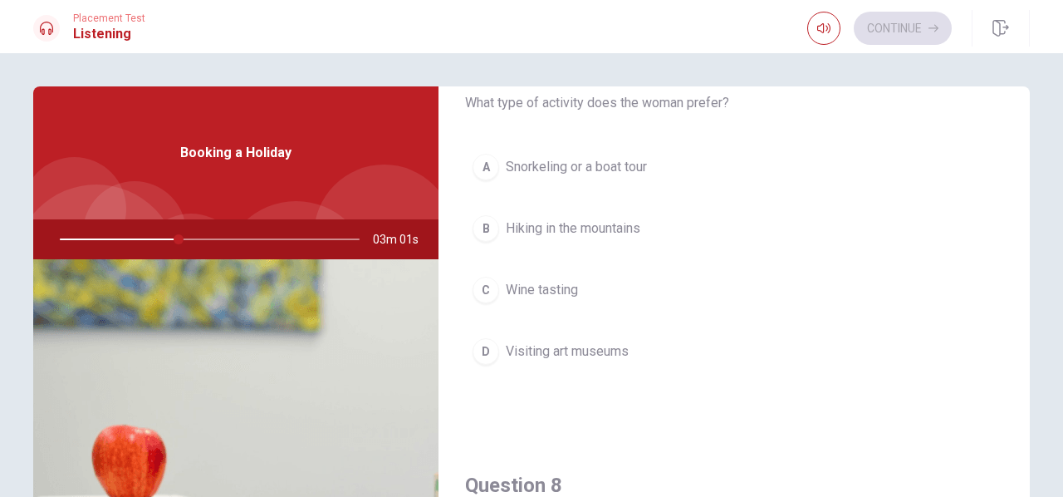
click at [631, 164] on span "Snorkeling or a boat tour" at bounding box center [576, 167] width 141 height 20
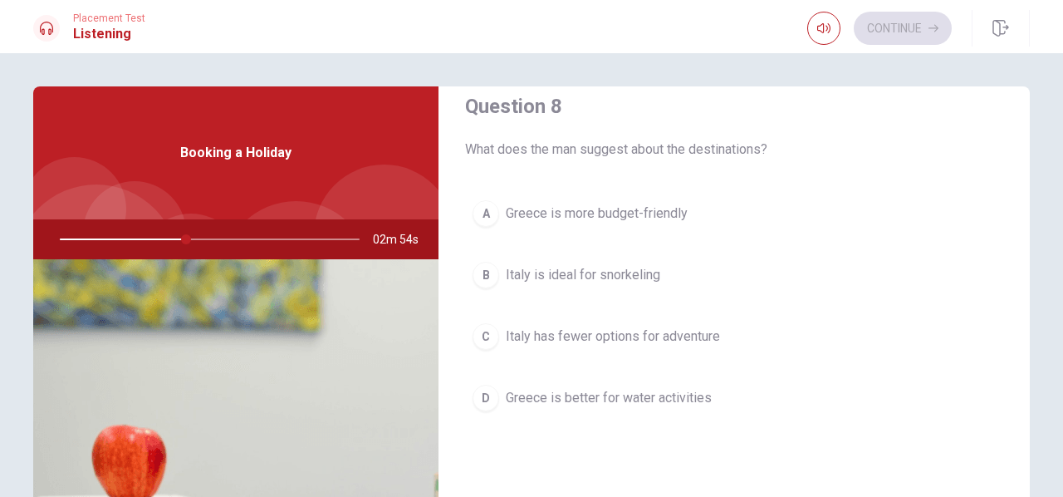
scroll to position [913, 0]
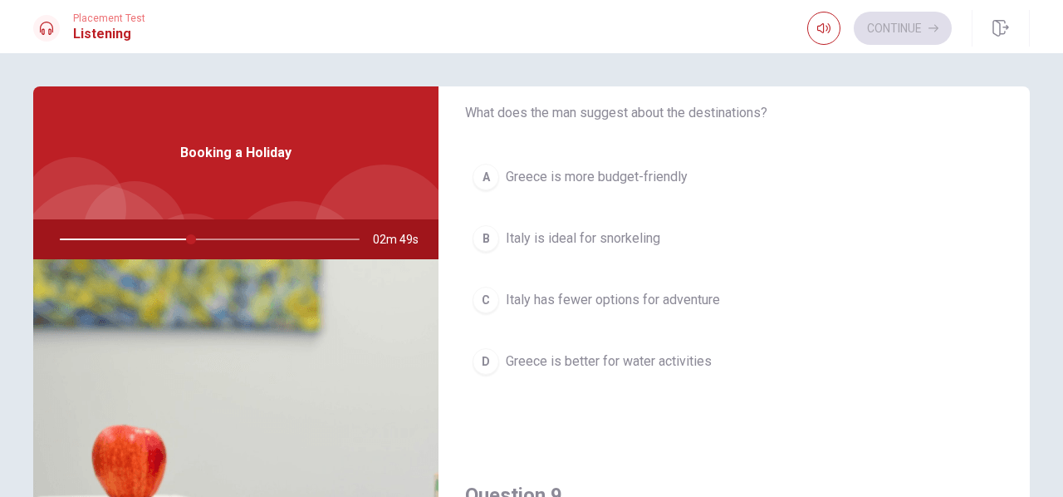
click at [627, 355] on span "Greece is better for water activities" at bounding box center [609, 361] width 206 height 20
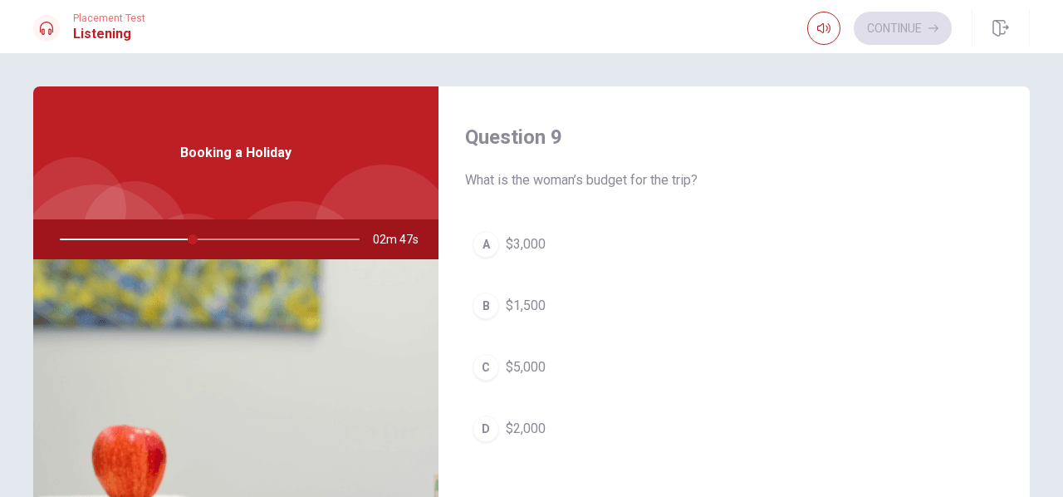
scroll to position [1329, 0]
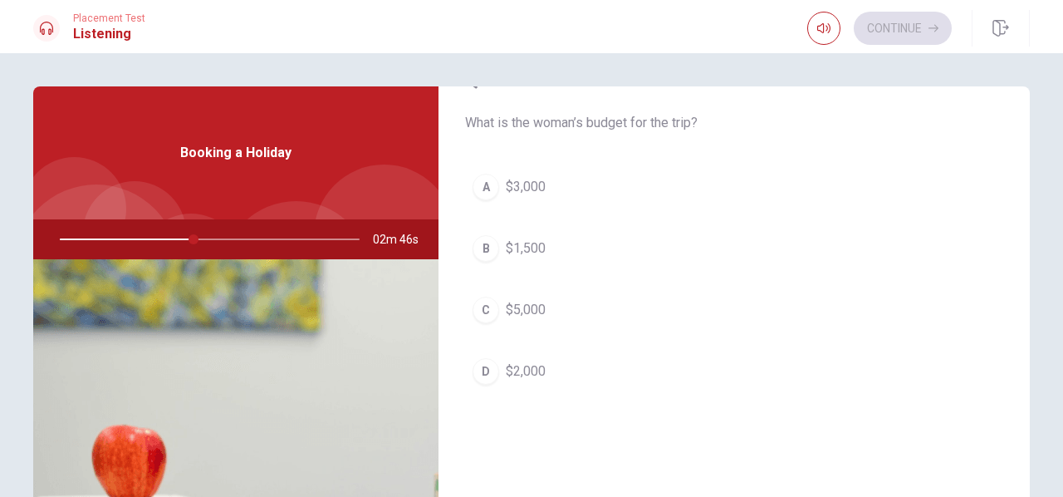
click at [515, 367] on span "$2,000" at bounding box center [526, 371] width 40 height 20
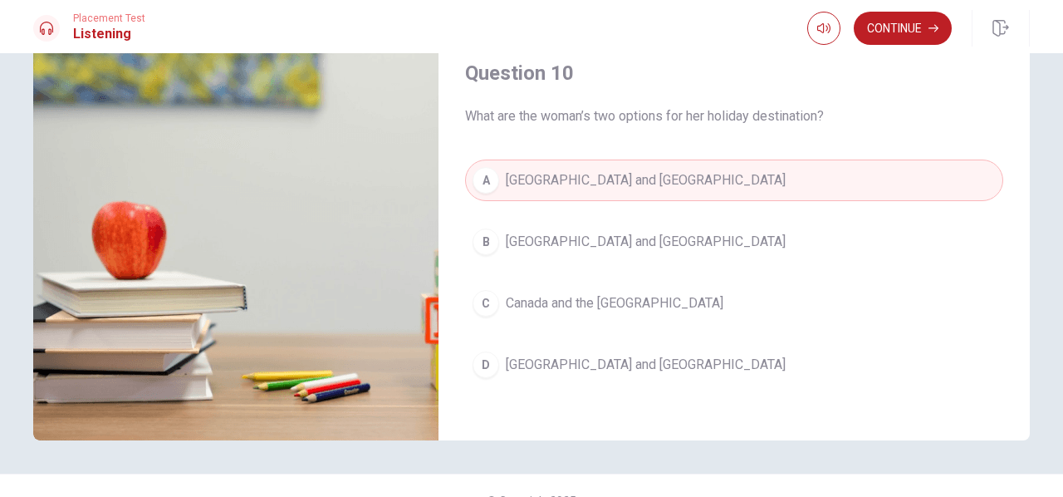
scroll to position [253, 0]
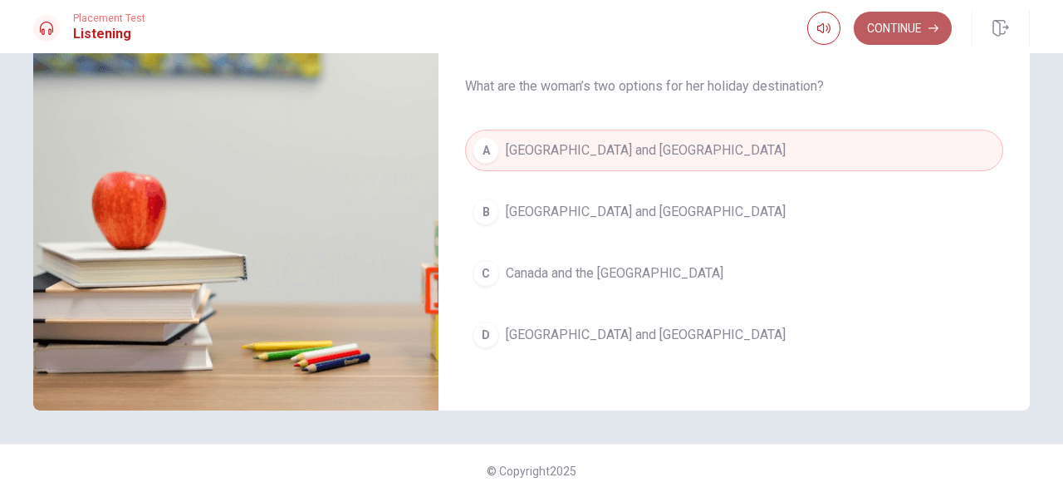
click at [914, 25] on button "Continue" at bounding box center [903, 28] width 98 height 33
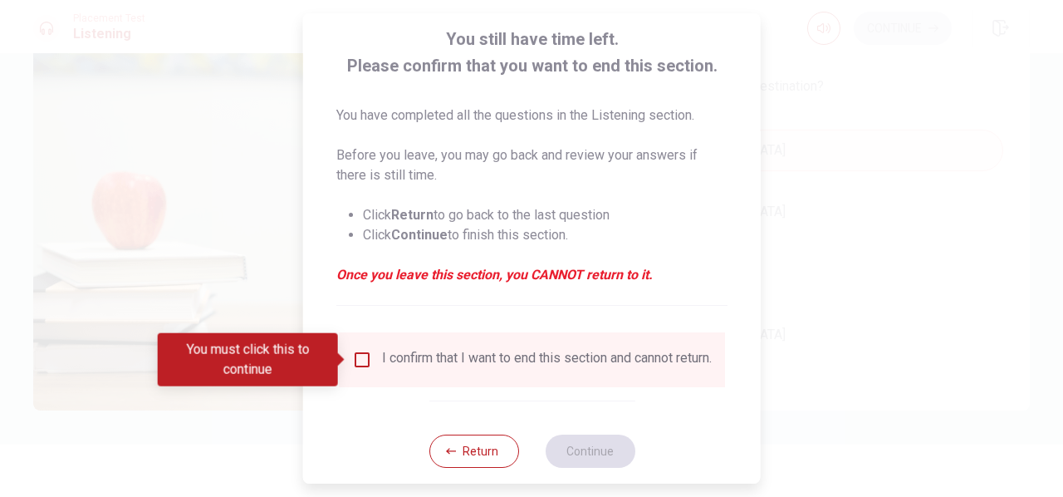
scroll to position [123, 0]
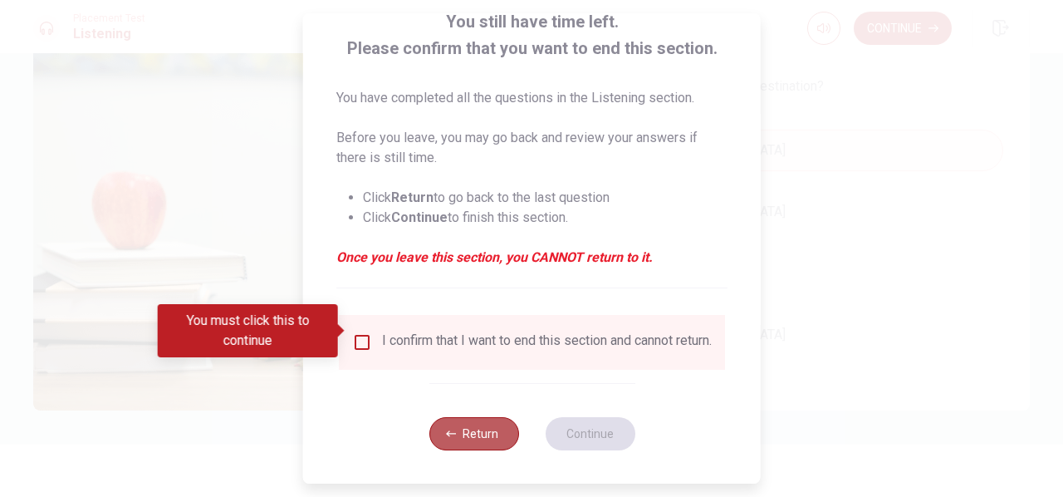
click at [487, 433] on button "Return" at bounding box center [473, 433] width 90 height 33
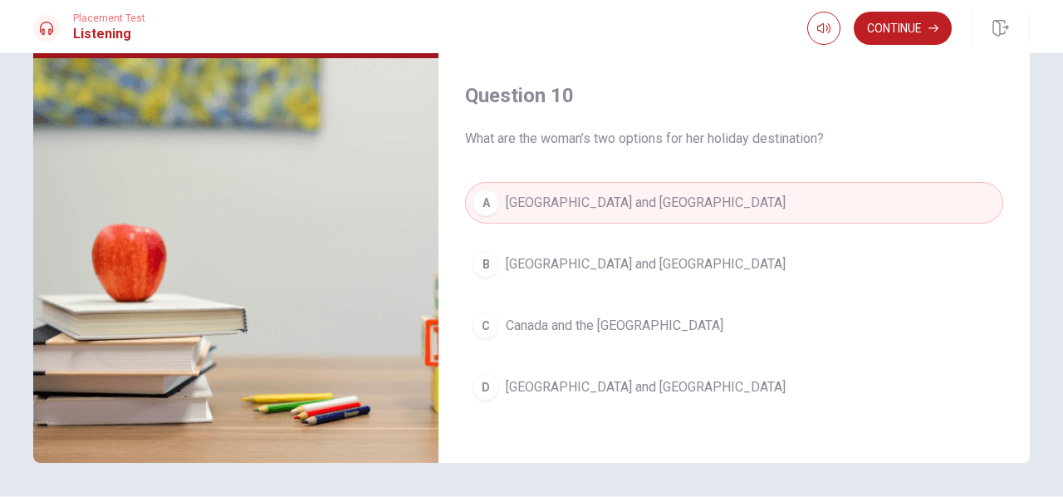
scroll to position [253, 0]
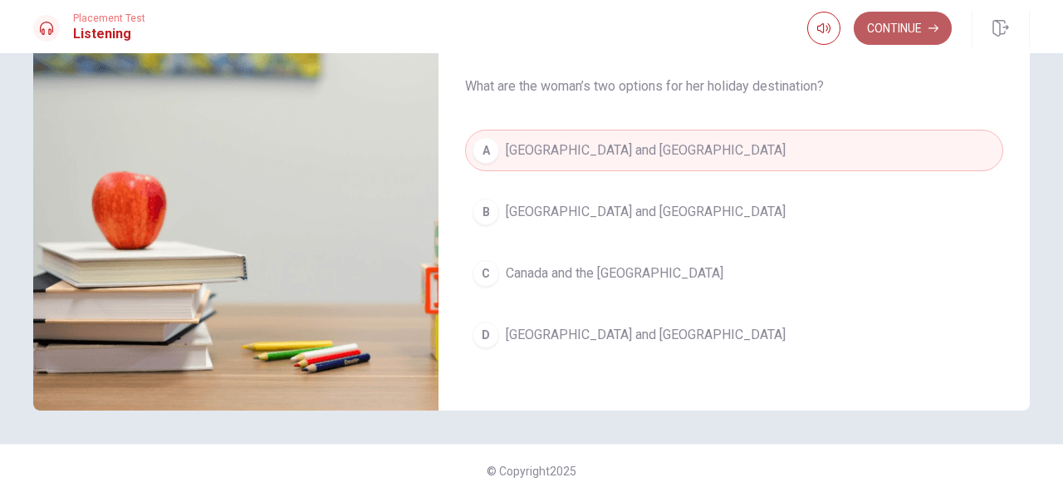
click at [880, 31] on button "Continue" at bounding box center [903, 28] width 98 height 33
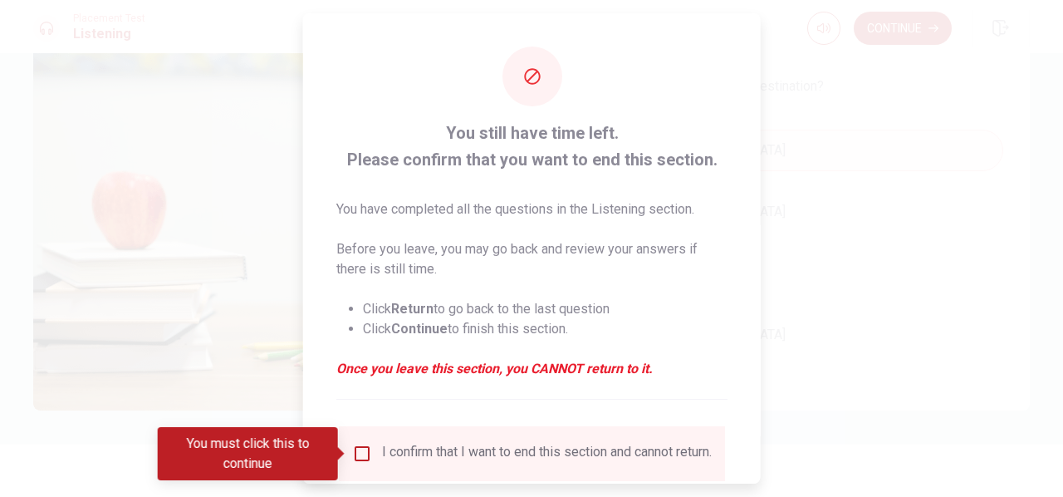
click at [358, 455] on input "You must click this to continue" at bounding box center [362, 453] width 20 height 20
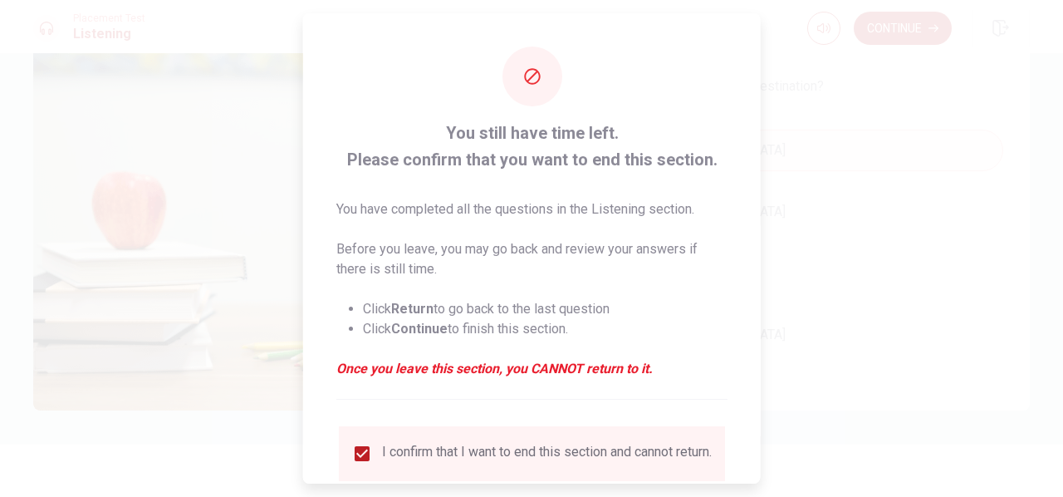
scroll to position [123, 0]
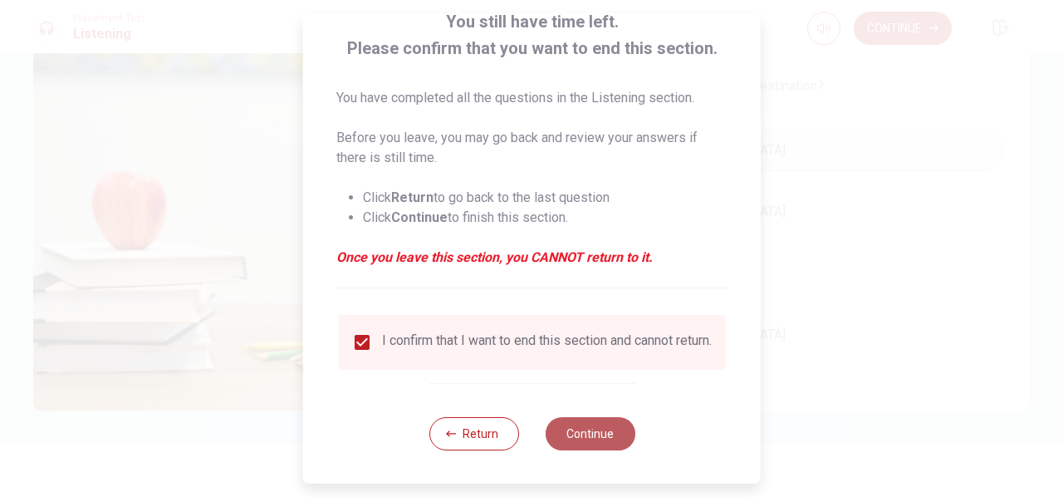
click at [582, 426] on button "Continue" at bounding box center [590, 433] width 90 height 33
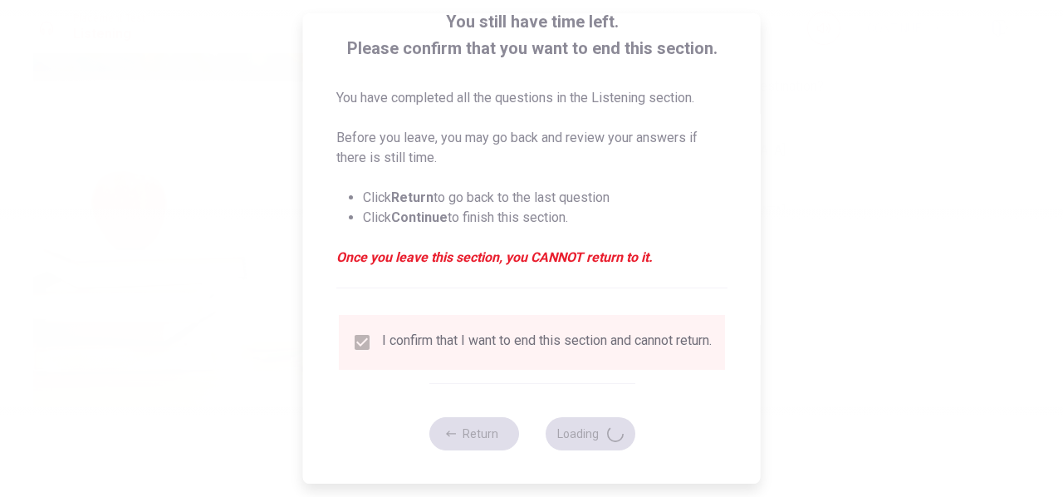
type input "71"
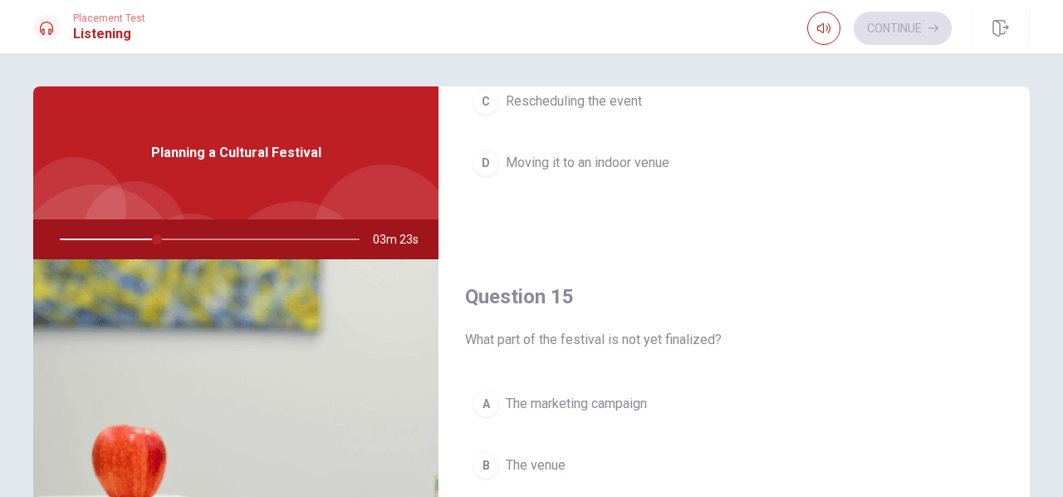
scroll to position [253, 0]
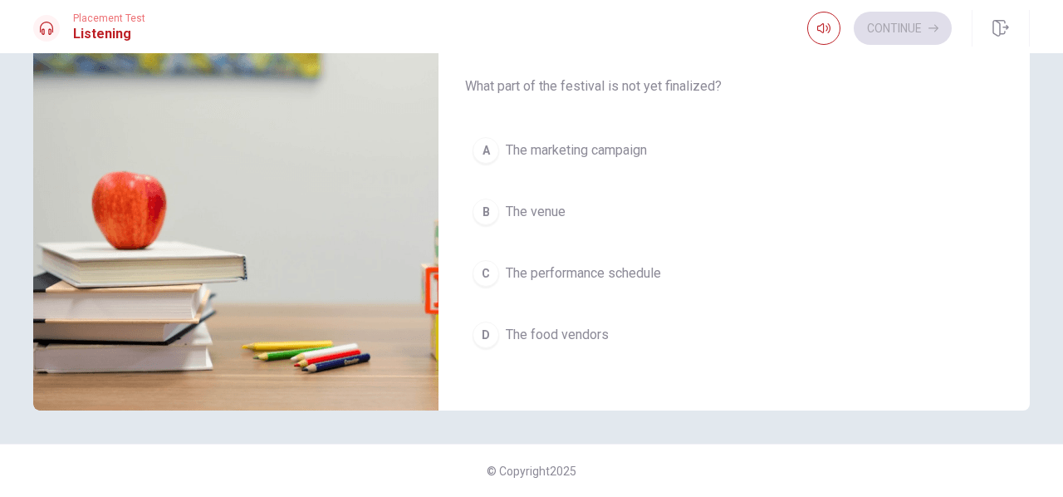
click at [626, 263] on span "The performance schedule" at bounding box center [583, 273] width 155 height 20
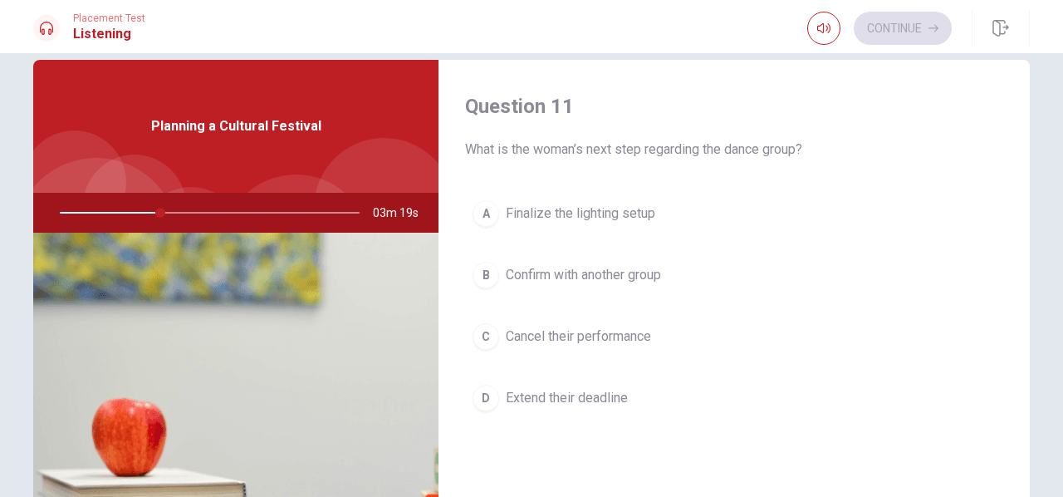
scroll to position [0, 0]
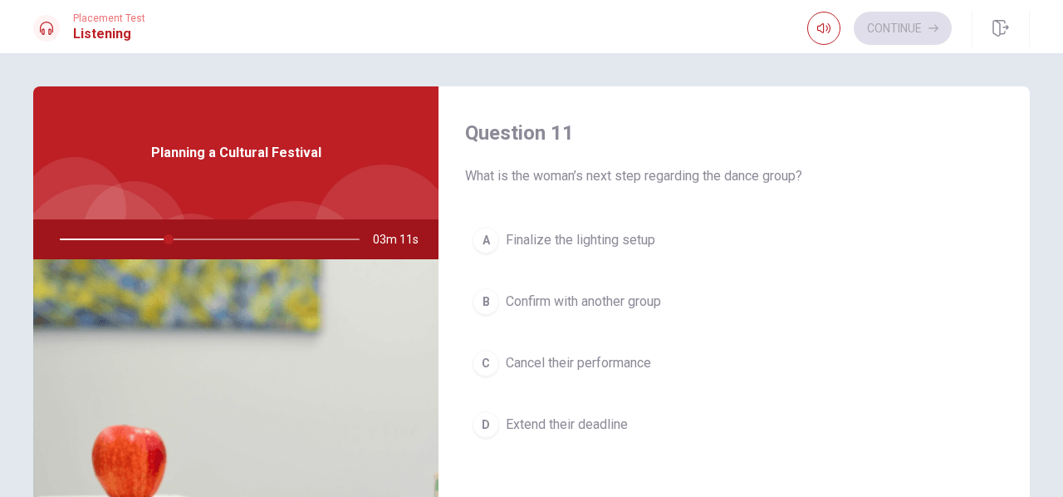
click at [636, 301] on span "Confirm with another group" at bounding box center [583, 301] width 155 height 20
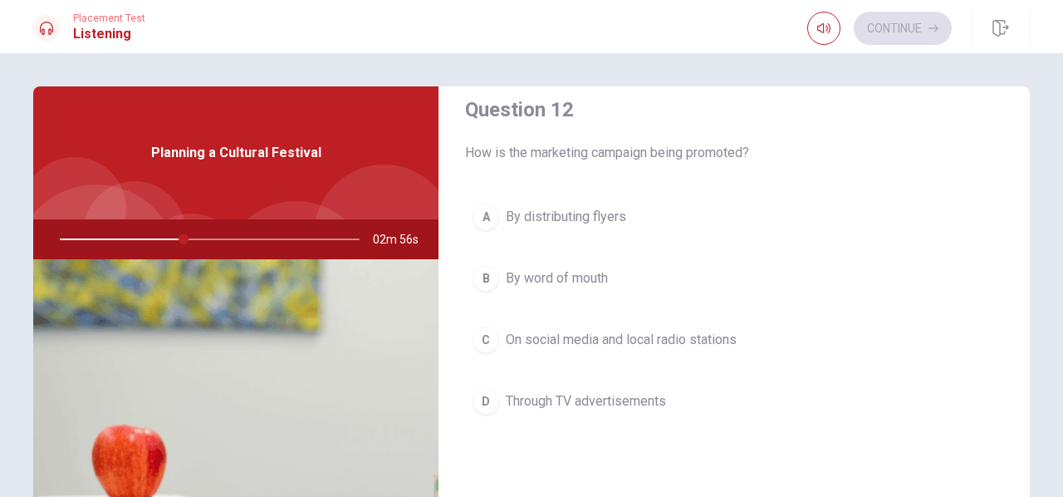
scroll to position [415, 0]
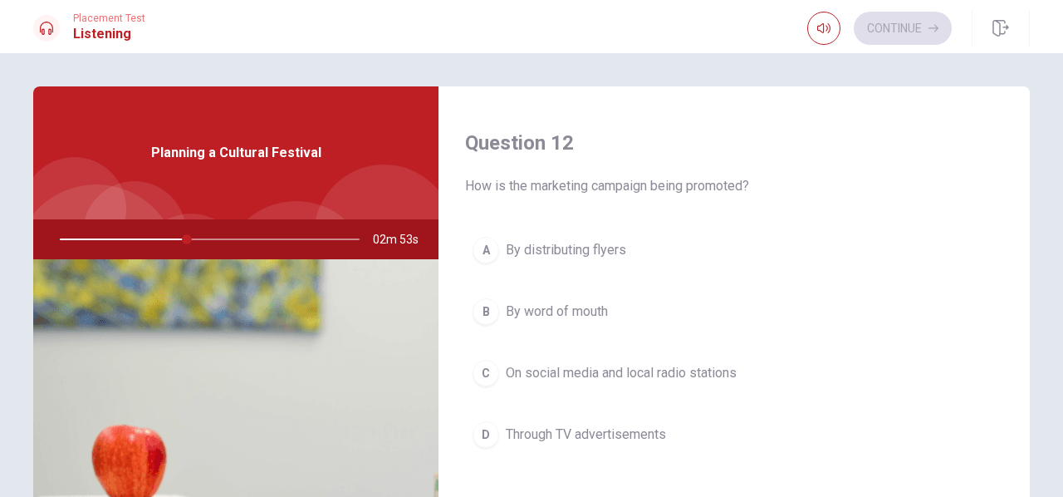
click at [605, 365] on span "On social media and local radio stations" at bounding box center [621, 373] width 231 height 20
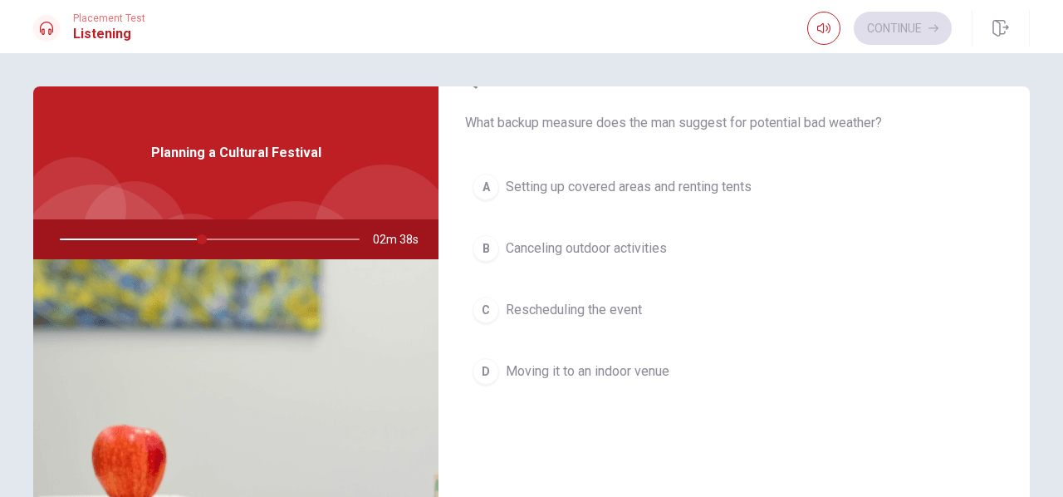
scroll to position [1246, 0]
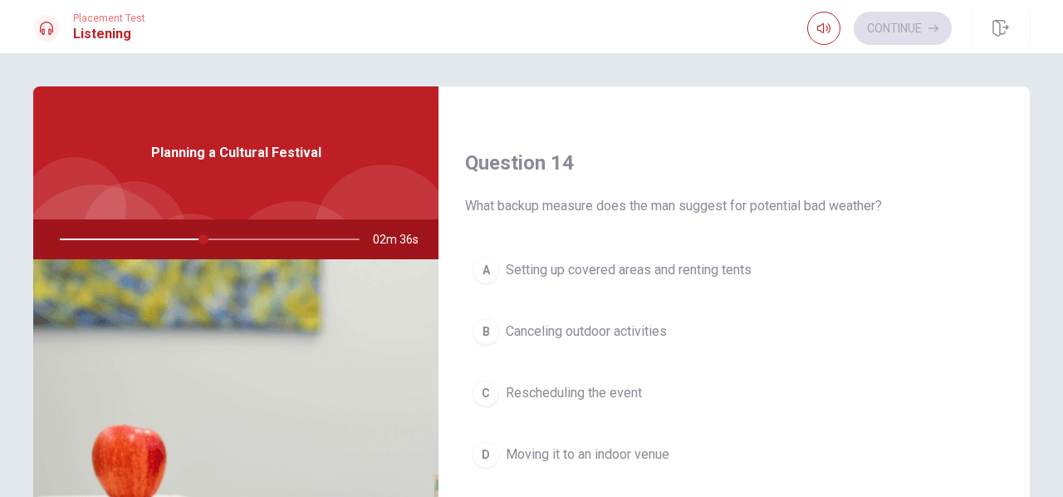
click at [640, 260] on span "Setting up covered areas and renting tents" at bounding box center [629, 270] width 246 height 20
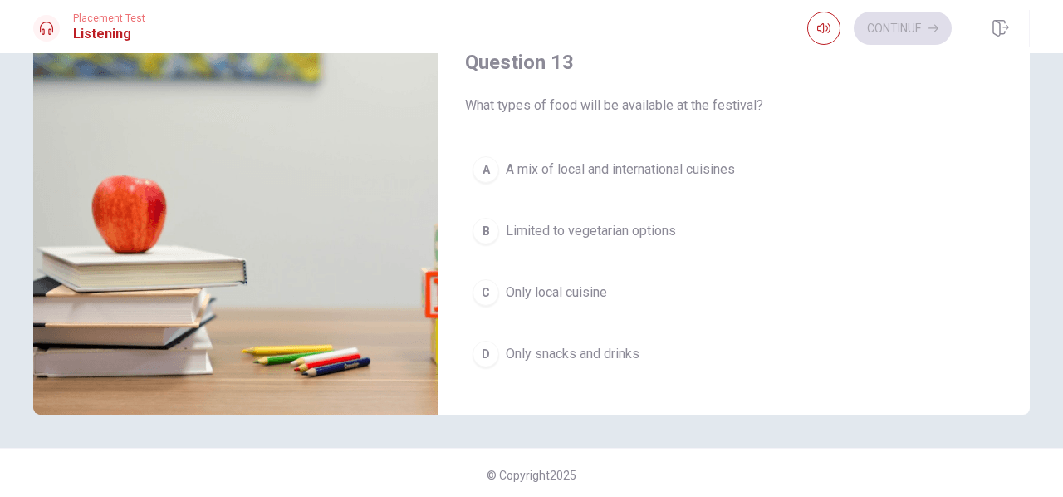
scroll to position [707, 0]
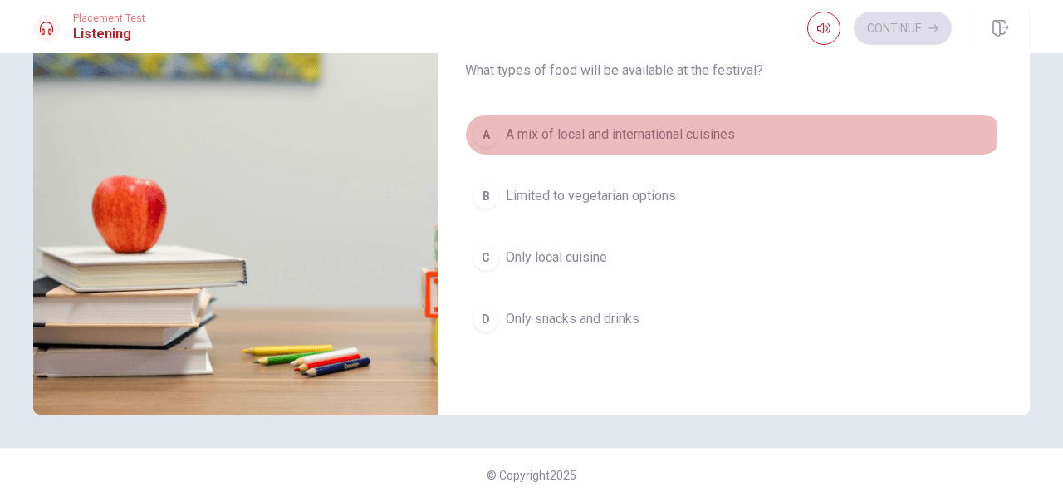
click at [568, 129] on span "A mix of local and international cuisines" at bounding box center [620, 135] width 229 height 20
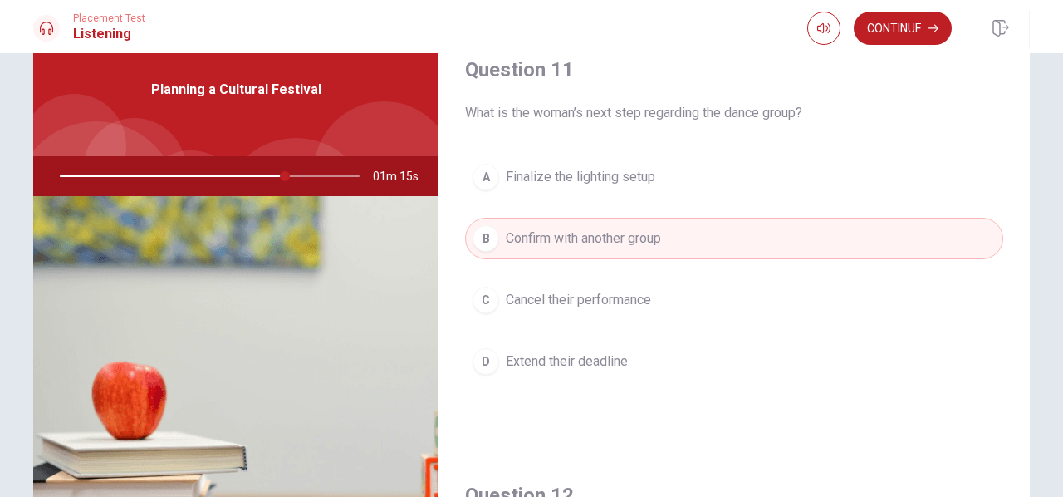
scroll to position [0, 0]
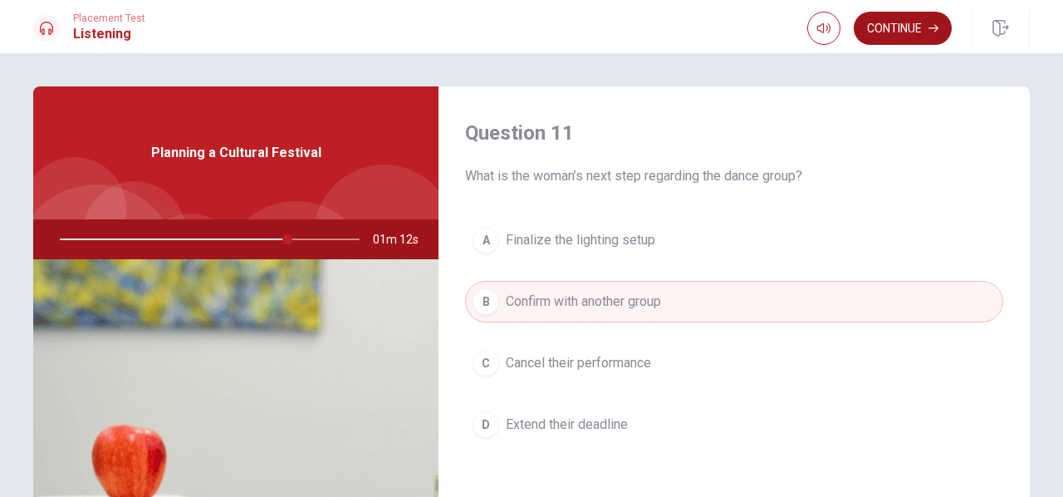
click at [899, 21] on button "Continue" at bounding box center [903, 28] width 98 height 33
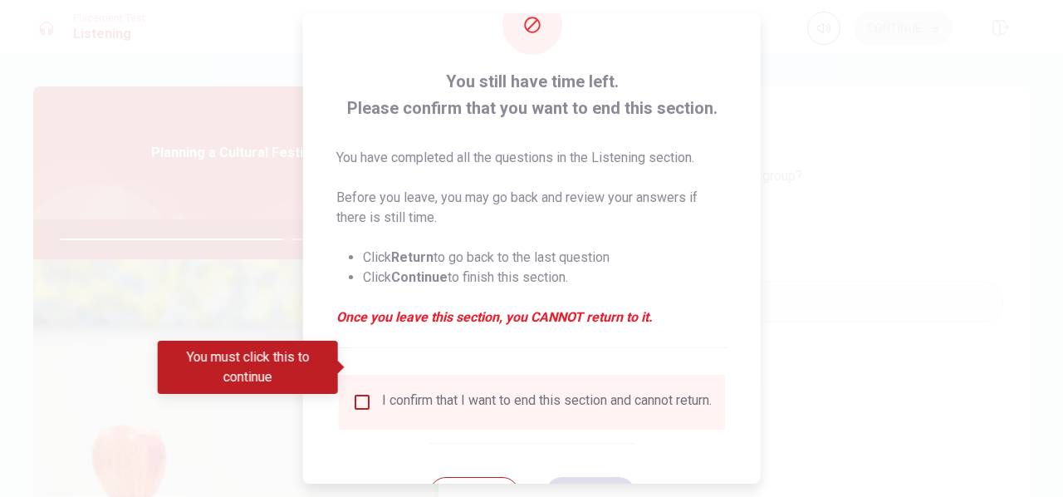
scroll to position [123, 0]
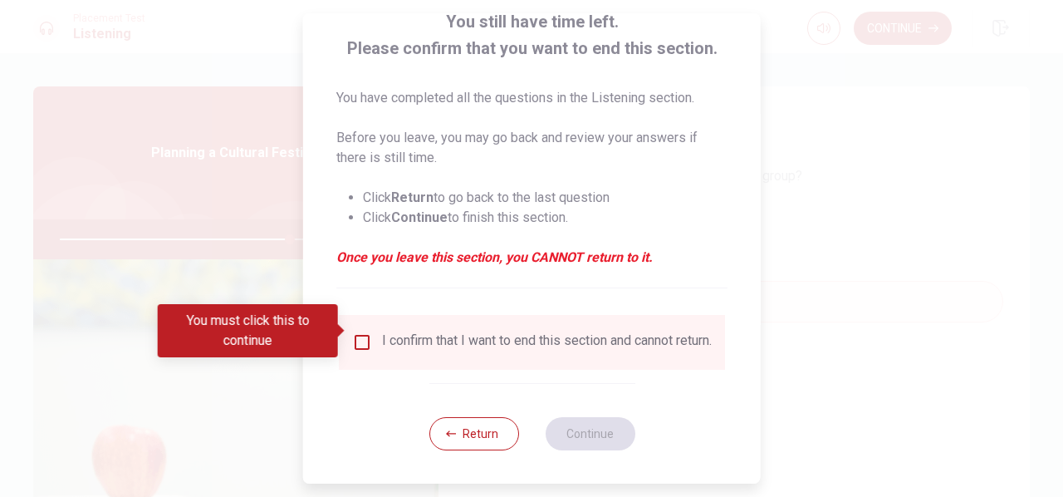
click at [356, 332] on input "You must click this to continue" at bounding box center [362, 342] width 20 height 20
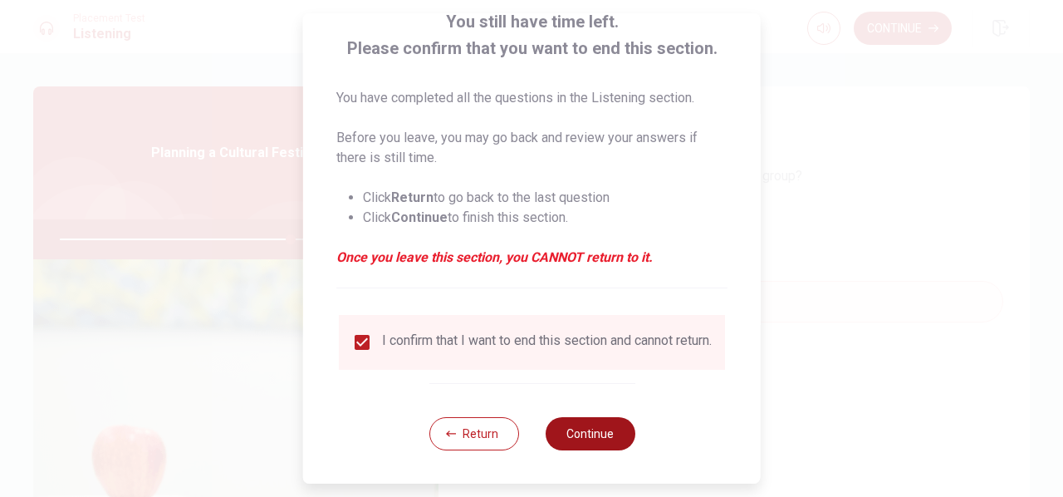
click at [590, 439] on button "Continue" at bounding box center [590, 433] width 90 height 33
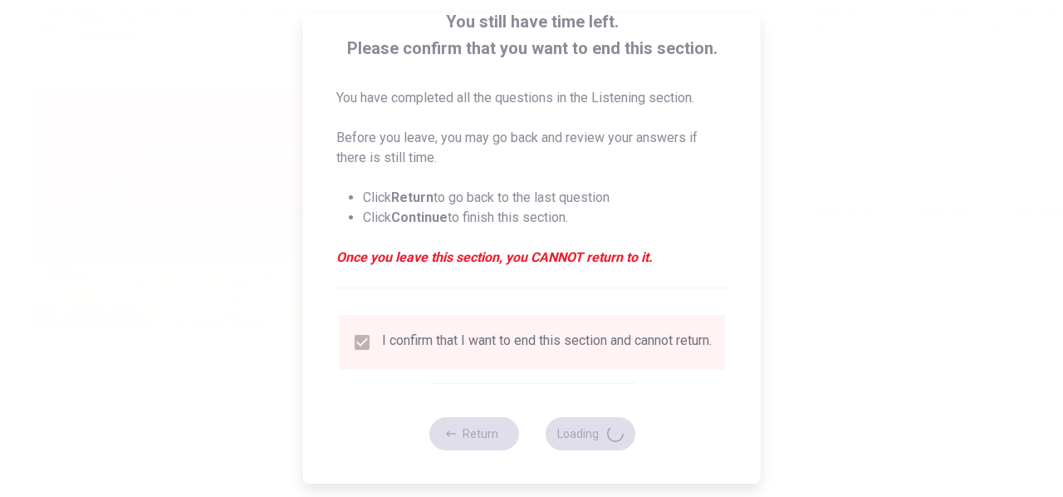
type input "78"
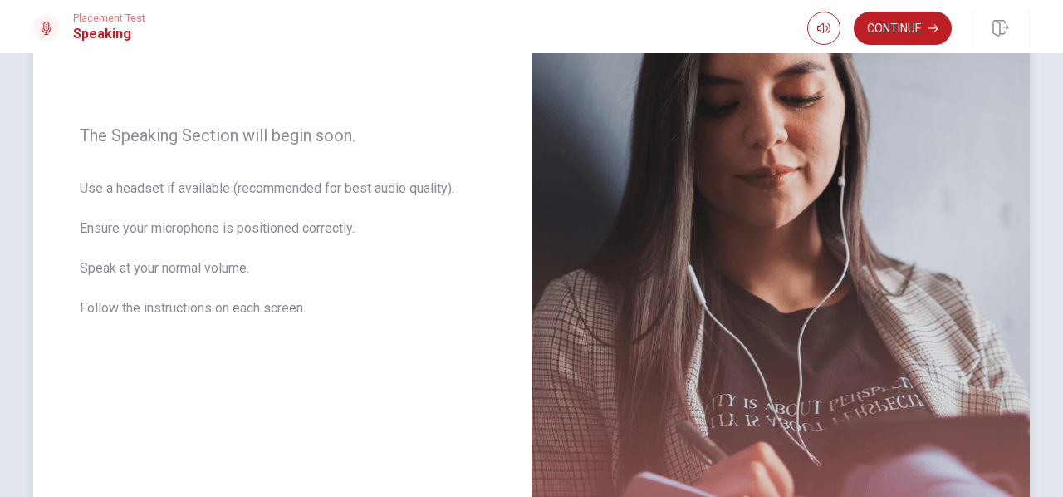
scroll to position [400, 0]
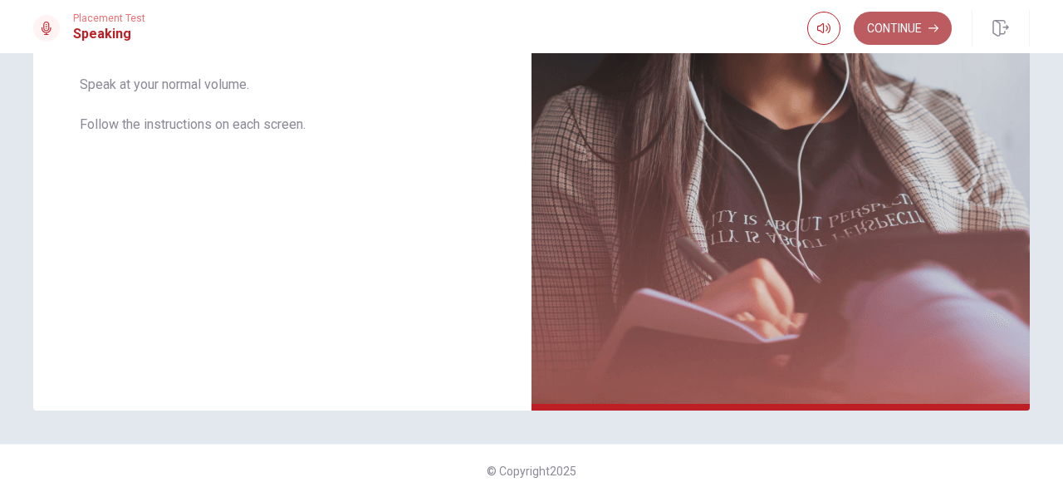
click at [890, 28] on button "Continue" at bounding box center [903, 28] width 98 height 33
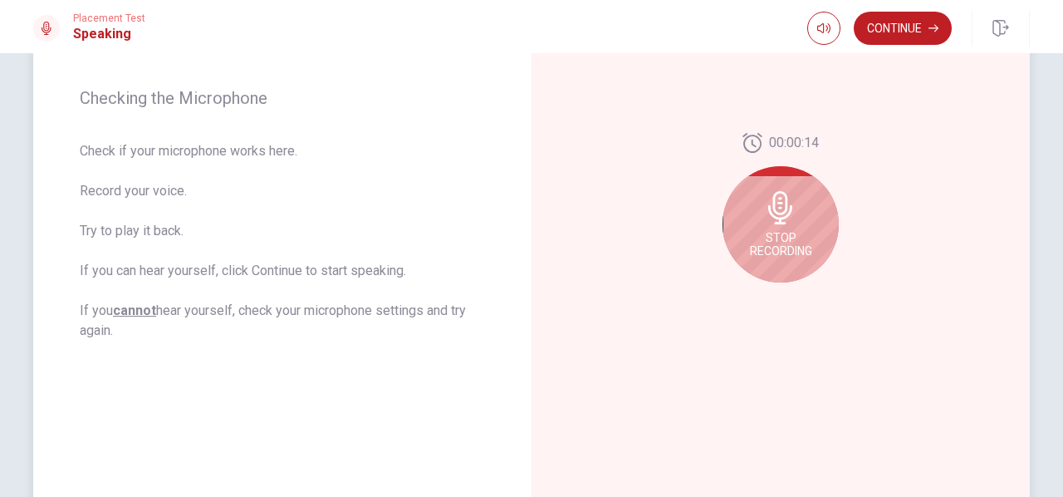
scroll to position [151, 0]
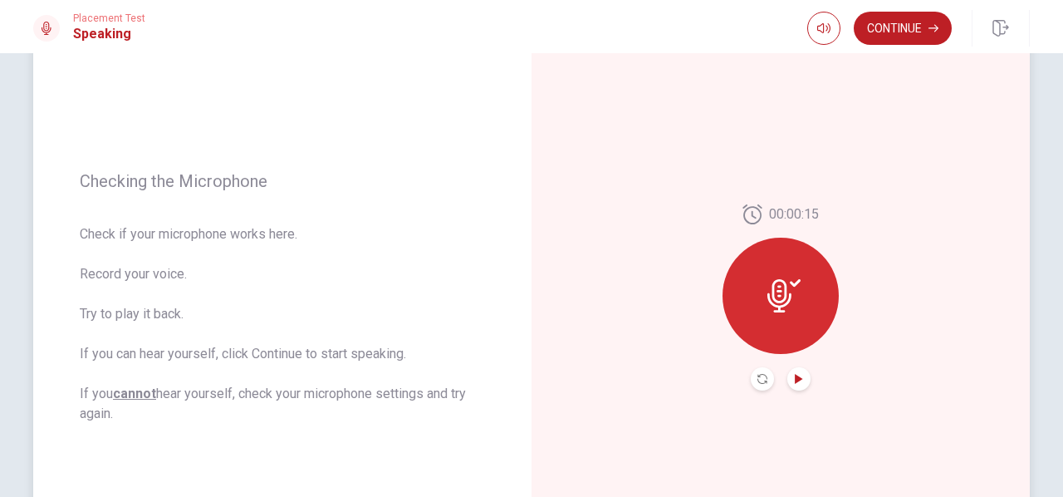
click at [796, 378] on icon "Play Audio" at bounding box center [798, 379] width 7 height 10
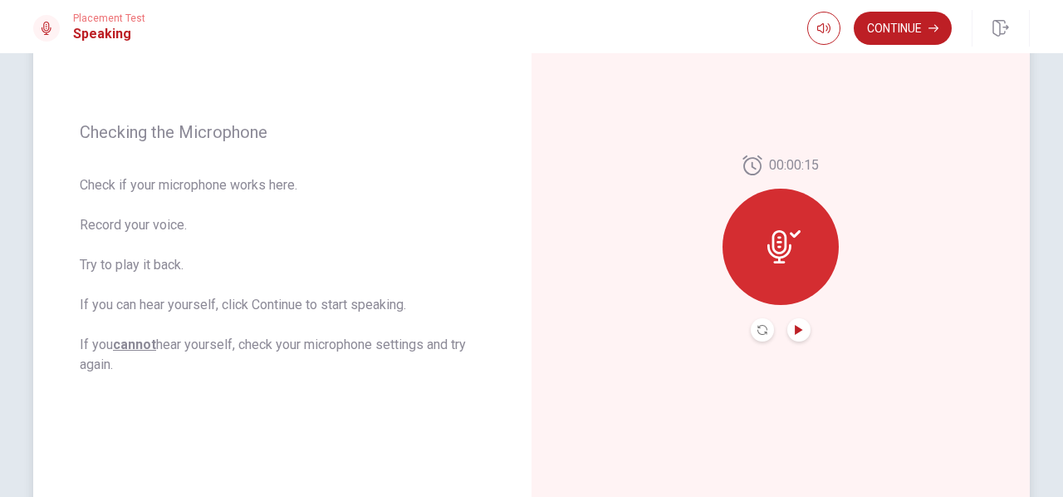
scroll to position [234, 0]
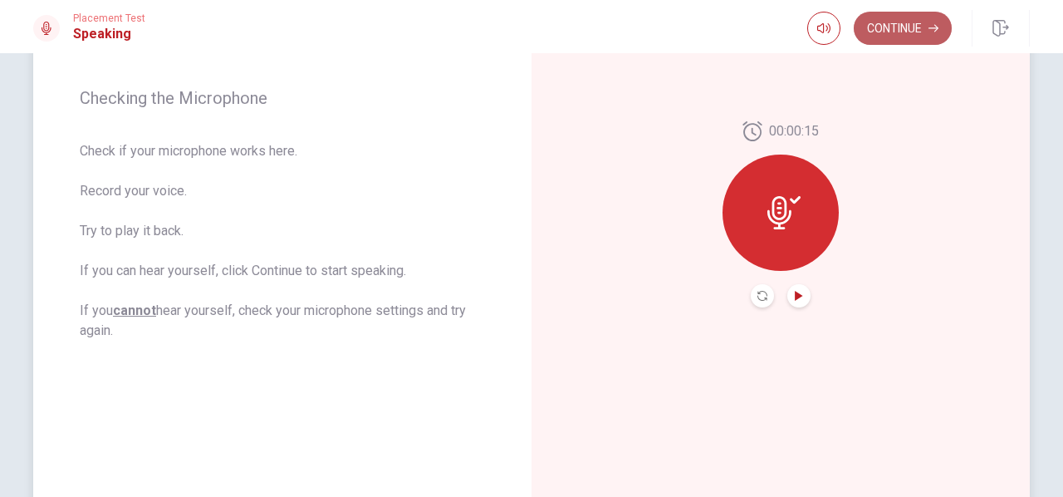
click at [934, 23] on icon "button" at bounding box center [933, 28] width 10 height 10
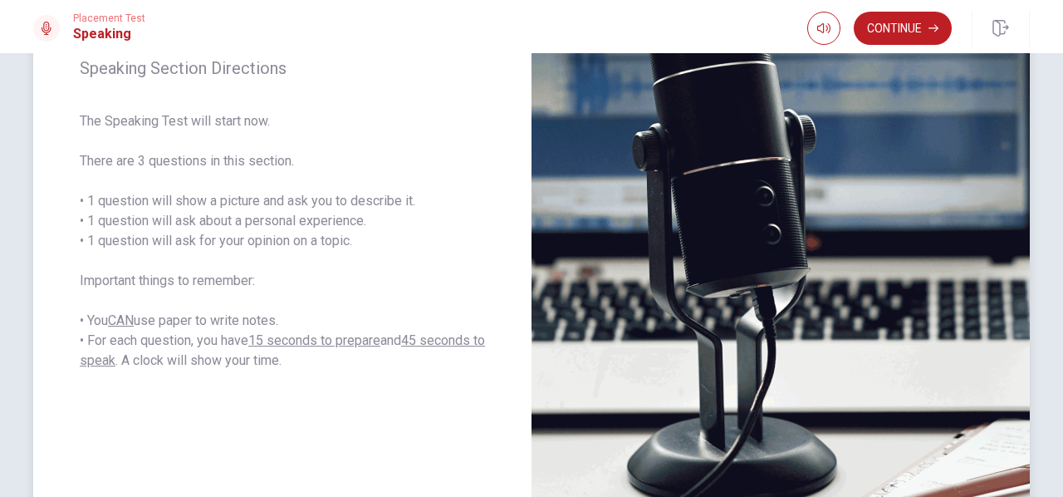
scroll to position [151, 0]
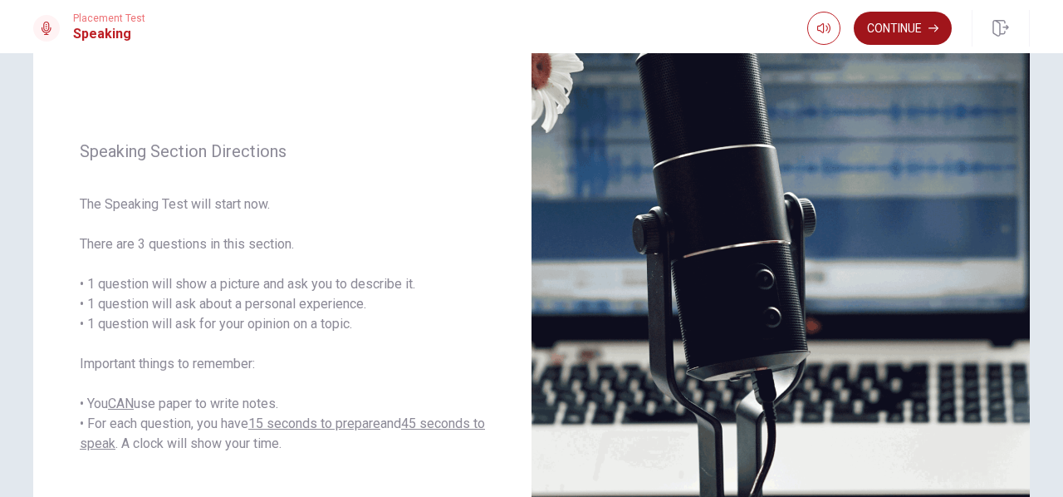
click at [887, 32] on button "Continue" at bounding box center [903, 28] width 98 height 33
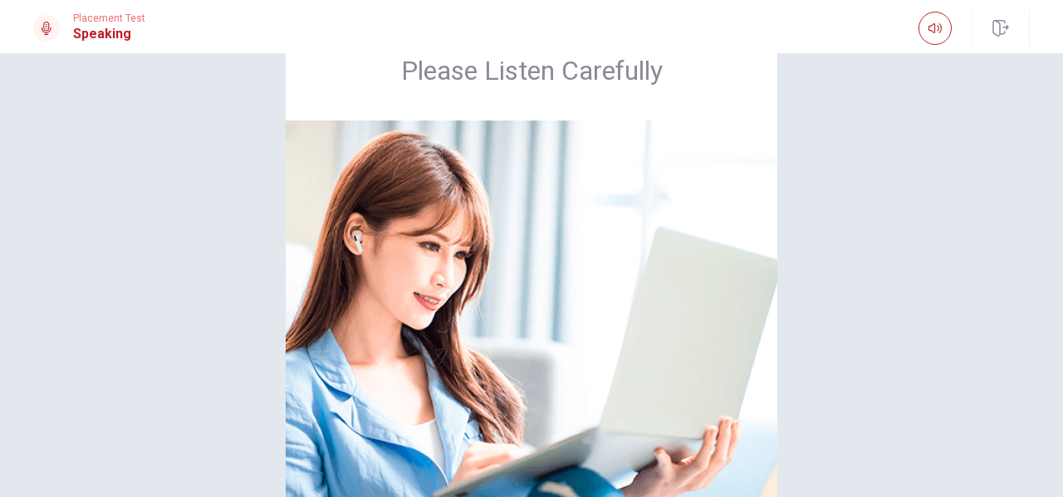
scroll to position [149, 0]
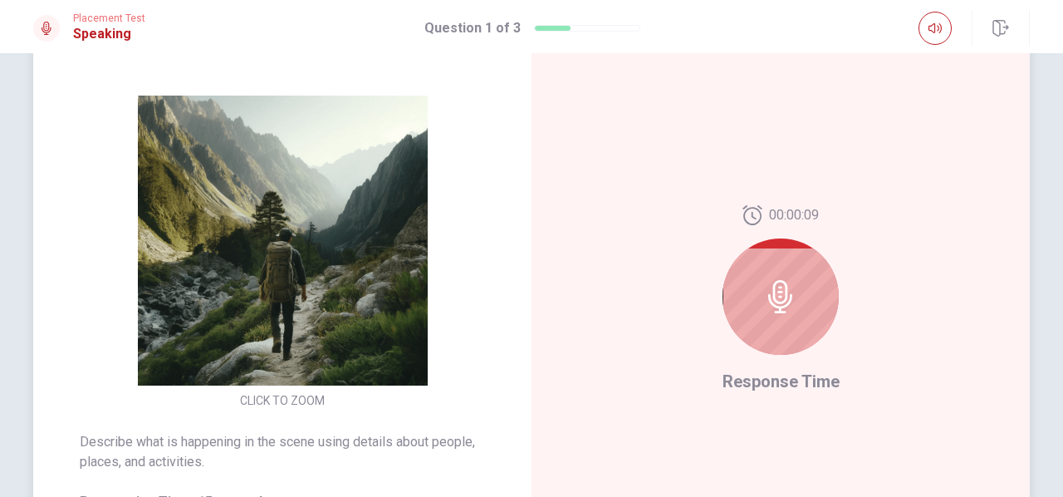
click at [291, 268] on img at bounding box center [282, 240] width 319 height 290
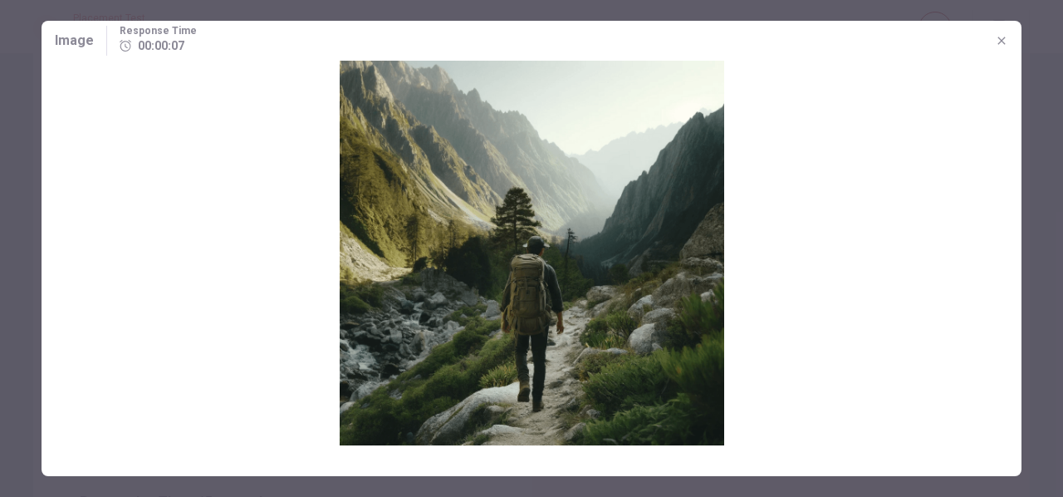
click at [1001, 37] on icon "button" at bounding box center [1001, 40] width 13 height 13
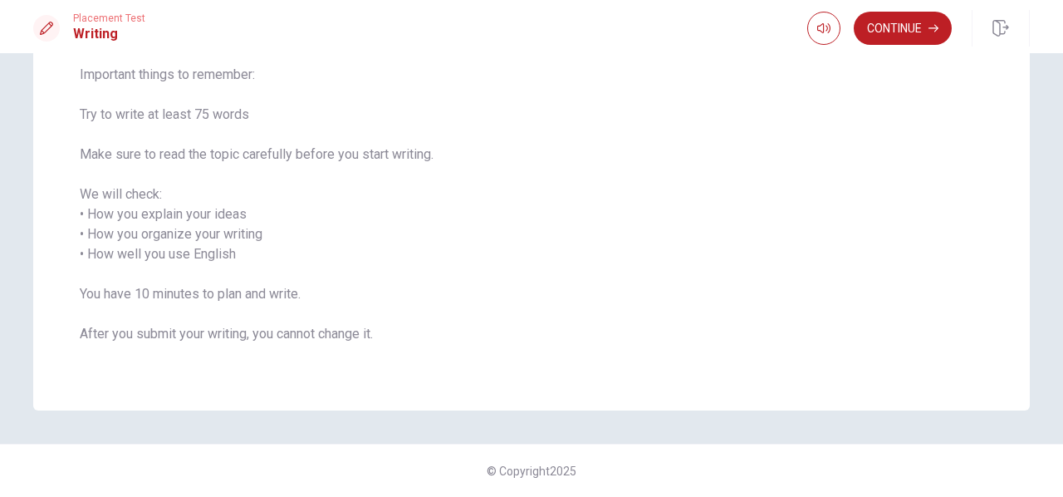
scroll to position [8, 0]
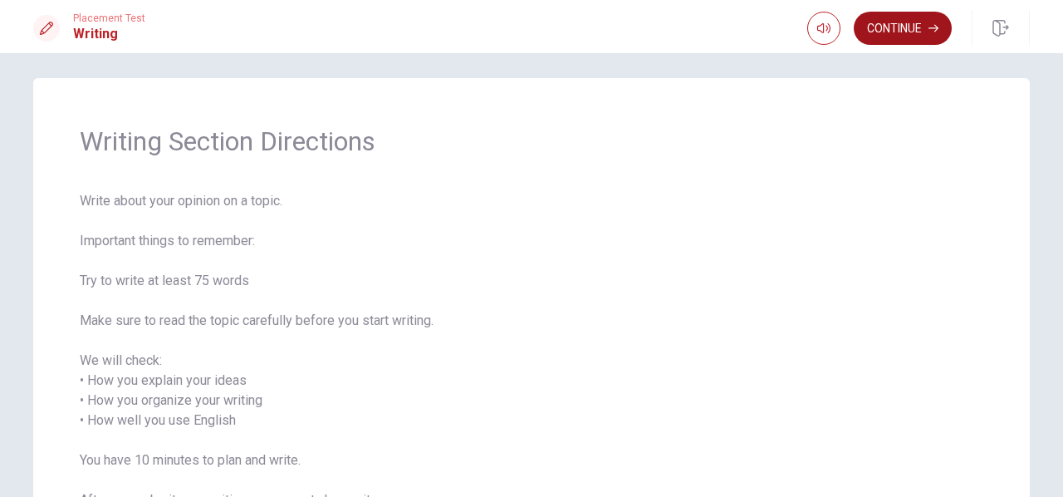
click at [900, 22] on button "Continue" at bounding box center [903, 28] width 98 height 33
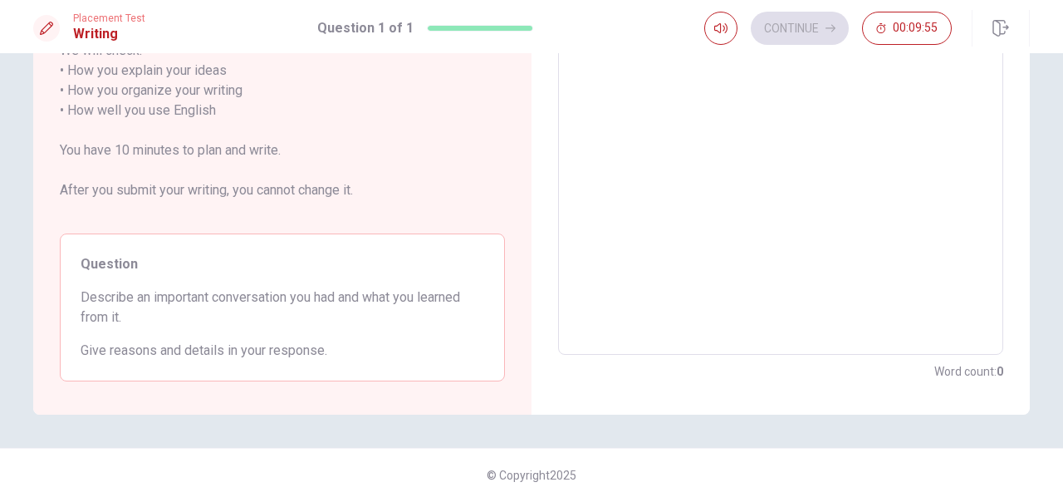
scroll to position [282, 0]
click at [633, 196] on textarea at bounding box center [781, 107] width 422 height 461
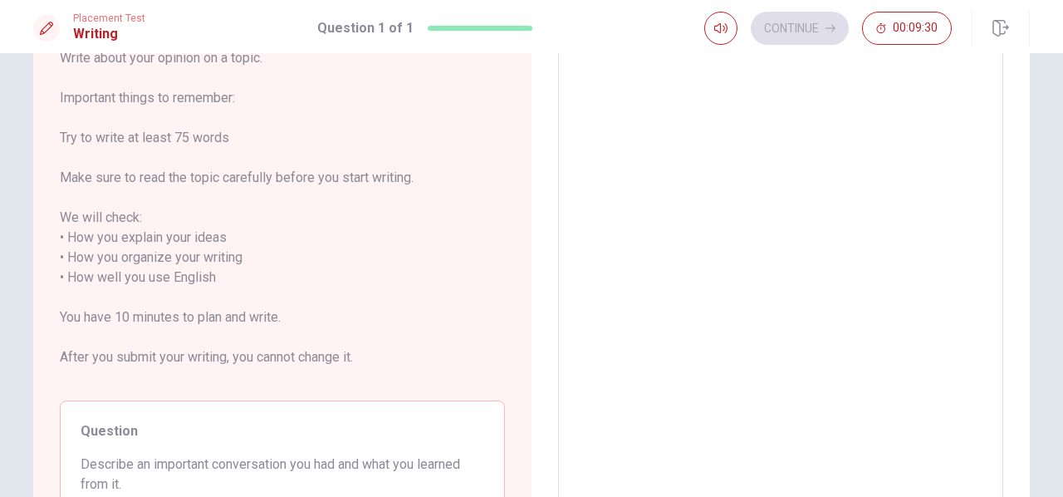
scroll to position [0, 0]
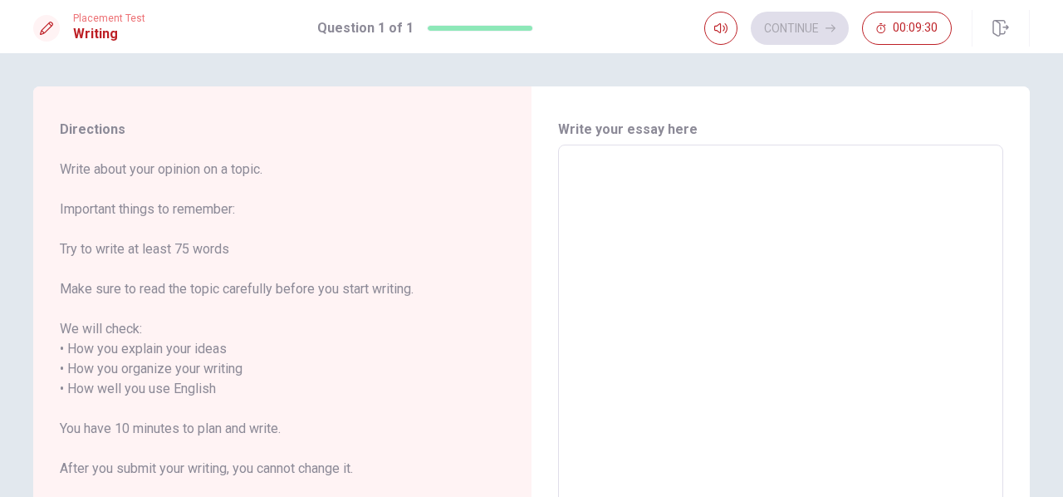
click at [609, 213] on textarea at bounding box center [781, 389] width 422 height 461
click at [642, 175] on textarea at bounding box center [781, 389] width 422 height 461
type textarea "T"
type textarea "x"
type textarea "Th"
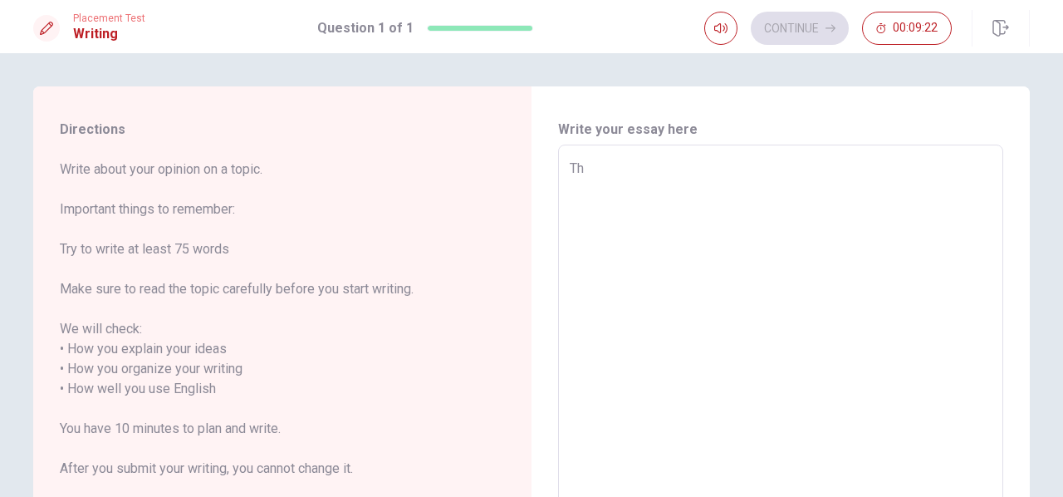
type textarea "x"
type textarea "Thw"
type textarea "x"
type textarea "Th"
type textarea "x"
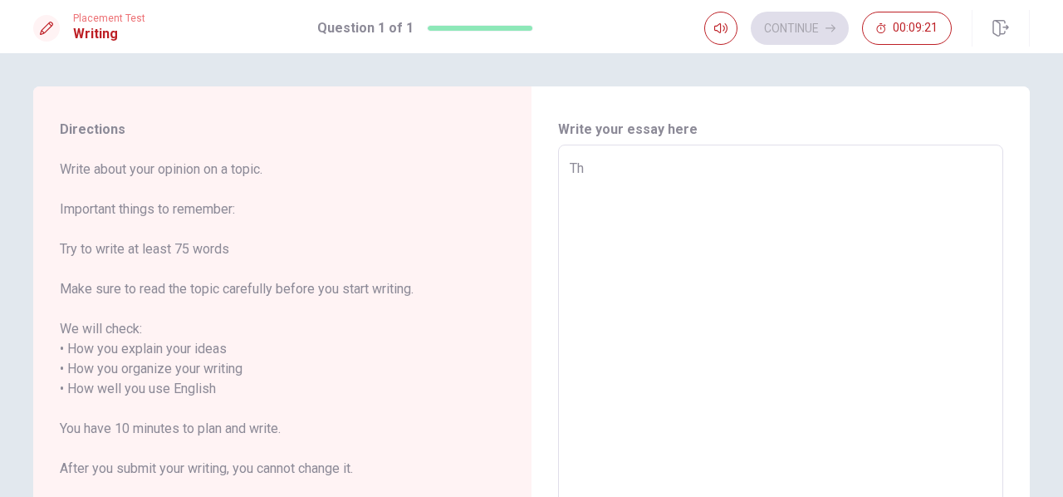
type textarea "T"
type textarea "x"
type textarea "M"
type textarea "x"
type textarea "My"
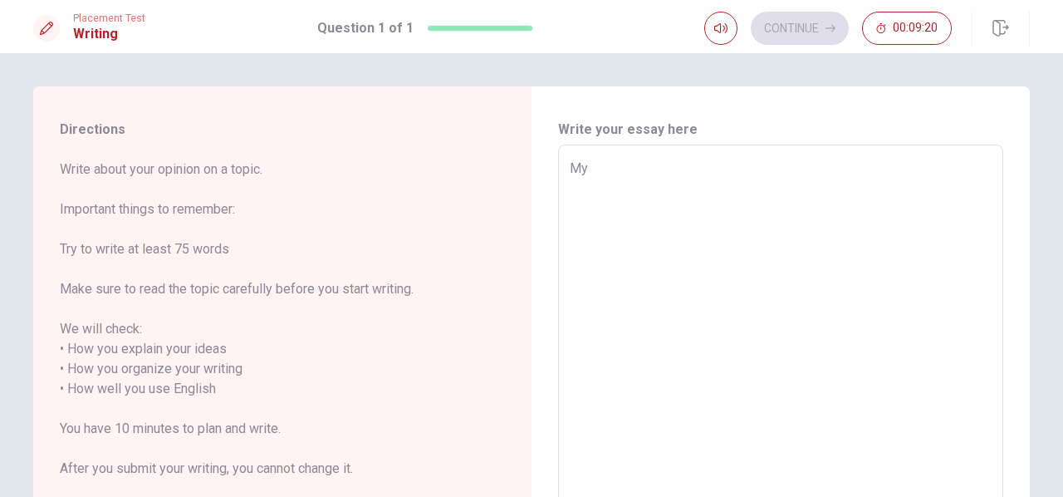
type textarea "x"
type textarea "My"
type textarea "x"
type textarea "My i"
type textarea "x"
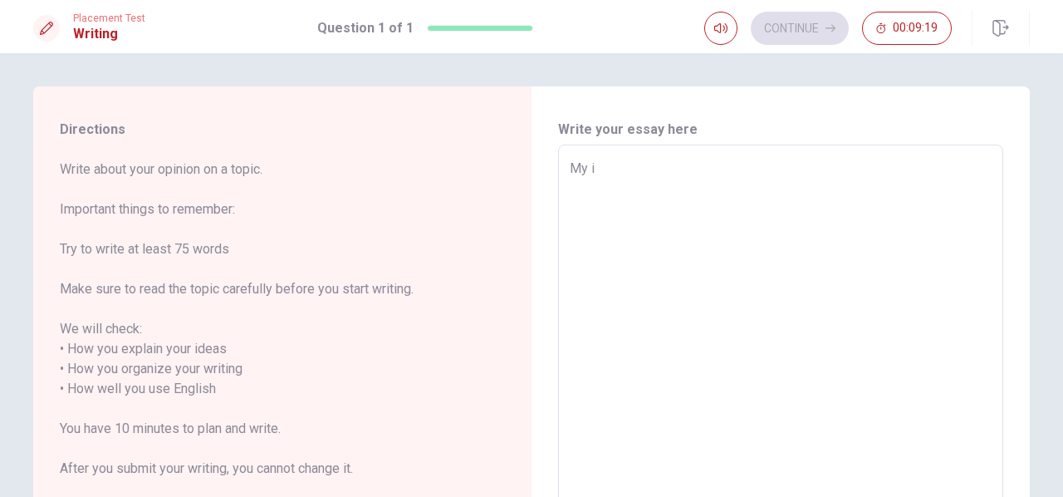
type textarea "My im"
type textarea "x"
type textarea "My imp"
type textarea "x"
type textarea "My impo"
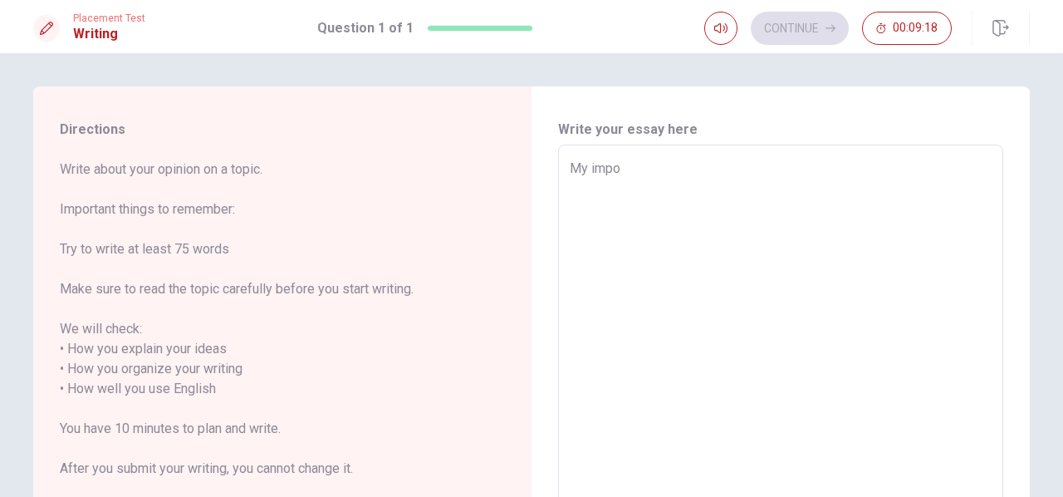
type textarea "x"
type textarea "My impor"
type textarea "x"
type textarea "My import"
type textarea "x"
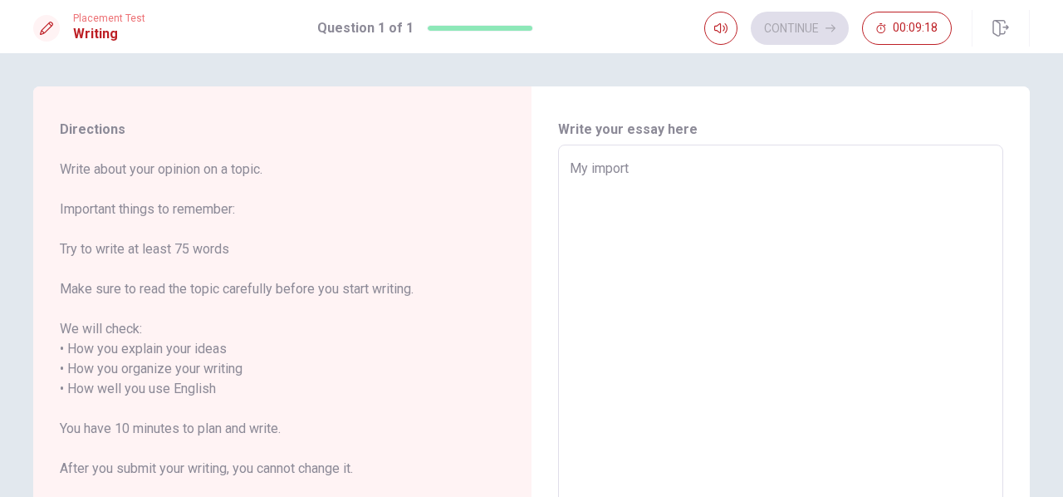
type textarea "My importw"
type textarea "x"
type textarea "My importwn"
type textarea "x"
type textarea "My importwnt"
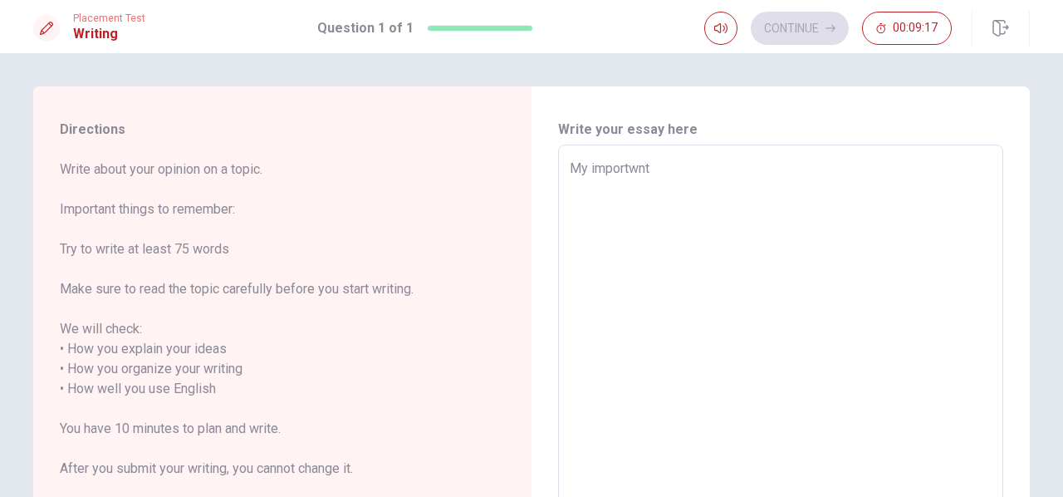
type textarea "x"
type textarea "My importwn"
type textarea "x"
type textarea "My importw"
type textarea "x"
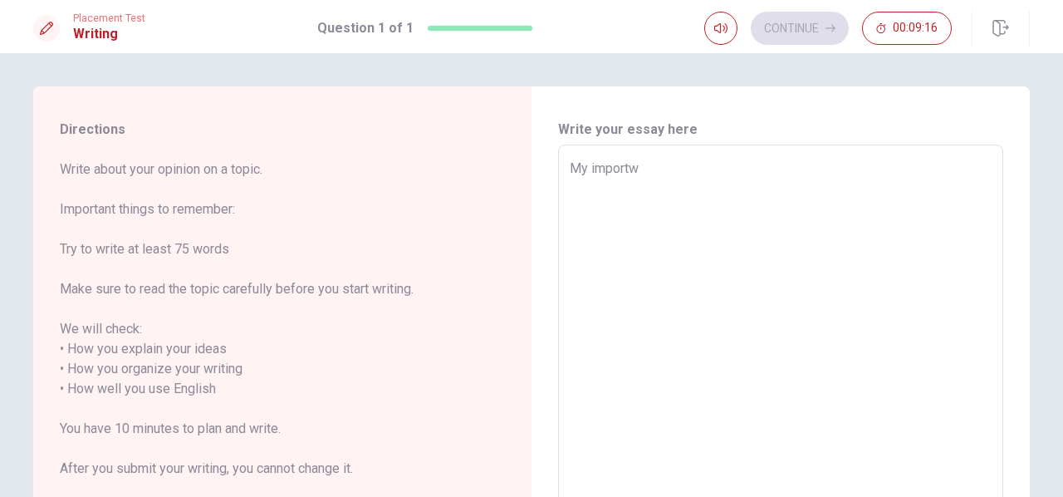
type textarea "My import"
type textarea "x"
type textarea "My importa"
type textarea "x"
type textarea "My importan"
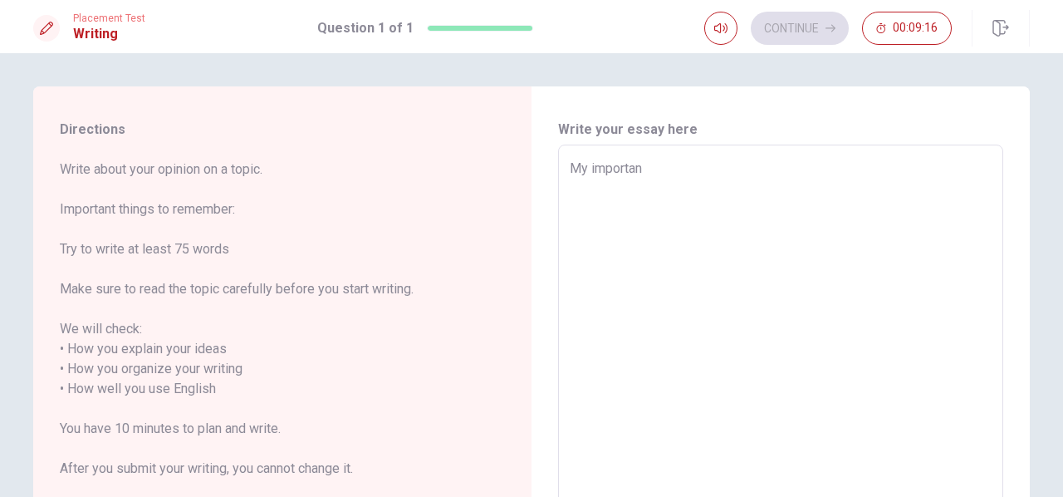
type textarea "x"
type textarea "My important"
type textarea "x"
type textarea "My important"
type textarea "x"
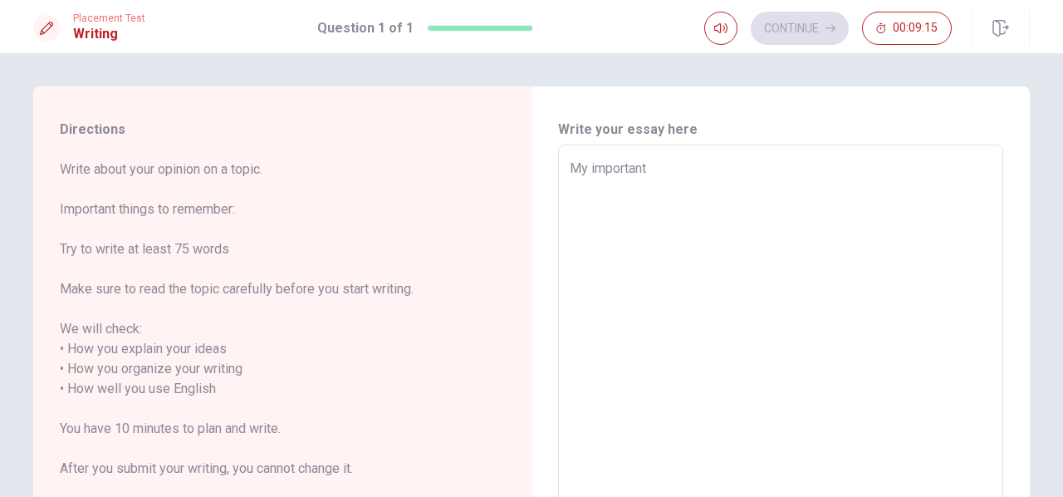
type textarea "My important c"
type textarea "x"
type textarea "My important co"
type textarea "x"
type textarea "My important con"
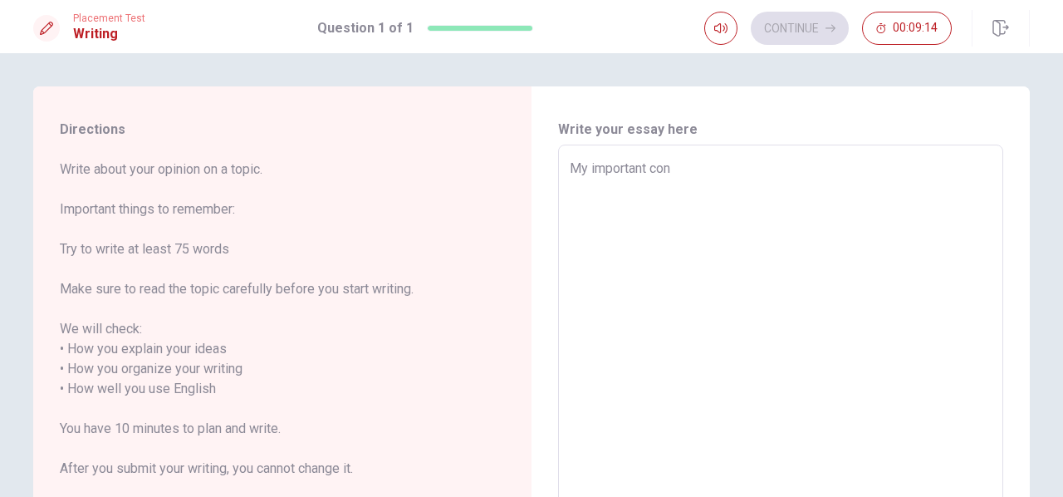
type textarea "x"
type textarea "My important conv"
type textarea "x"
type textarea "My important conve"
type textarea "x"
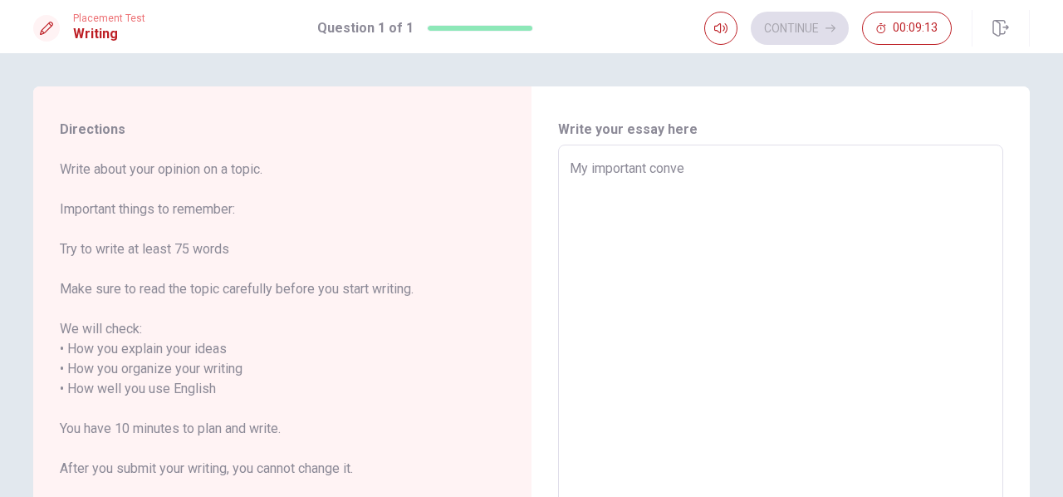
type textarea "My important conver"
type textarea "x"
type textarea "My important convers"
type textarea "x"
type textarea "My important conversa"
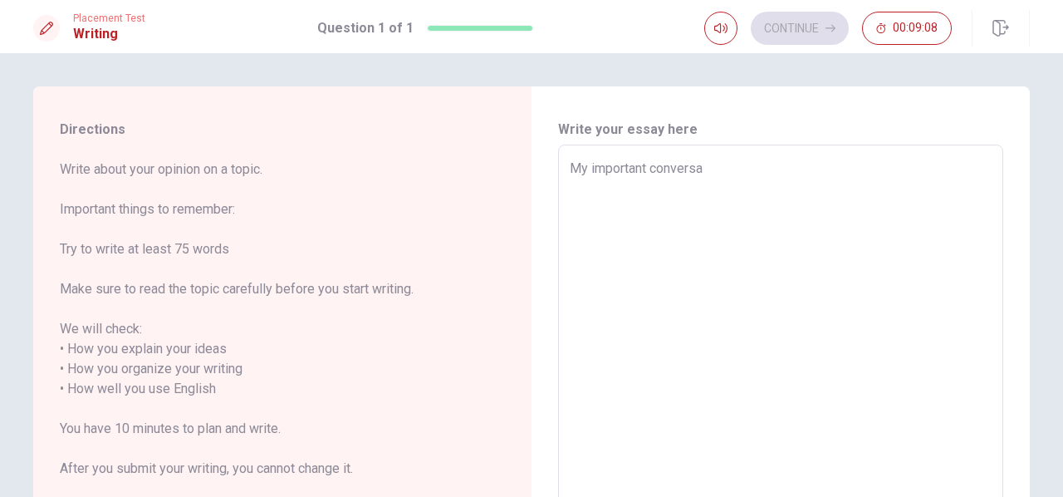
type textarea "x"
type textarea "My important conversat"
type textarea "x"
type textarea "My important conversati"
type textarea "x"
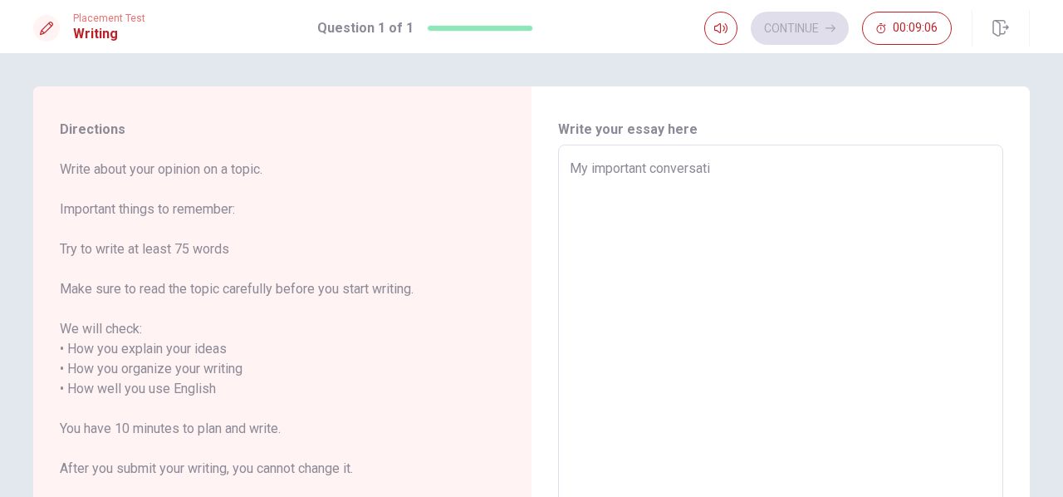
type textarea "My important conversatio"
type textarea "x"
type textarea "My important conversation"
type textarea "x"
type textarea "My important conversation"
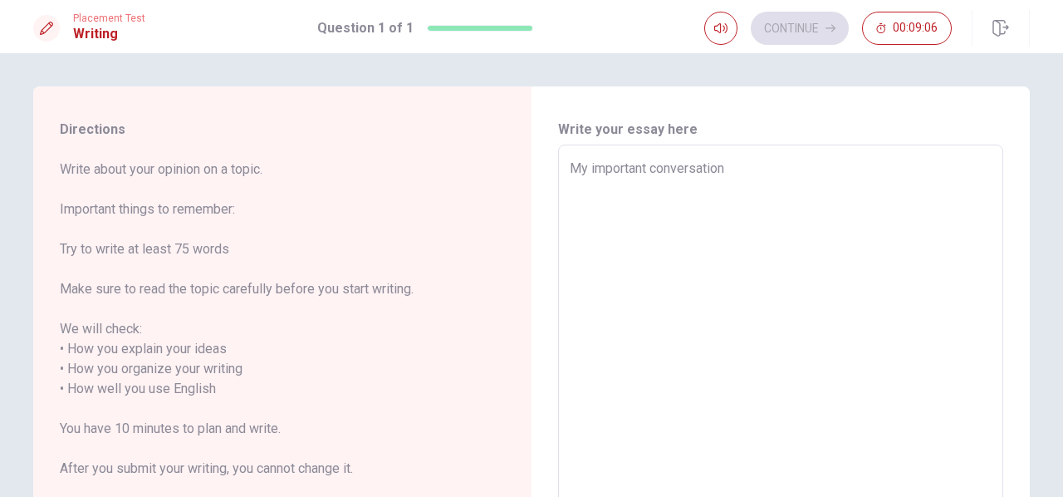
type textarea "x"
type textarea "My important conversation i"
type textarea "x"
type textarea "My important conversation is"
type textarea "x"
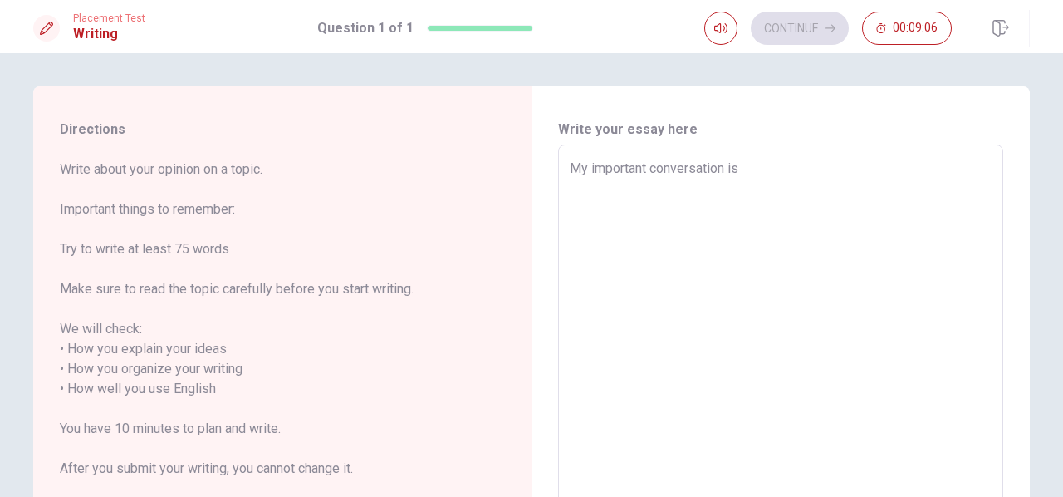
type textarea "My important conversation is"
type textarea "x"
type textarea "My important conversation is c"
type textarea "x"
type textarea "My important conversation is co"
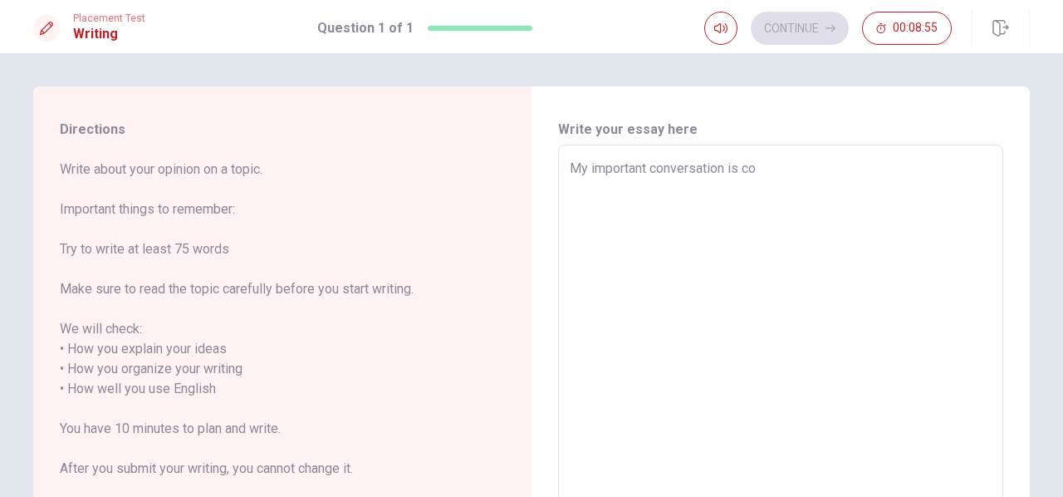
type textarea "x"
type textarea "My important conversation is con"
type textarea "x"
type textarea "My important conversation is conv"
type textarea "x"
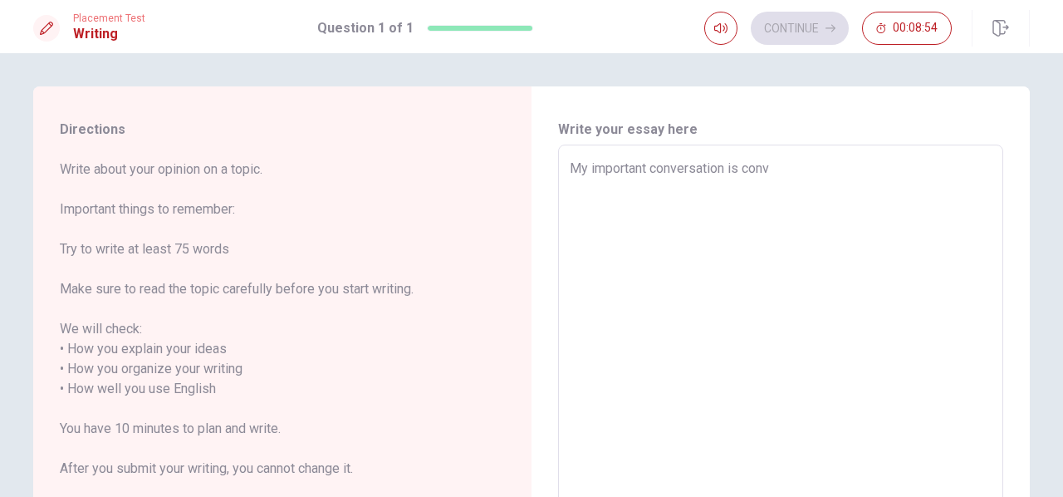
type textarea "My important conversation is conve"
type textarea "x"
type textarea "My important conversation is conver"
type textarea "x"
type textarea "My important conversation is convers"
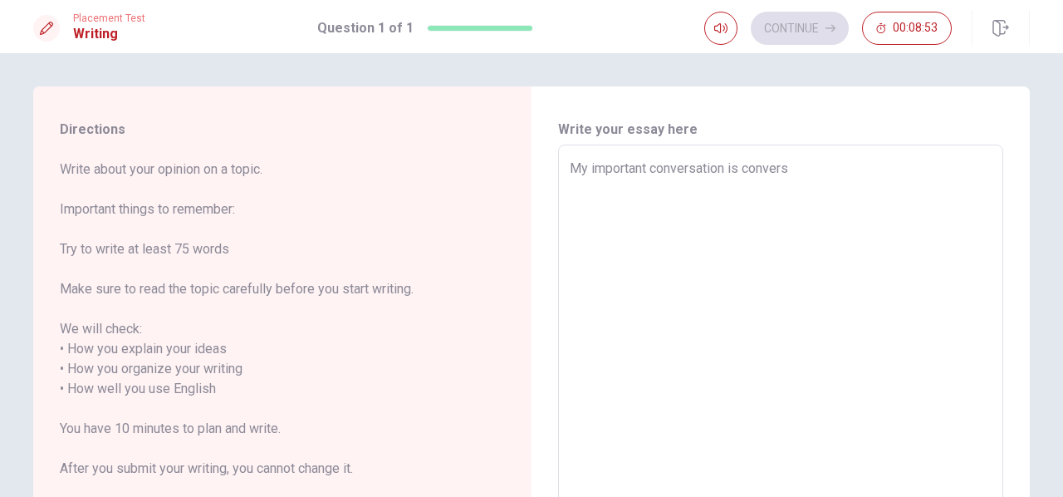
type textarea "x"
type textarea "My important conversation is conversa"
type textarea "x"
type textarea "My important conversation is conversat"
type textarea "x"
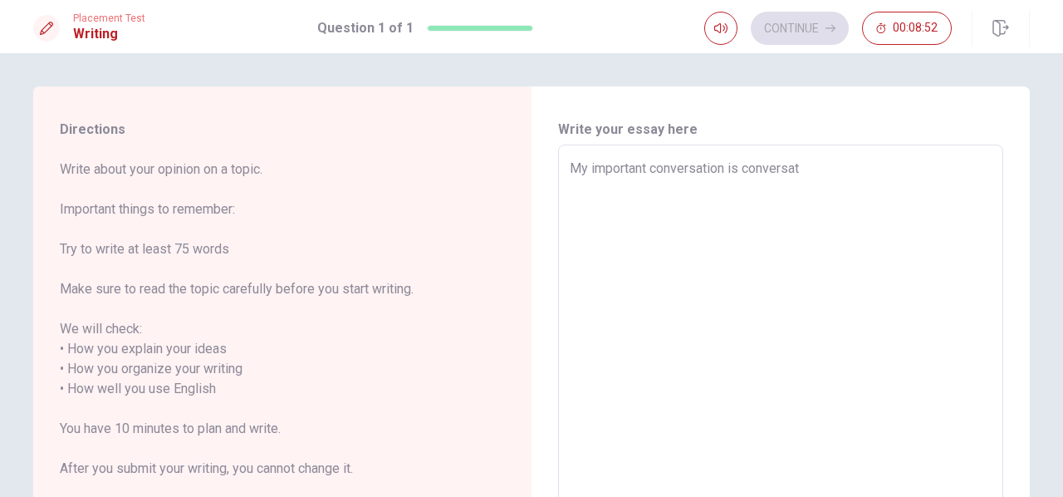
type textarea "My important conversation is conversati"
type textarea "x"
type textarea "My important conversation is conversatio"
type textarea "x"
type textarea "My important conversation is conversation"
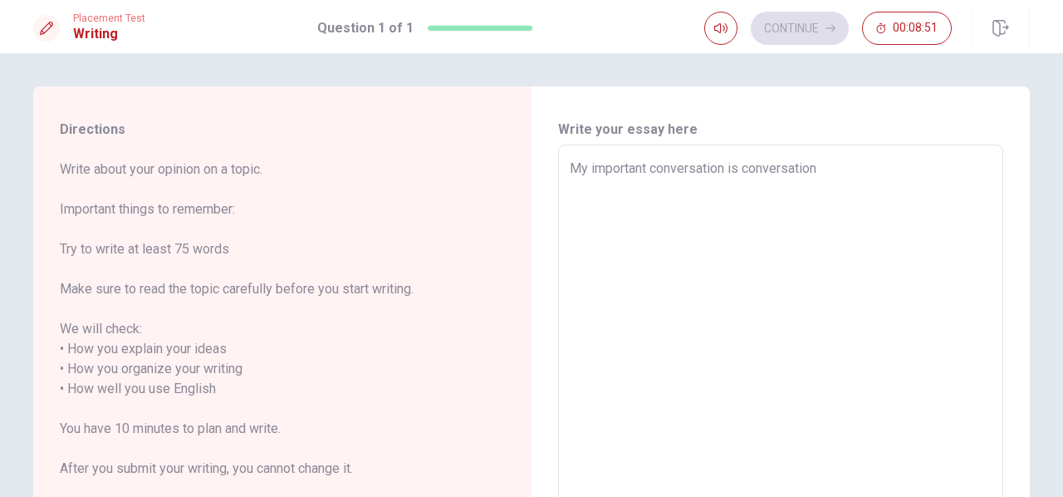
type textarea "x"
type textarea "My important conversation is conversation"
type textarea "x"
type textarea "My important conversation is conversation w"
type textarea "x"
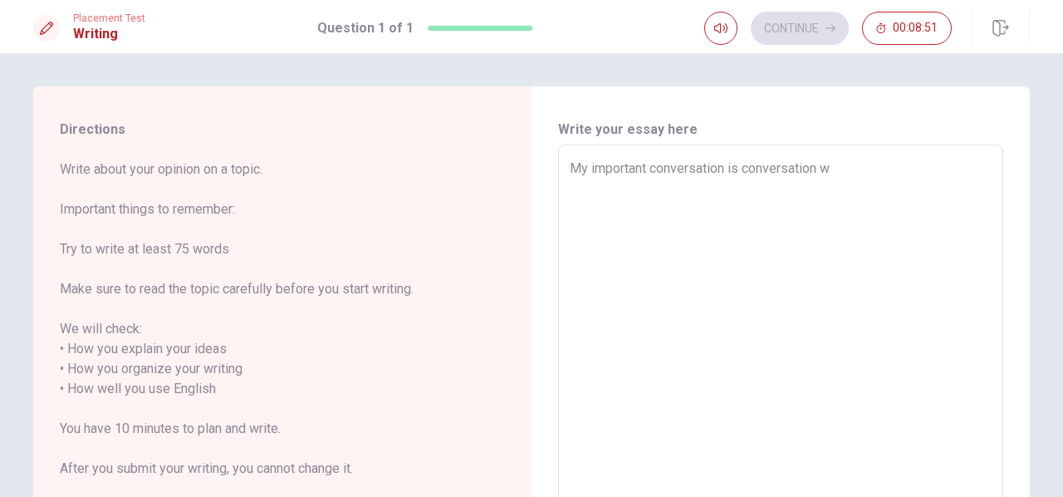
type textarea "My important conversation is conversation wi"
type textarea "x"
type textarea "My important conversation is conversation with"
type textarea "x"
type textarea "My important conversation is conversation with"
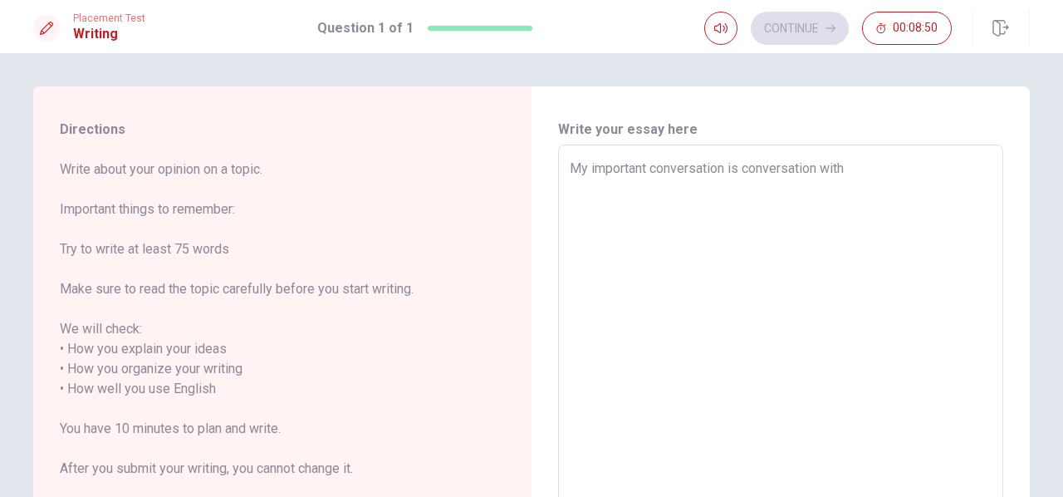
type textarea "x"
type textarea "My important conversation is conversation with m"
type textarea "x"
type textarea "My important conversation is conversation with my"
type textarea "x"
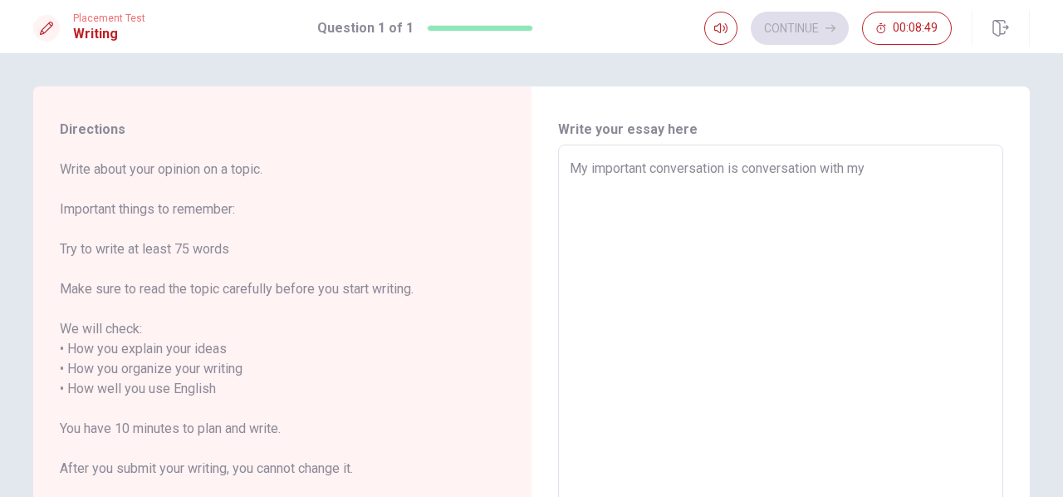
type textarea "My important conversation is conversation with my"
type textarea "x"
type textarea "My important conversation is conversation with my f"
type textarea "x"
type textarea "My important conversation is conversation with my fi"
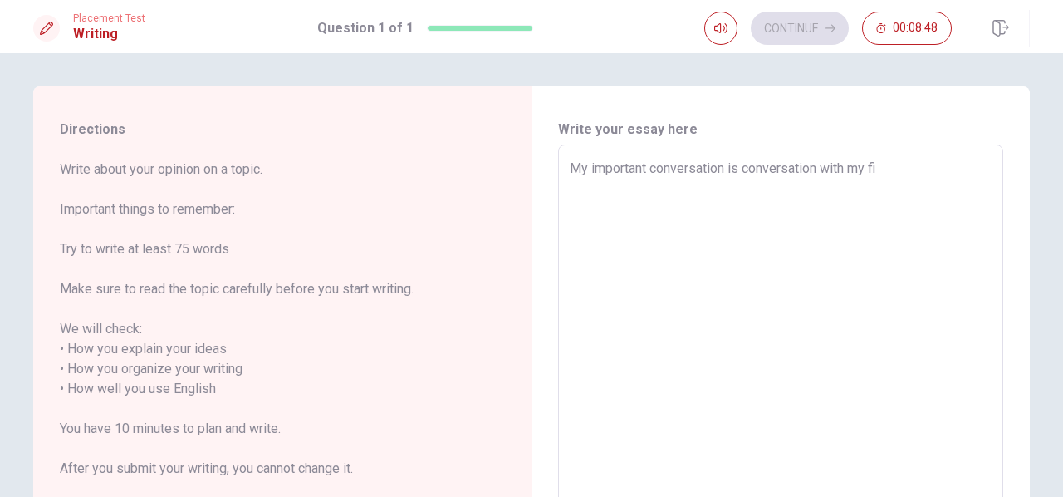
type textarea "x"
type textarea "My important conversation is conversation with my fir"
type textarea "x"
type textarea "My important conversation is conversation with my firi"
type textarea "x"
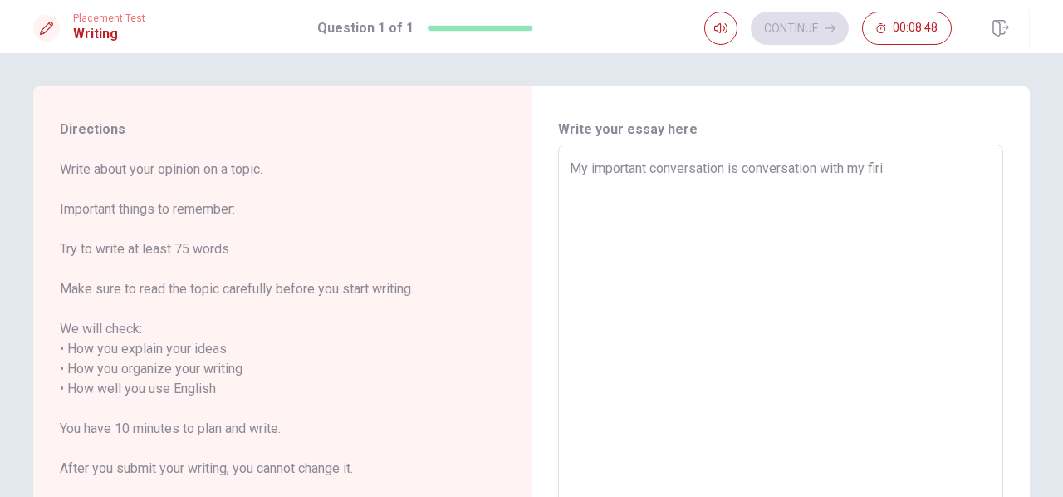
type textarea "My important conversation is conversation with my firie"
type textarea "x"
type textarea "My important conversation is conversation with my firied"
type textarea "x"
type textarea "My important conversation is conversation with my firie"
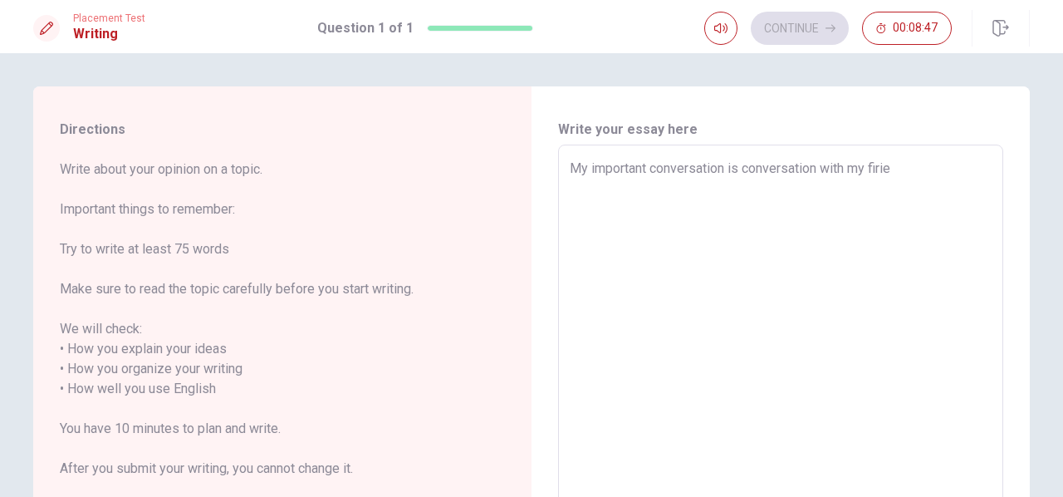
type textarea "x"
type textarea "My important conversation is conversation with my firien"
type textarea "x"
type textarea "My important conversation is conversation with my firiens"
type textarea "x"
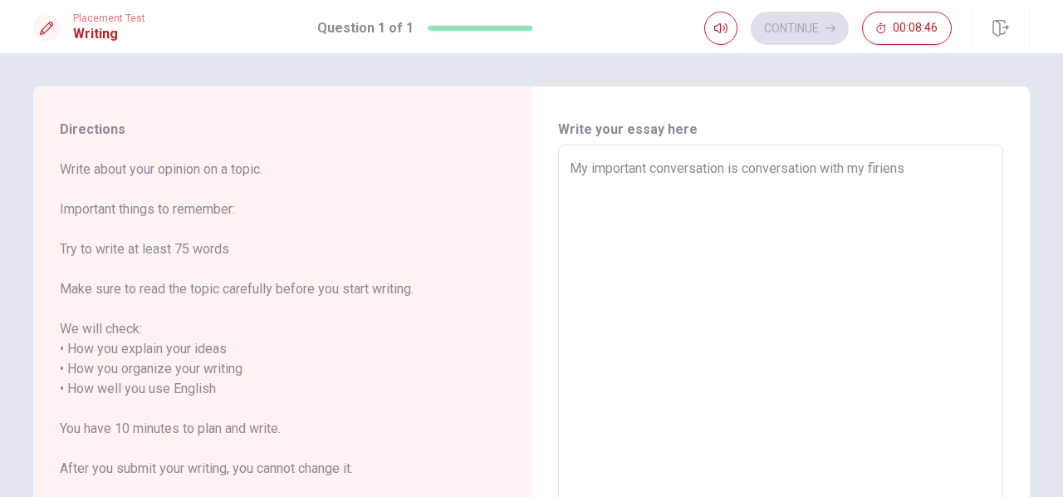
type textarea "My important conversation is conversation with my firien"
type textarea "x"
type textarea "My important conversation is conversation with my firiend"
type textarea "x"
type textarea "My important conversation is conversation with my firiends"
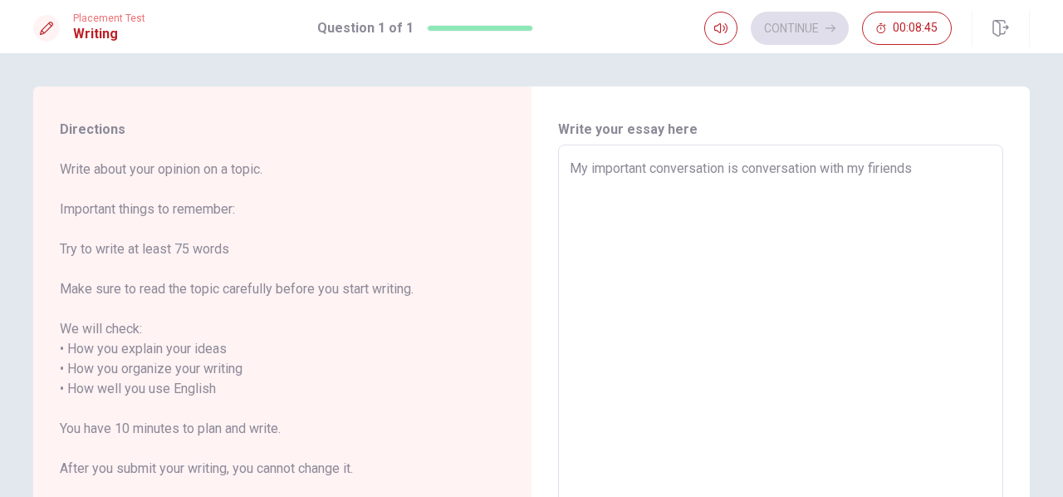
type textarea "x"
type textarea "My important conversation is conversation with my firiend"
type textarea "x"
type textarea "My important conversation is conversation with my firiend."
click at [870, 169] on textarea "My important conversation is conversation with my firiend." at bounding box center [781, 389] width 422 height 461
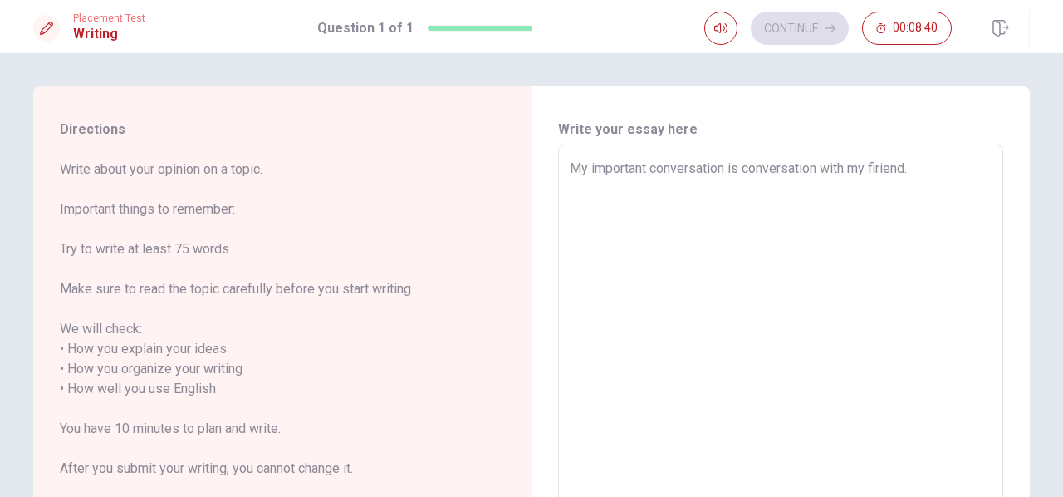
type textarea "x"
type textarea "My important conversation is conversation with my bfiriend."
type textarea "x"
type textarea "My important conversation is conversation with my befiriend."
type textarea "x"
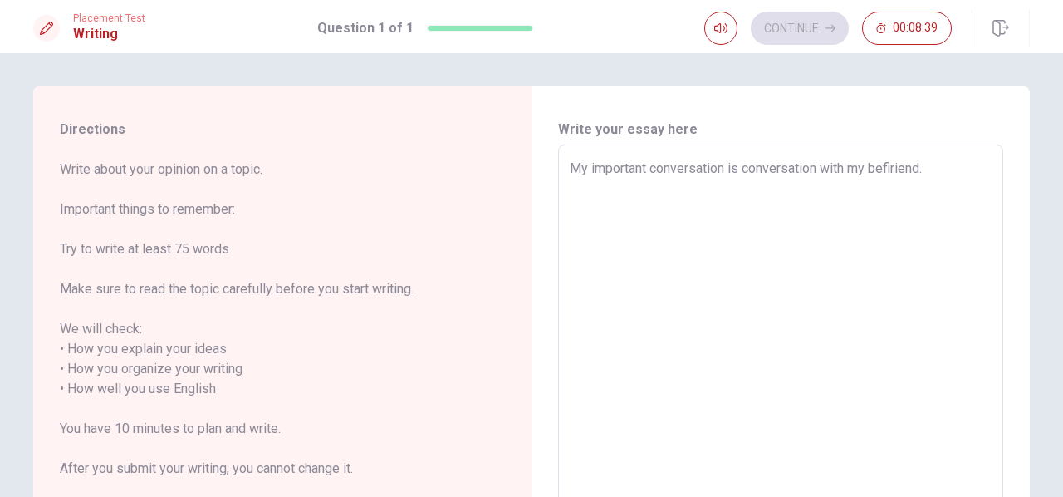
type textarea "My important conversation is conversation with my besfiriend."
type textarea "x"
type textarea "My important conversation is conversation with my bestfiriend."
type textarea "x"
type textarea "My important conversation is conversation with my best firiend."
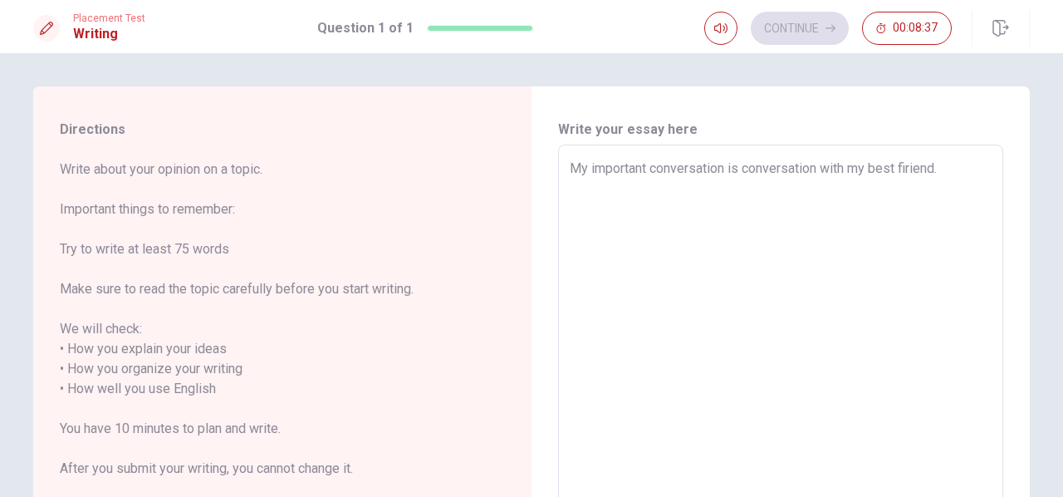
click at [955, 179] on textarea "My important conversation is conversation with my best firiend." at bounding box center [781, 389] width 422 height 461
type textarea "x"
type textarea "My important conversation is conversation with my best firiend."
drag, startPoint x: 742, startPoint y: 170, endPoint x: 816, endPoint y: 172, distance: 74.8
click at [816, 172] on textarea "My important conversation is conversation with my best firiend." at bounding box center [781, 389] width 422 height 461
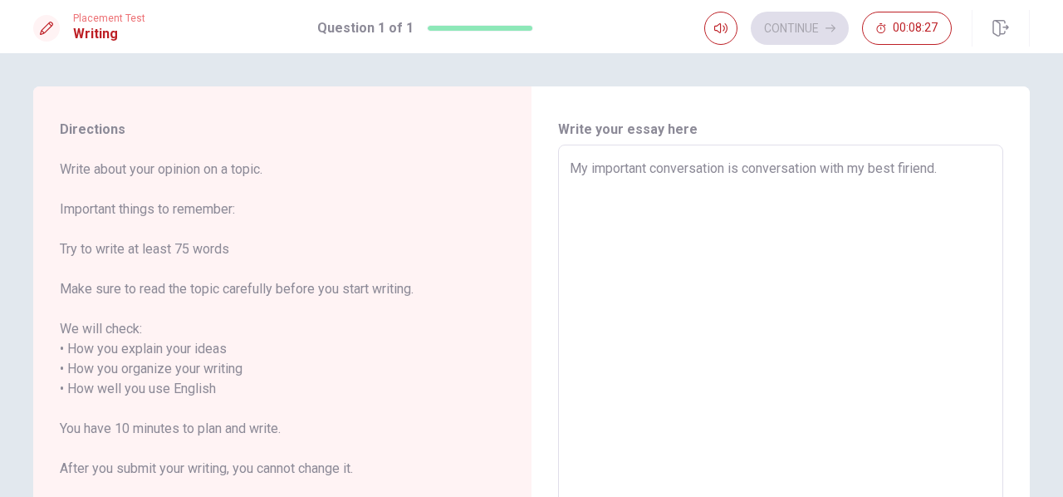
type textarea "x"
type textarea "My important conversation is t with my best firiend."
type textarea "x"
type textarea "My important conversation is ta with my best firiend."
type textarea "x"
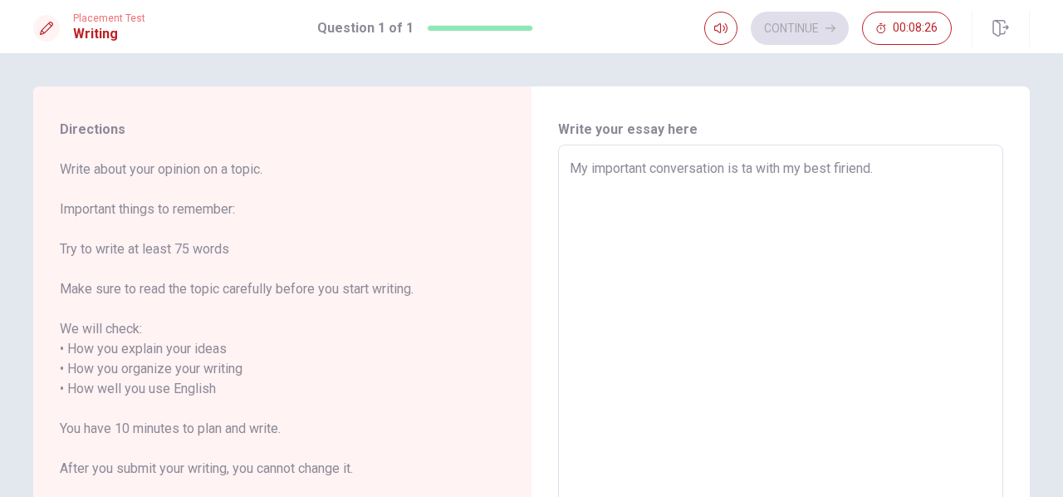
type textarea "My important conversation is tal with my best firiend."
type textarea "x"
type textarea "My important conversation is talk with my best firiend."
type textarea "x"
type textarea "My important conversation is talki with my best firiend."
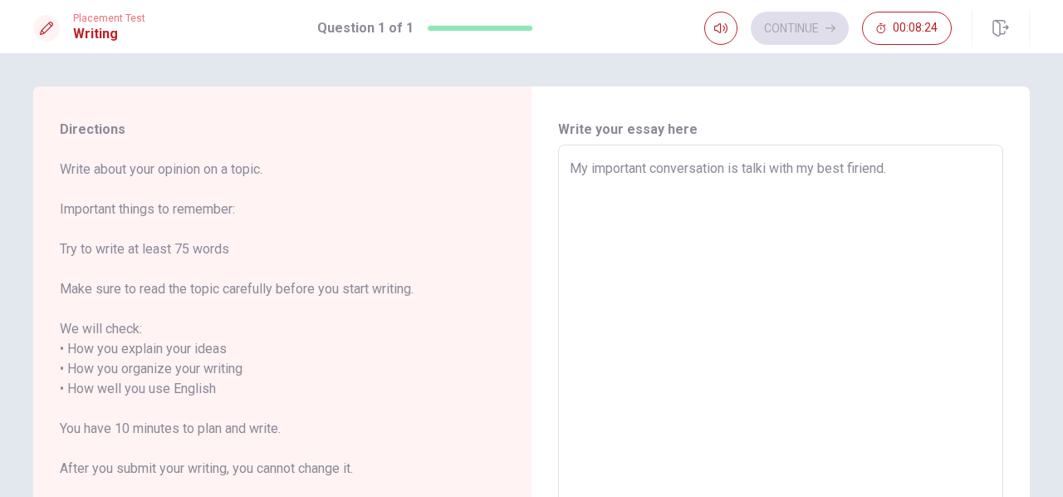
type textarea "x"
type textarea "My important conversation is talkin with my best firiend."
type textarea "x"
type textarea "My important conversation is talking with my best firiend."
click at [912, 163] on textarea "My important conversation is talking with my best firiend." at bounding box center [781, 389] width 422 height 461
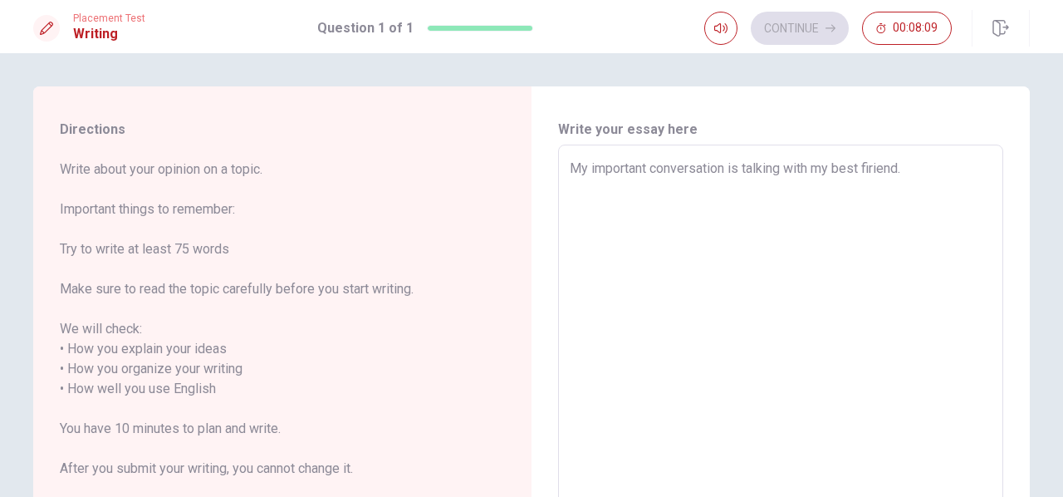
click at [915, 166] on textarea "My important conversation is talking with my best firiend." at bounding box center [781, 389] width 422 height 461
click at [952, 178] on textarea "My important conversation is talking with my best firiend." at bounding box center [781, 389] width 422 height 461
drag, startPoint x: 778, startPoint y: 168, endPoint x: 903, endPoint y: 164, distance: 124.6
click at [903, 164] on textarea "My important conversation is talking with my best firiend." at bounding box center [781, 389] width 422 height 461
click at [908, 164] on textarea "My important conversation is talking with my best firiend." at bounding box center [781, 389] width 422 height 461
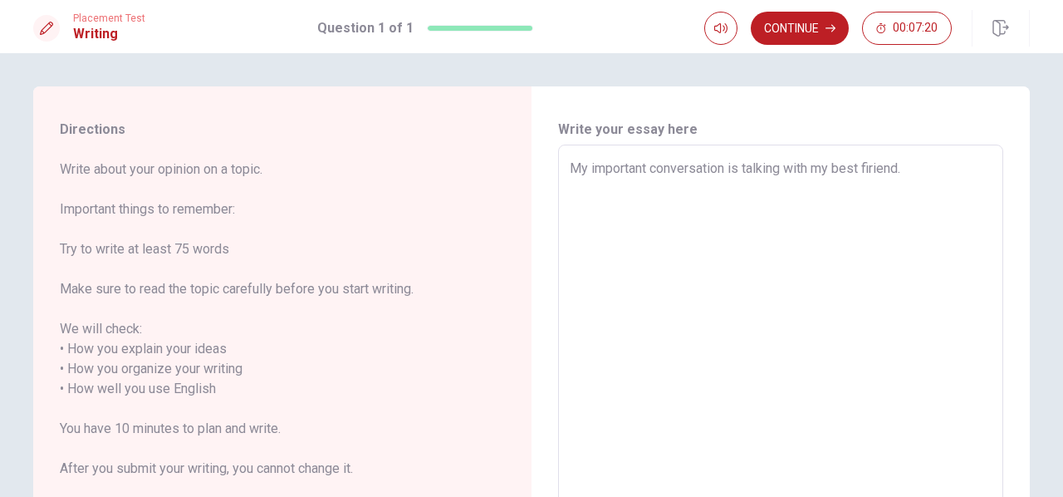
drag, startPoint x: 908, startPoint y: 166, endPoint x: 787, endPoint y: 173, distance: 121.4
click at [787, 173] on textarea "My important conversation is talking with my best firiend." at bounding box center [781, 389] width 422 height 461
type textarea "x"
type textarea "My important conversation is talking"
type textarea "x"
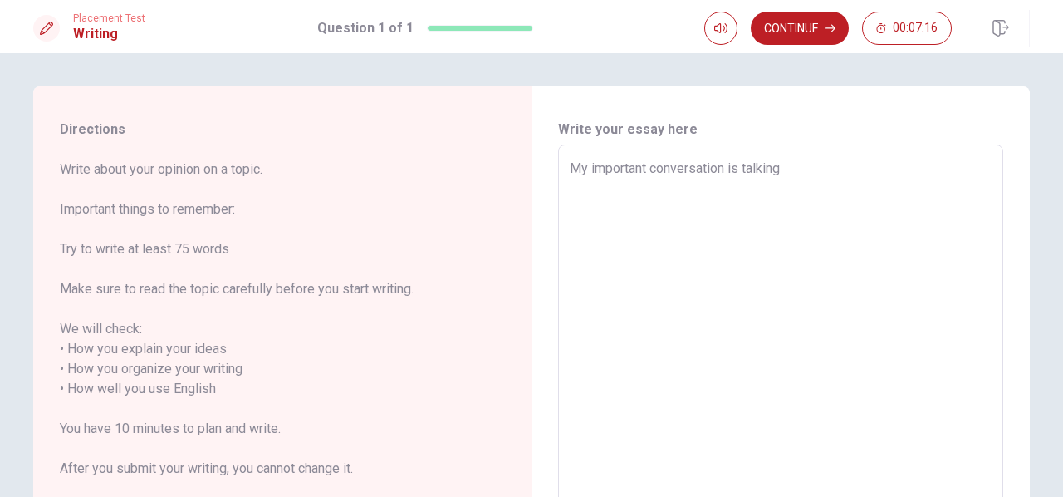
type textarea "My important conversation is talking"
type textarea "x"
type textarea "My important conversation is talkin"
type textarea "x"
type textarea "My important conversation is talki"
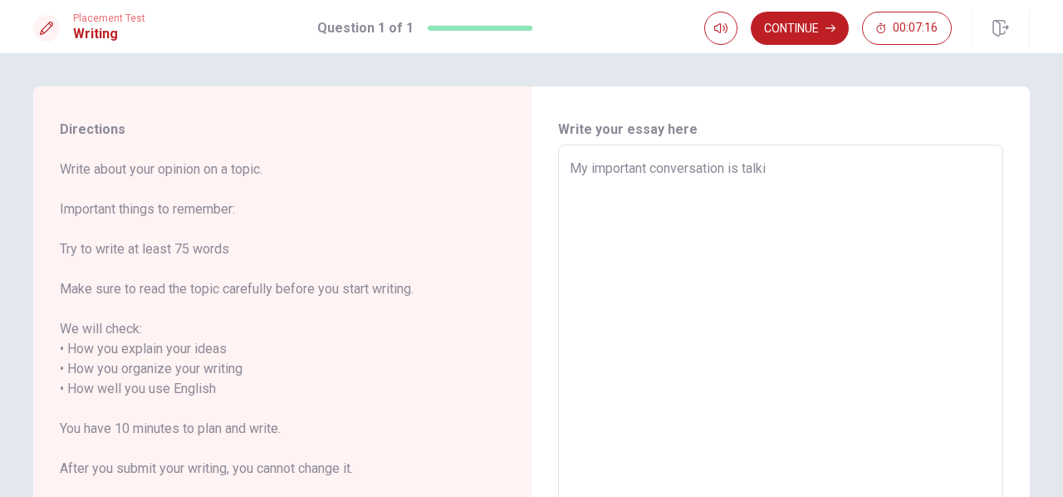
type textarea "x"
type textarea "My important conversation is talk"
type textarea "x"
type textarea "My important conversation is tal"
type textarea "x"
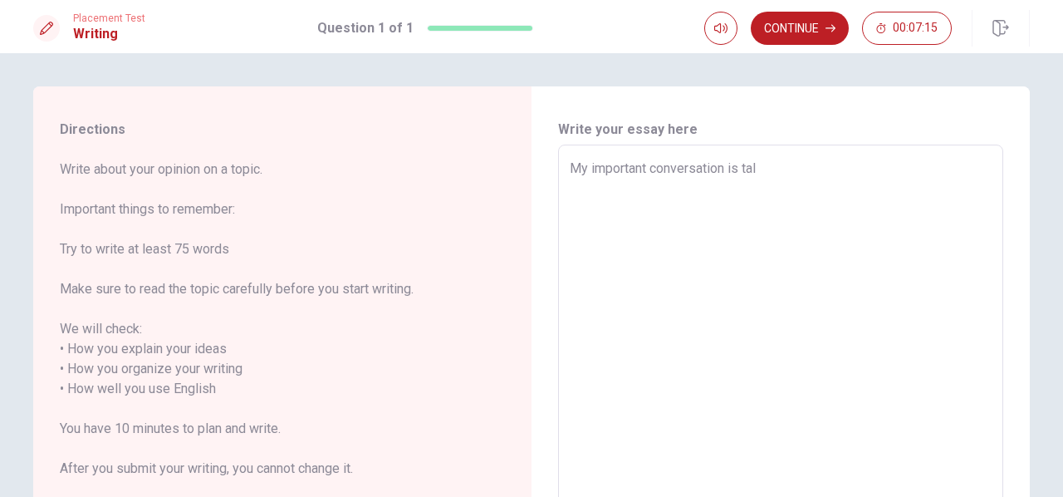
type textarea "My important conversation is ta"
type textarea "x"
type textarea "My important conversation is t"
type textarea "x"
type textarea "My important conversation is"
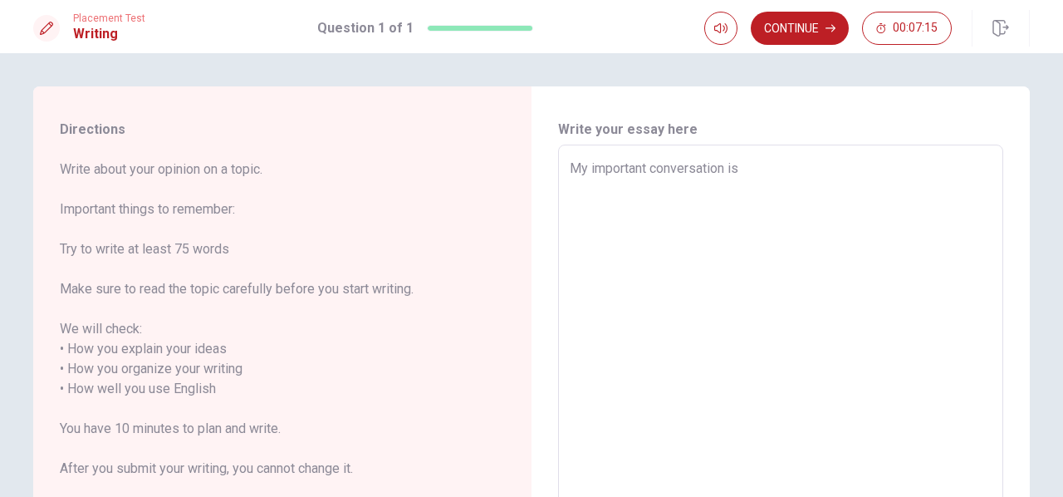
type textarea "x"
type textarea "My important conversation is"
type textarea "x"
type textarea "My important conversation i"
type textarea "x"
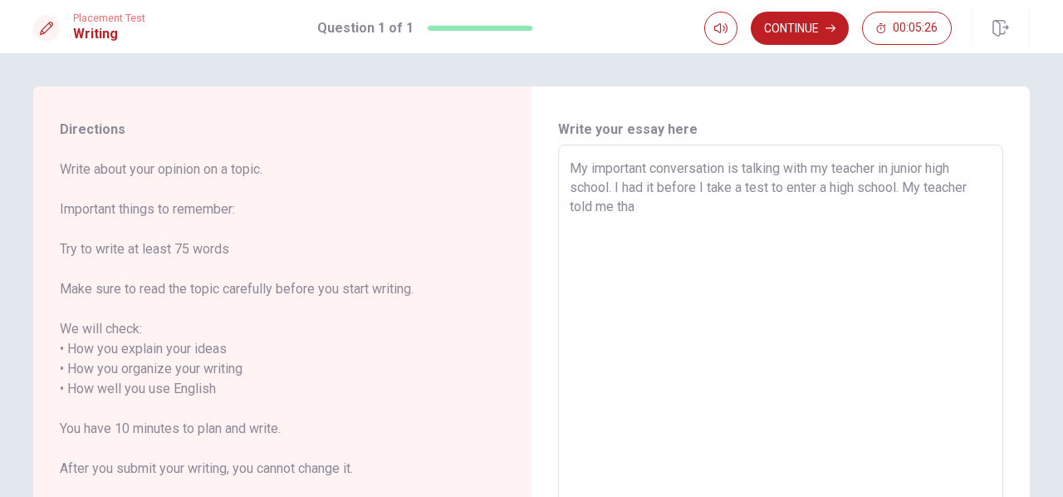
click at [902, 184] on textarea "My important conversation is talking with my teacher in junior high school. I h…" at bounding box center [781, 389] width 422 height 461
drag, startPoint x: 721, startPoint y: 209, endPoint x: 613, endPoint y: 202, distance: 108.2
click at [613, 202] on textarea "My important conversation is talking with my teacher in junior high school. I h…" at bounding box center [781, 389] width 422 height 461
drag, startPoint x: 777, startPoint y: 168, endPoint x: 742, endPoint y: 164, distance: 35.9
click at [742, 164] on textarea "My important conversation is talking with my teacher in junior high school. I h…" at bounding box center [781, 389] width 422 height 461
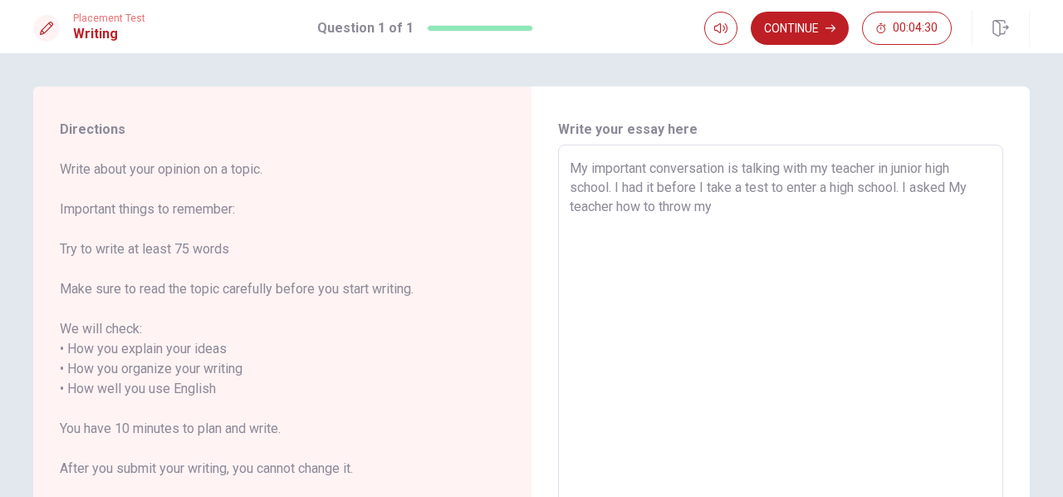
click at [774, 211] on textarea "My important conversation is talking with my teacher in junior high school. I h…" at bounding box center [781, 389] width 422 height 461
drag, startPoint x: 744, startPoint y: 166, endPoint x: 780, endPoint y: 169, distance: 35.8
click at [780, 169] on textarea "My important conversation is talking with my teacher in junior high school. I h…" at bounding box center [781, 389] width 422 height 461
click at [782, 200] on textarea "My important conversation is conversation with my teacher in junior high school…" at bounding box center [781, 389] width 422 height 461
click at [573, 206] on textarea "My important conversation is conversation with my teacher in junior high school…" at bounding box center [781, 389] width 422 height 461
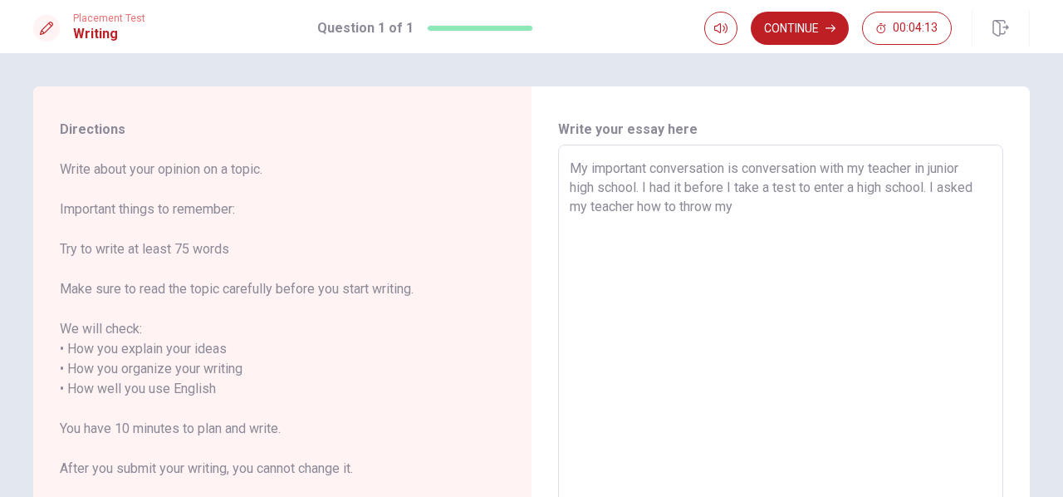
click at [742, 205] on textarea "My important conversation is conversation with my teacher in junior high school…" at bounding box center [781, 389] width 422 height 461
drag, startPoint x: 734, startPoint y: 209, endPoint x: 679, endPoint y: 216, distance: 55.2
click at [679, 216] on textarea "My important conversation is conversation with my teacher in junior high school…" at bounding box center [781, 389] width 422 height 461
drag, startPoint x: 737, startPoint y: 225, endPoint x: 679, endPoint y: 221, distance: 58.3
click at [679, 221] on textarea "My important conversation is conversation with my teacher in junior high school…" at bounding box center [781, 389] width 422 height 461
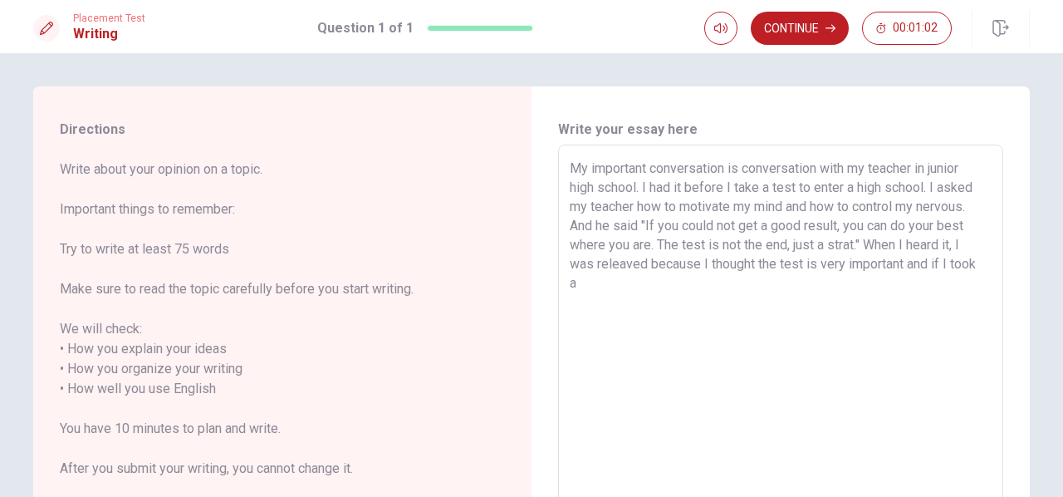
click at [884, 277] on textarea "My important conversation is conversation with my teacher in junior high school…" at bounding box center [781, 389] width 422 height 461
click at [769, 288] on textarea "My important conversation is conversation with my teacher in junior high school…" at bounding box center [781, 389] width 422 height 461
click at [764, 288] on textarea "My important conversation is conversation with my teacher in junior high school…" at bounding box center [781, 389] width 422 height 461
drag, startPoint x: 930, startPoint y: 263, endPoint x: 937, endPoint y: 283, distance: 21.0
click at [937, 283] on textarea "My important conversation is conversation with my teacher in junior high school…" at bounding box center [781, 389] width 422 height 461
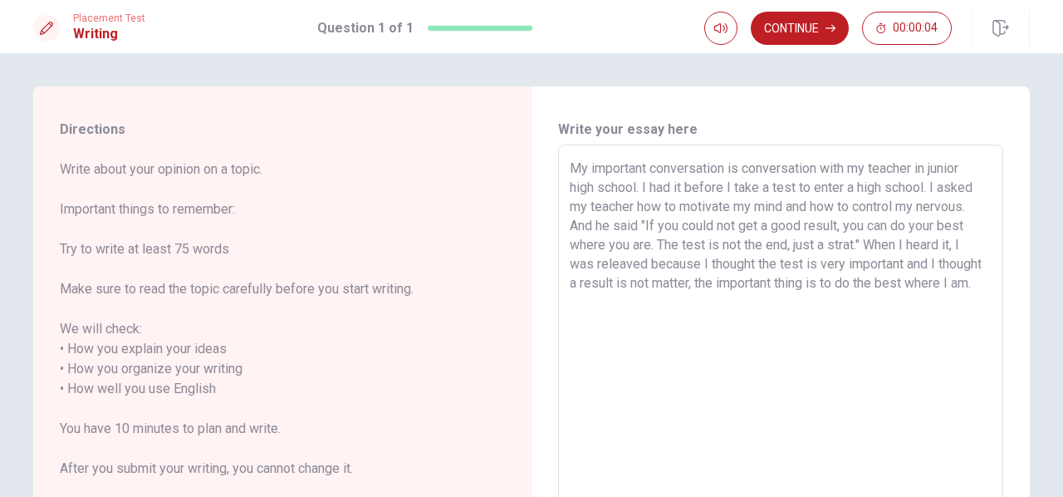
click at [708, 291] on textarea "My important conversation is conversation with my teacher in junior high school…" at bounding box center [781, 389] width 422 height 461
click at [717, 308] on textarea "My important conversation is conversation with my teacher in junior high school…" at bounding box center [781, 389] width 422 height 461
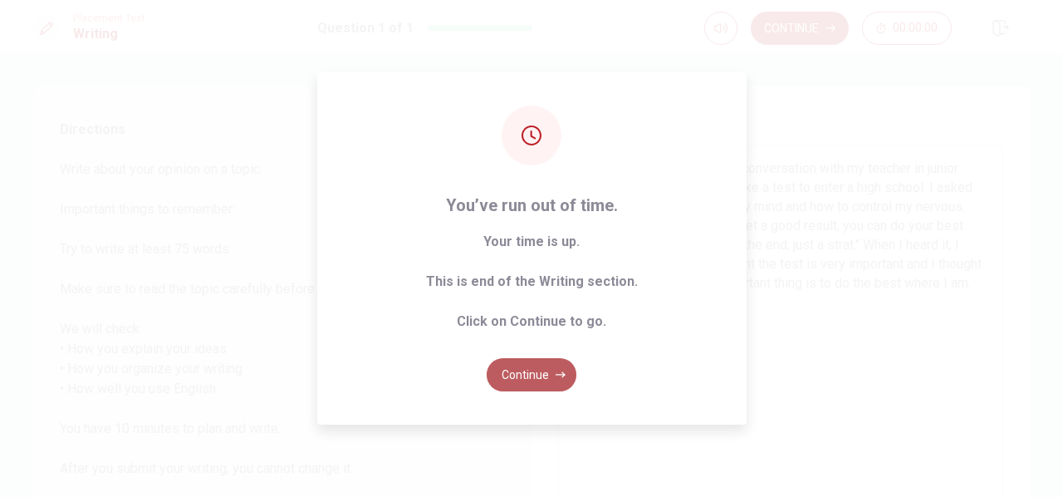
click at [526, 378] on button "Continue" at bounding box center [532, 374] width 90 height 33
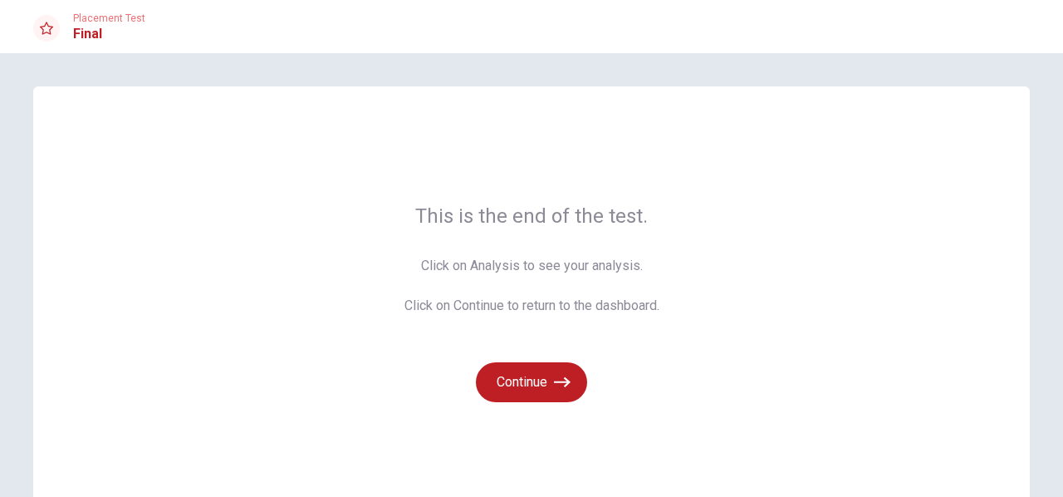
scroll to position [83, 0]
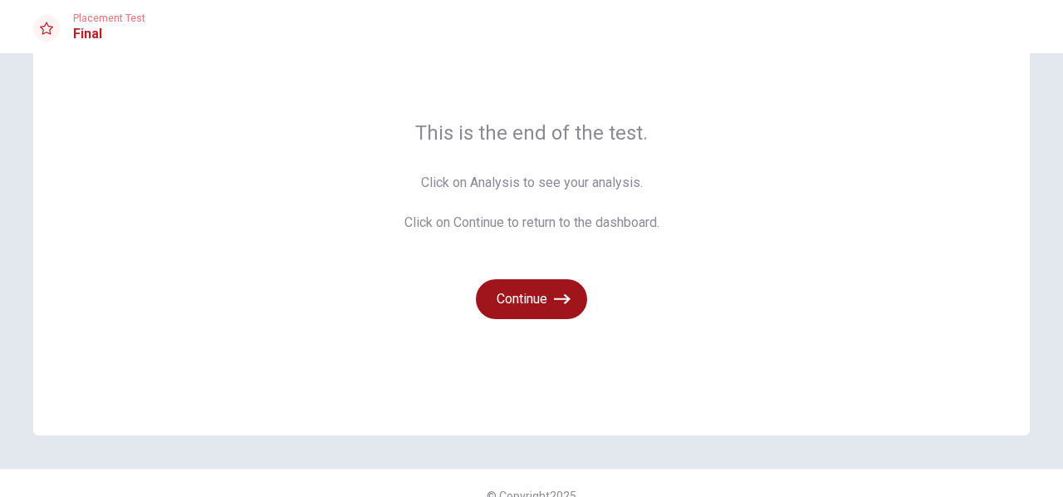
click at [546, 304] on button "Continue" at bounding box center [531, 299] width 111 height 40
